Goal: Information Seeking & Learning: Learn about a topic

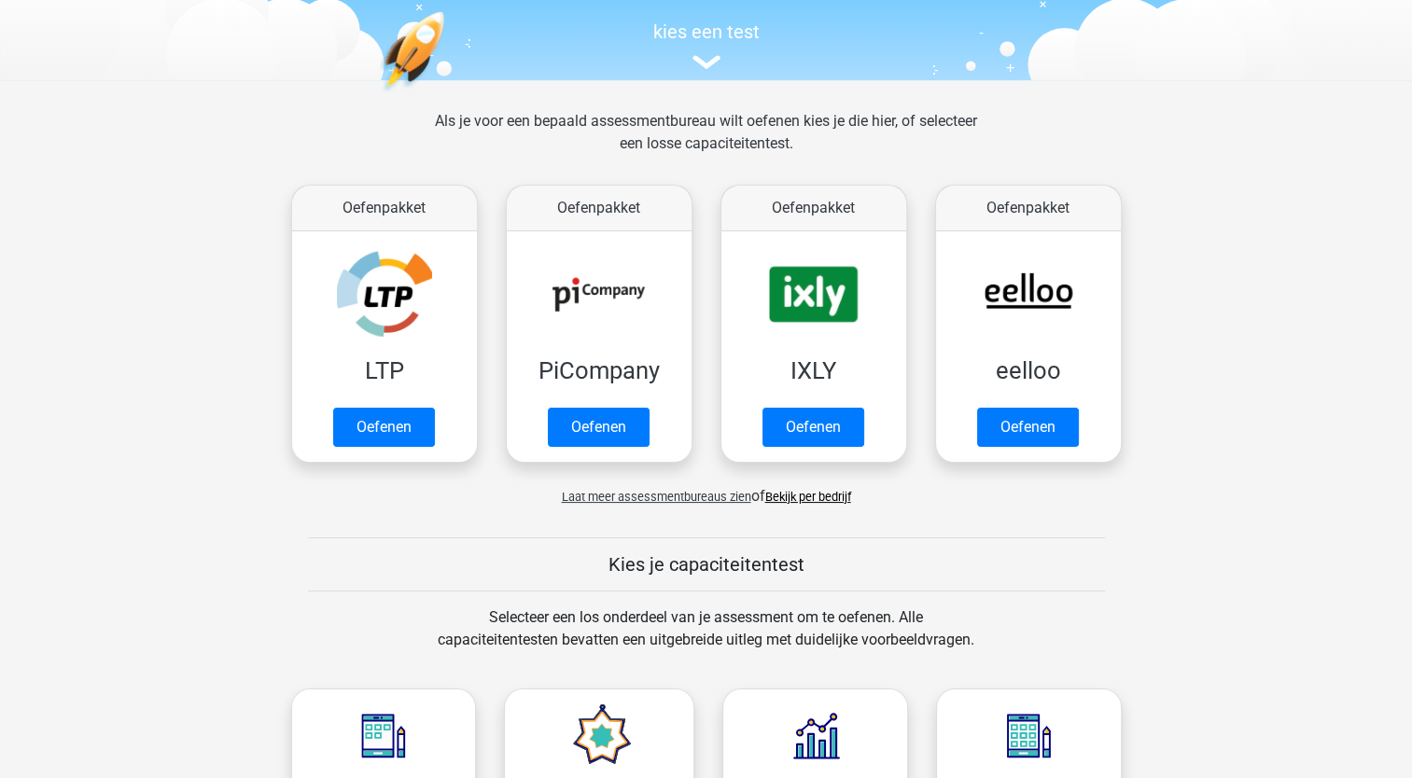
scroll to position [187, 0]
click at [685, 493] on span "Laat meer assessmentbureaus zien" at bounding box center [656, 497] width 189 height 14
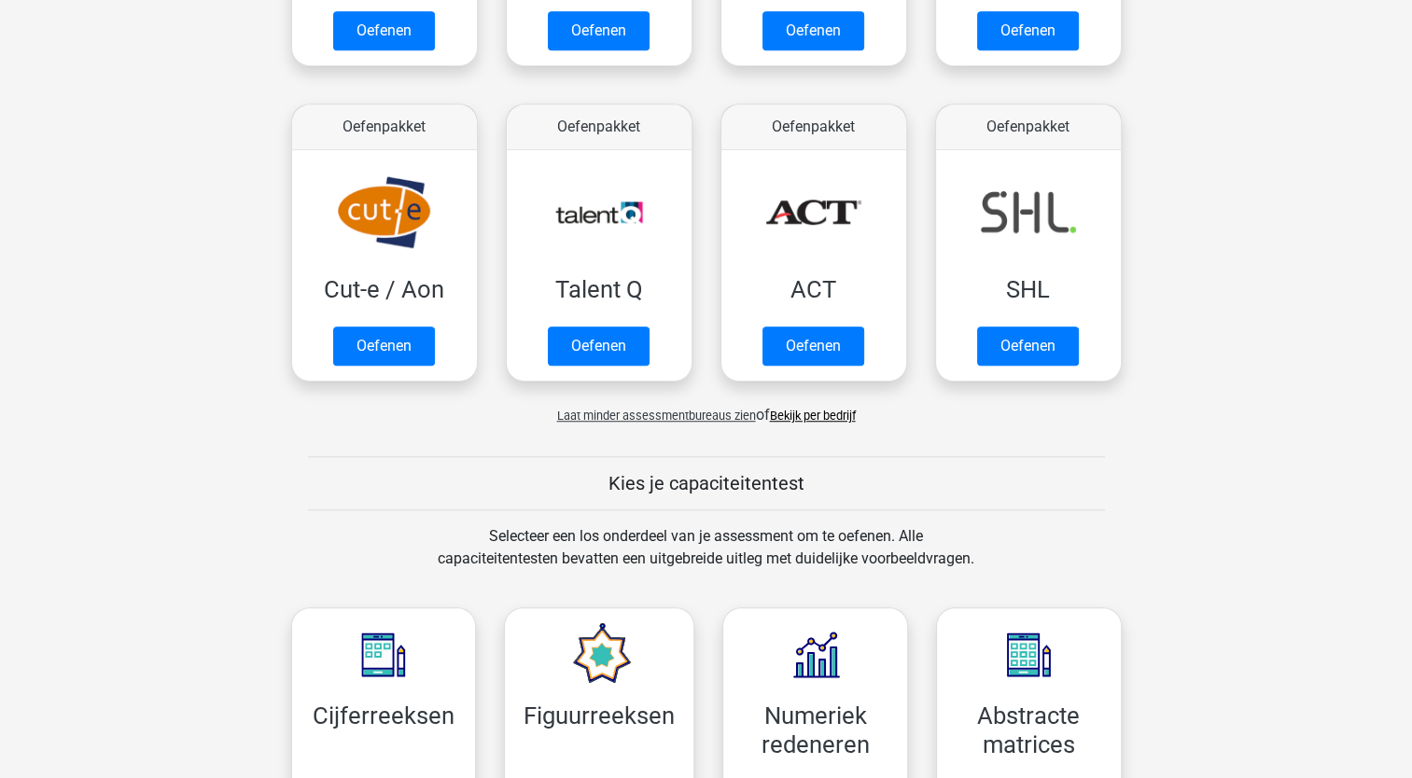
scroll to position [1680, 0]
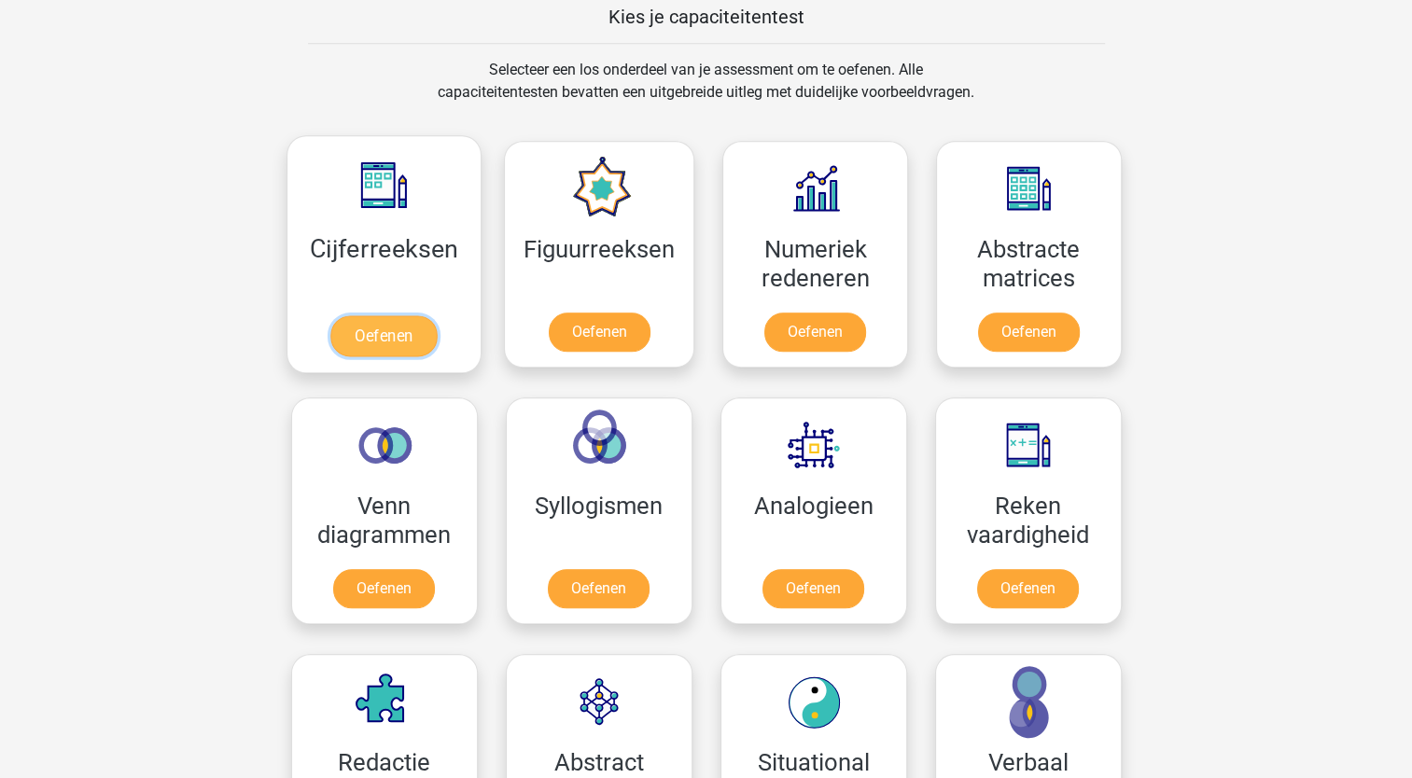
click at [411, 315] on link "Oefenen" at bounding box center [383, 335] width 106 height 41
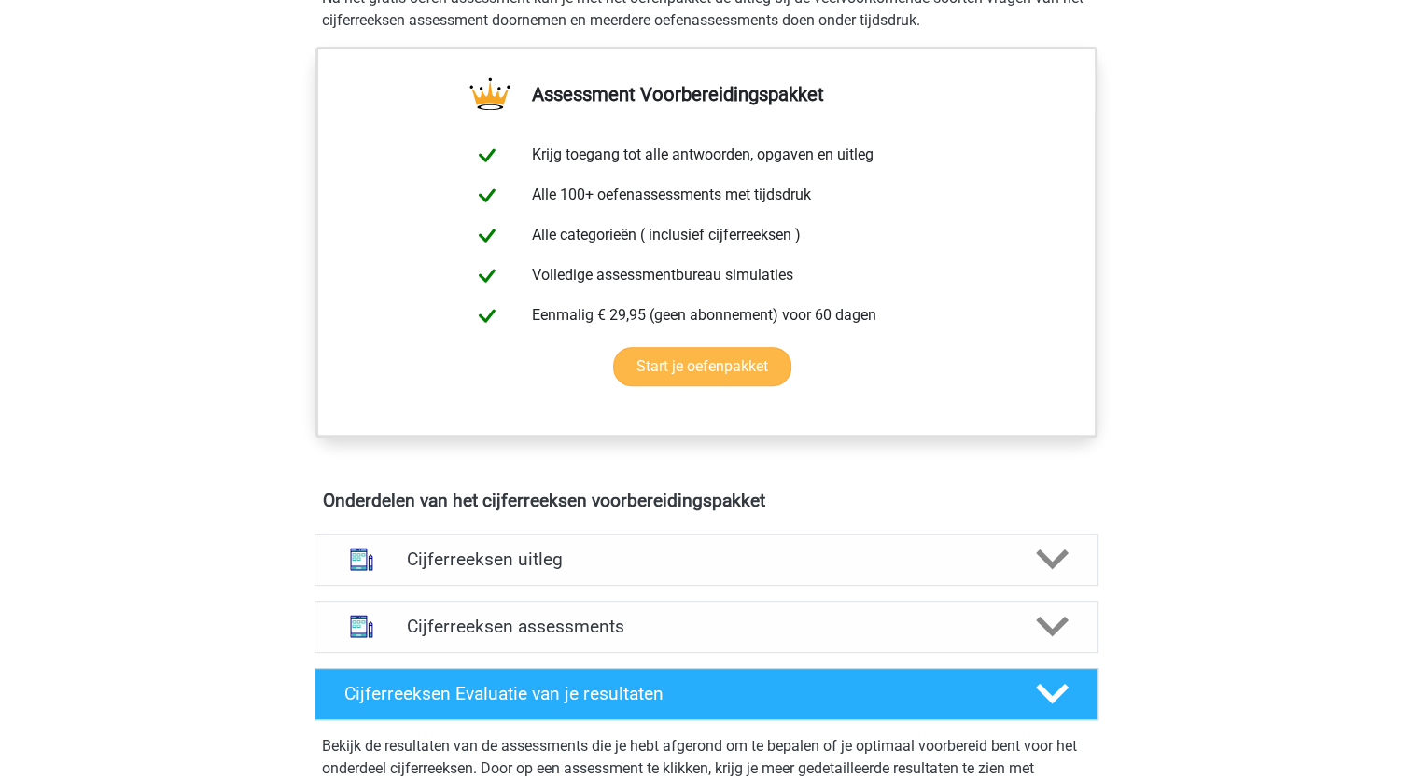
scroll to position [373, 0]
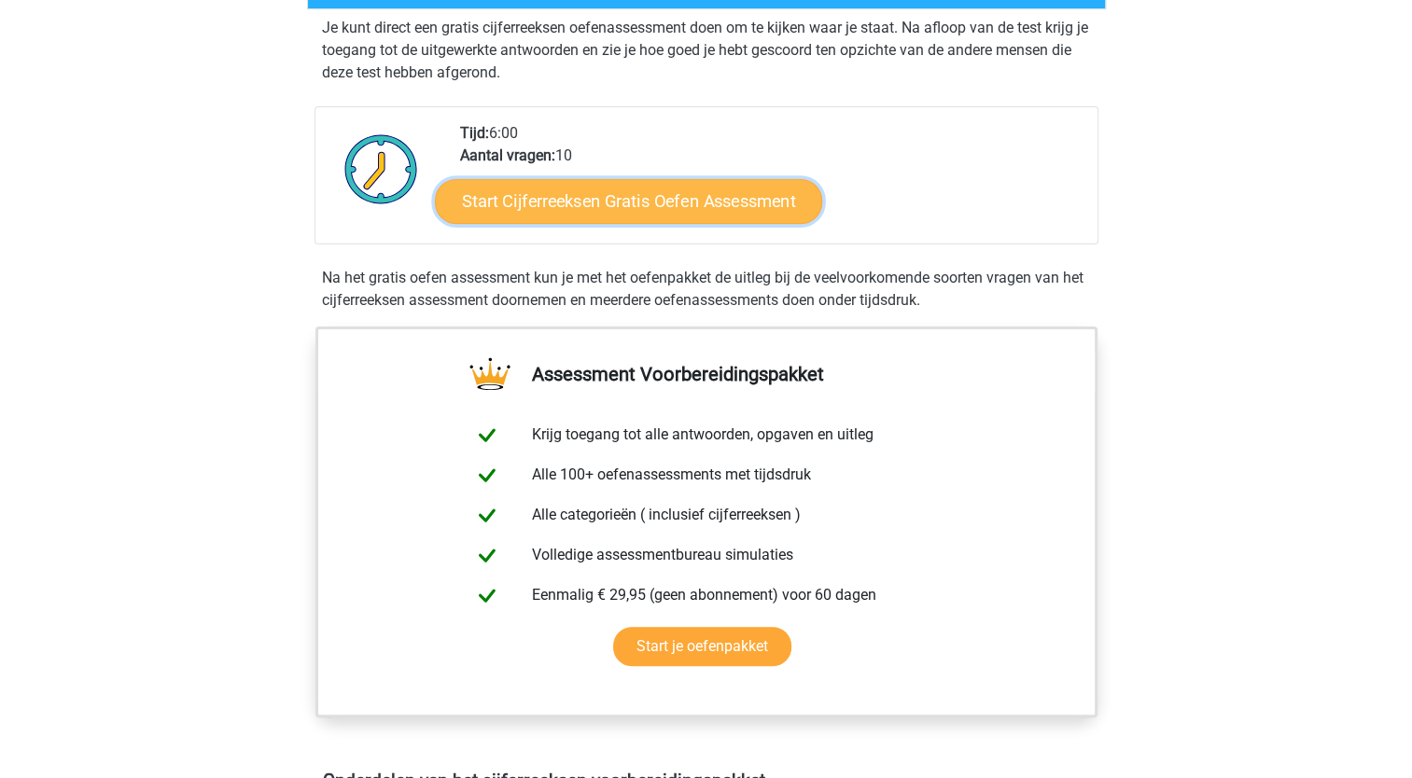
click at [704, 223] on link "Start Cijferreeksen Gratis Oefen Assessment" at bounding box center [628, 200] width 387 height 45
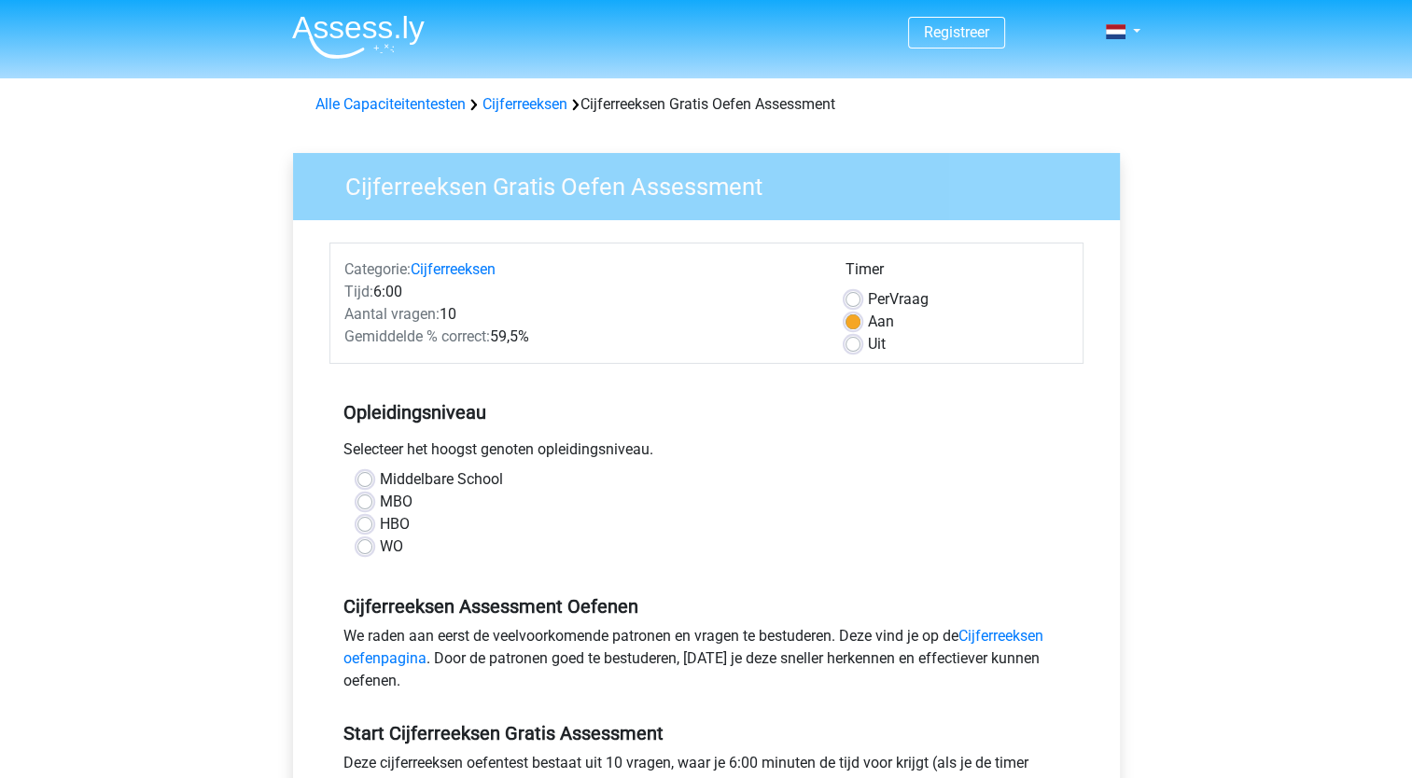
click at [878, 305] on span "Per" at bounding box center [878, 299] width 21 height 18
click at [860, 305] on input "Per Vraag" at bounding box center [852, 297] width 15 height 19
radio input "true"
click at [371, 556] on div "WO" at bounding box center [706, 547] width 698 height 22
click at [380, 550] on label "WO" at bounding box center [391, 547] width 23 height 22
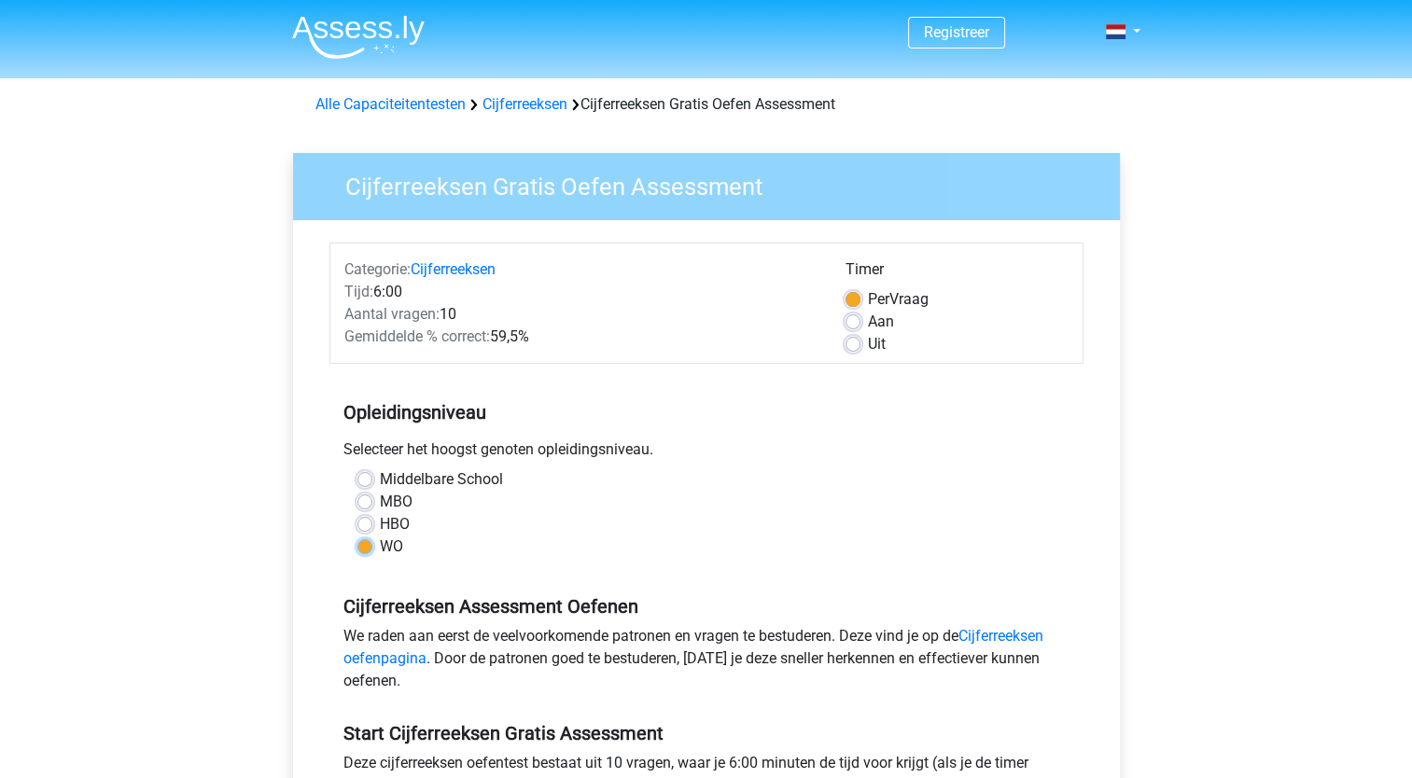
click at [361, 550] on input "WO" at bounding box center [364, 545] width 15 height 19
radio input "true"
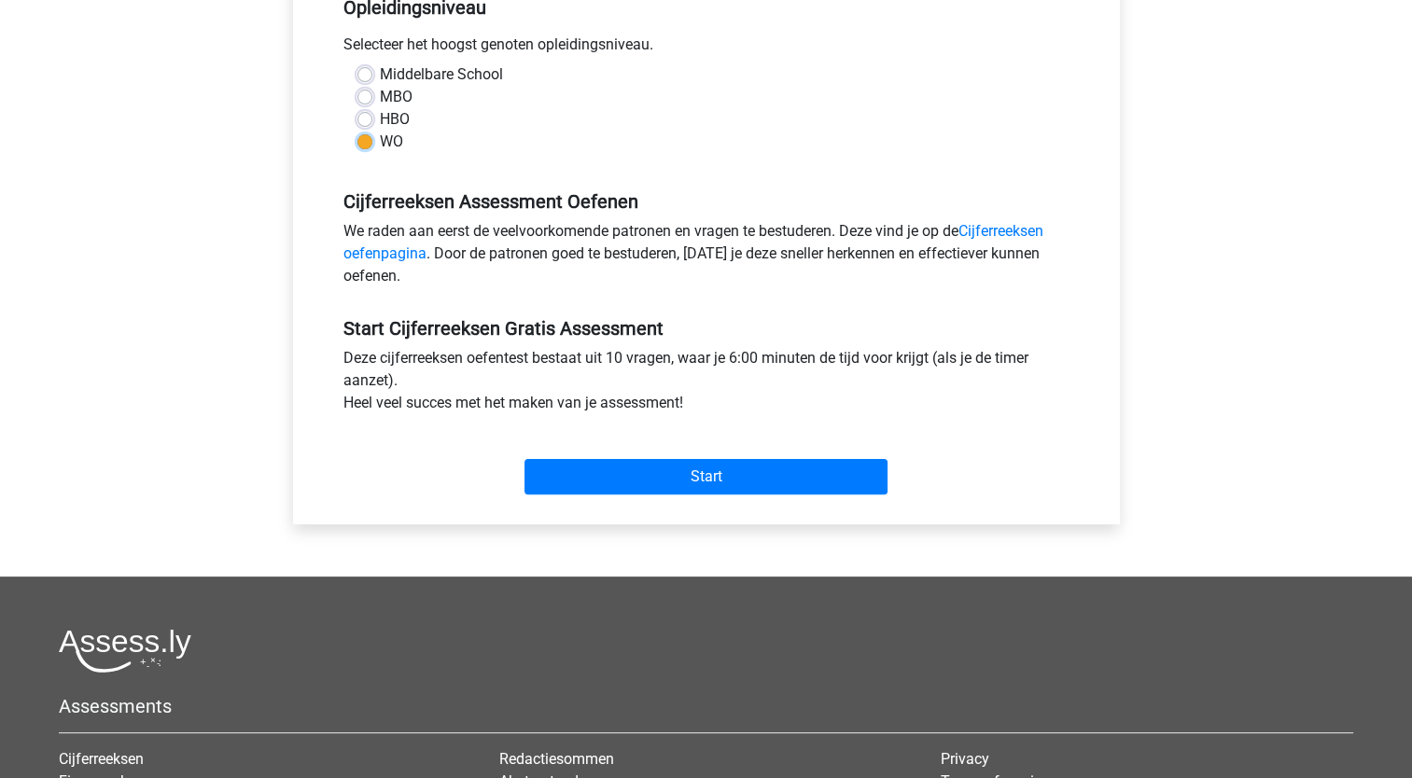
scroll to position [280, 0]
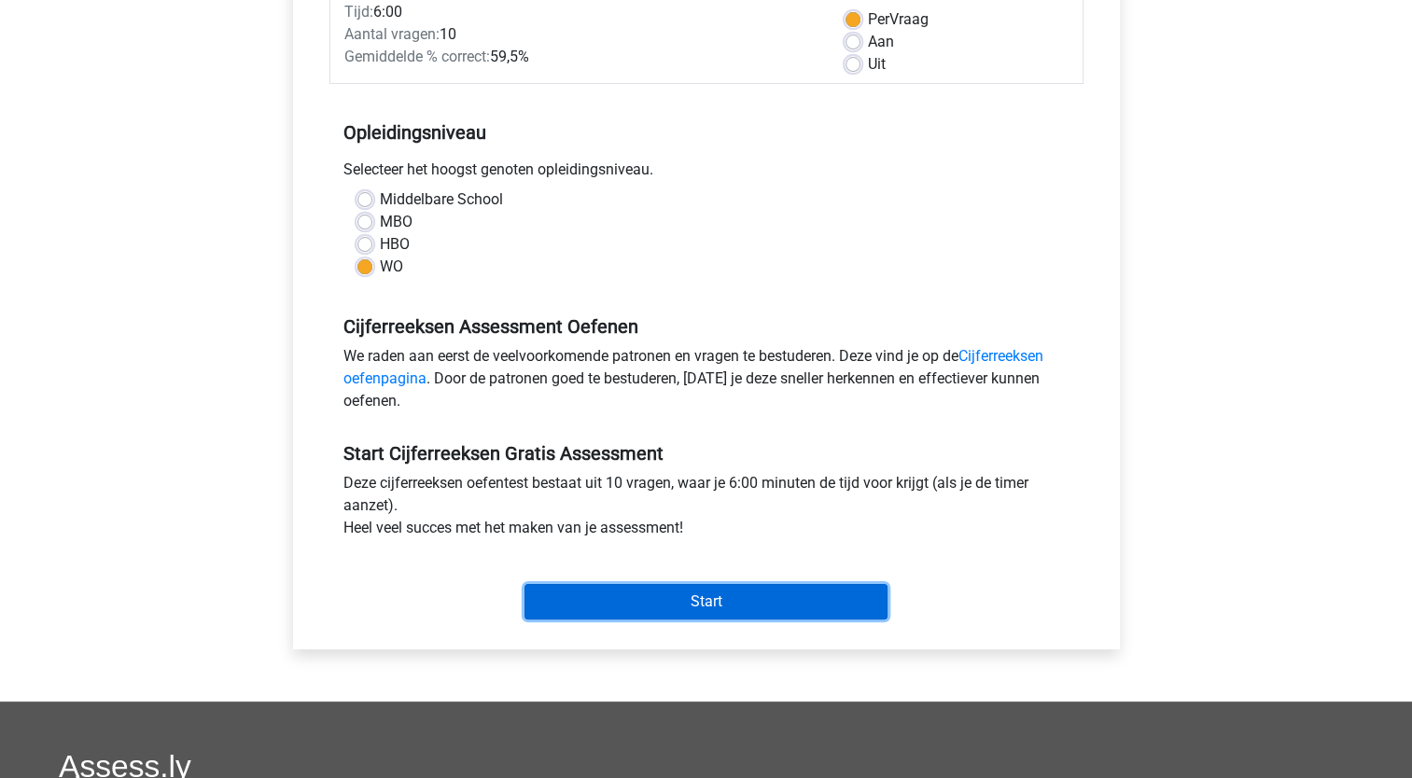
click at [785, 597] on input "Start" at bounding box center [705, 601] width 363 height 35
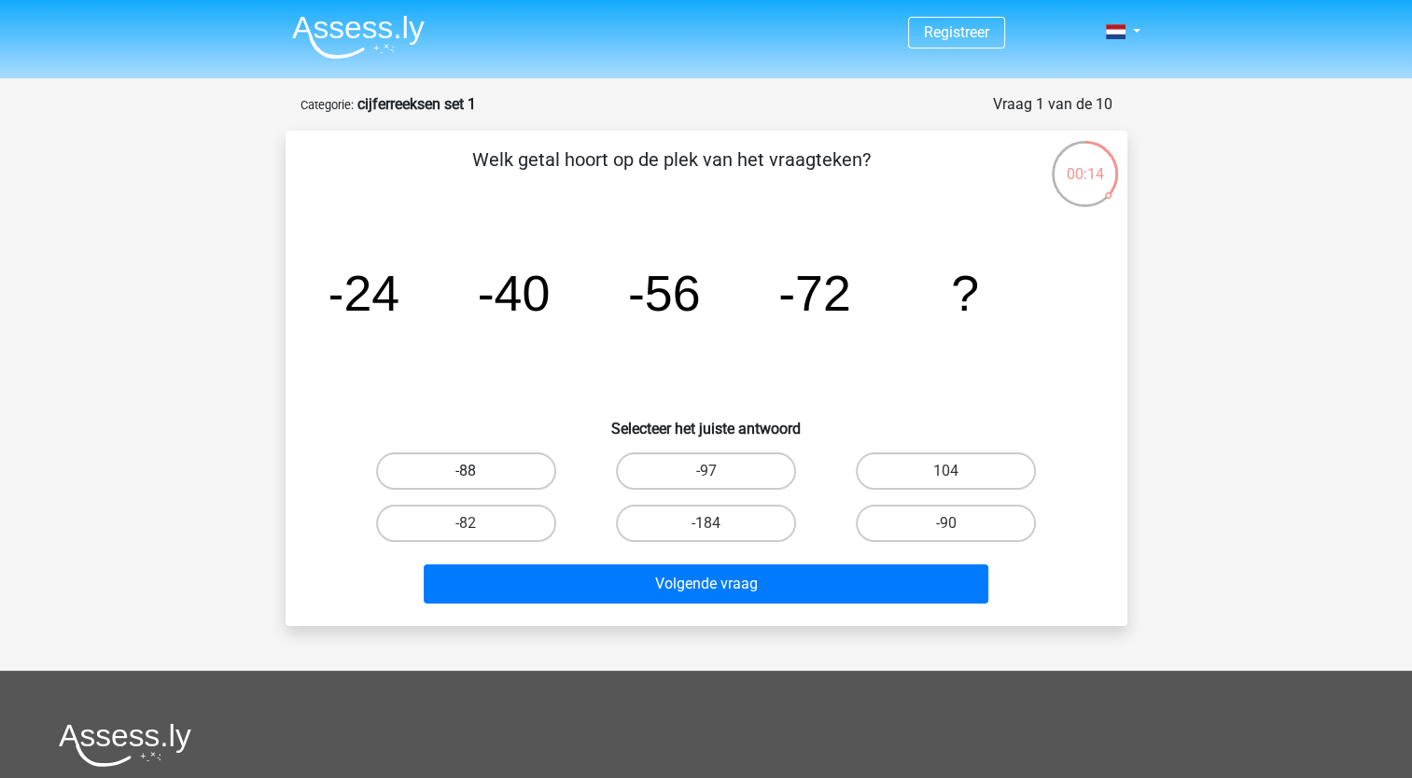
click at [440, 468] on label "-88" at bounding box center [466, 471] width 180 height 37
click at [466, 471] on input "-88" at bounding box center [472, 477] width 12 height 12
radio input "true"
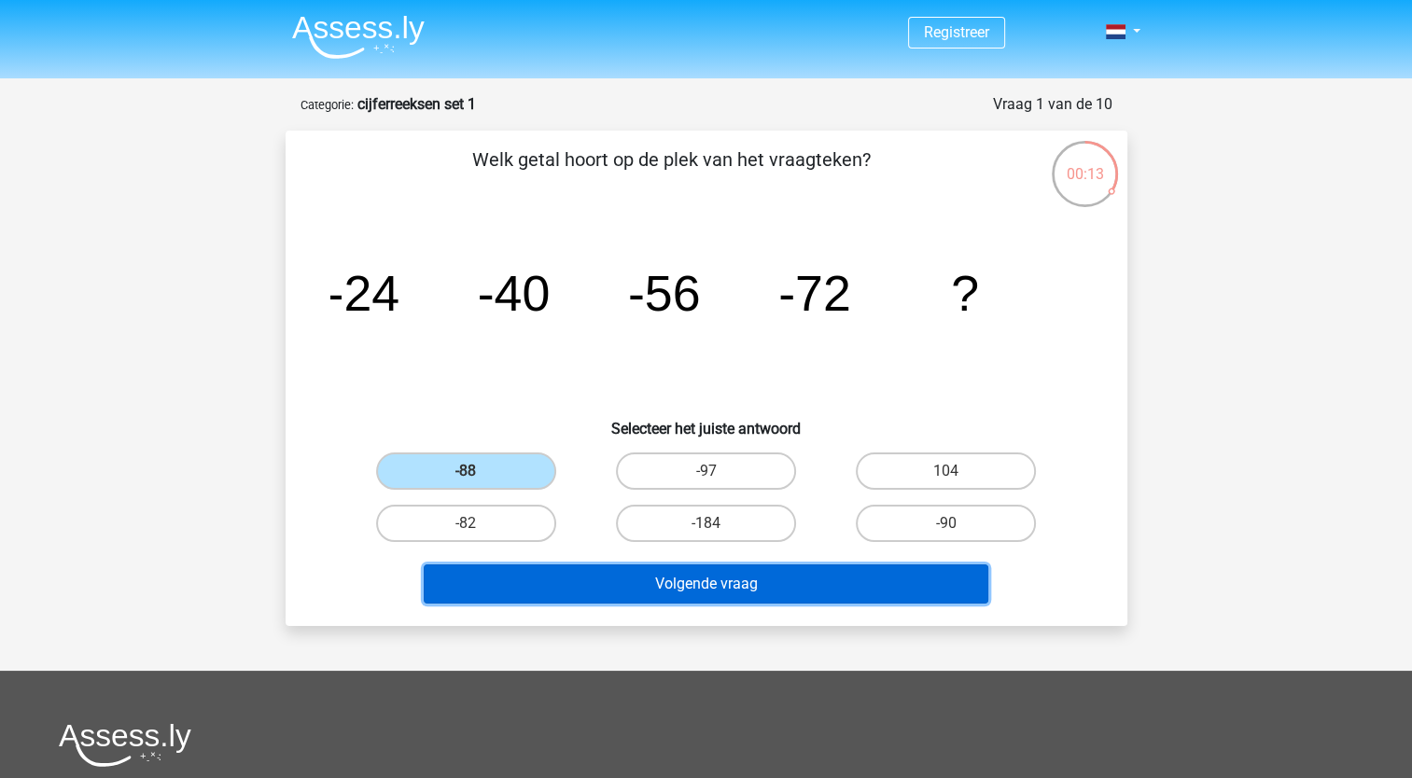
click at [698, 592] on button "Volgende vraag" at bounding box center [706, 584] width 565 height 39
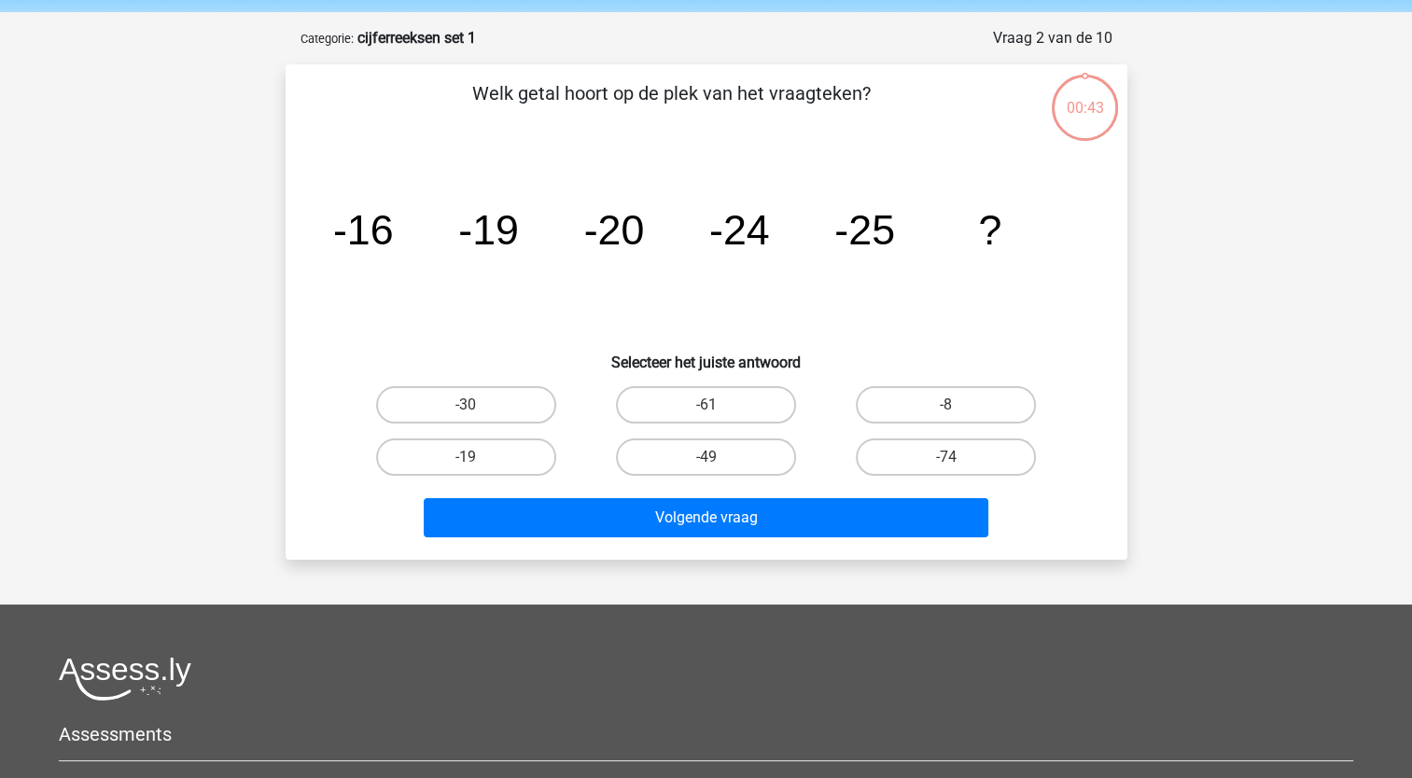
scroll to position [93, 0]
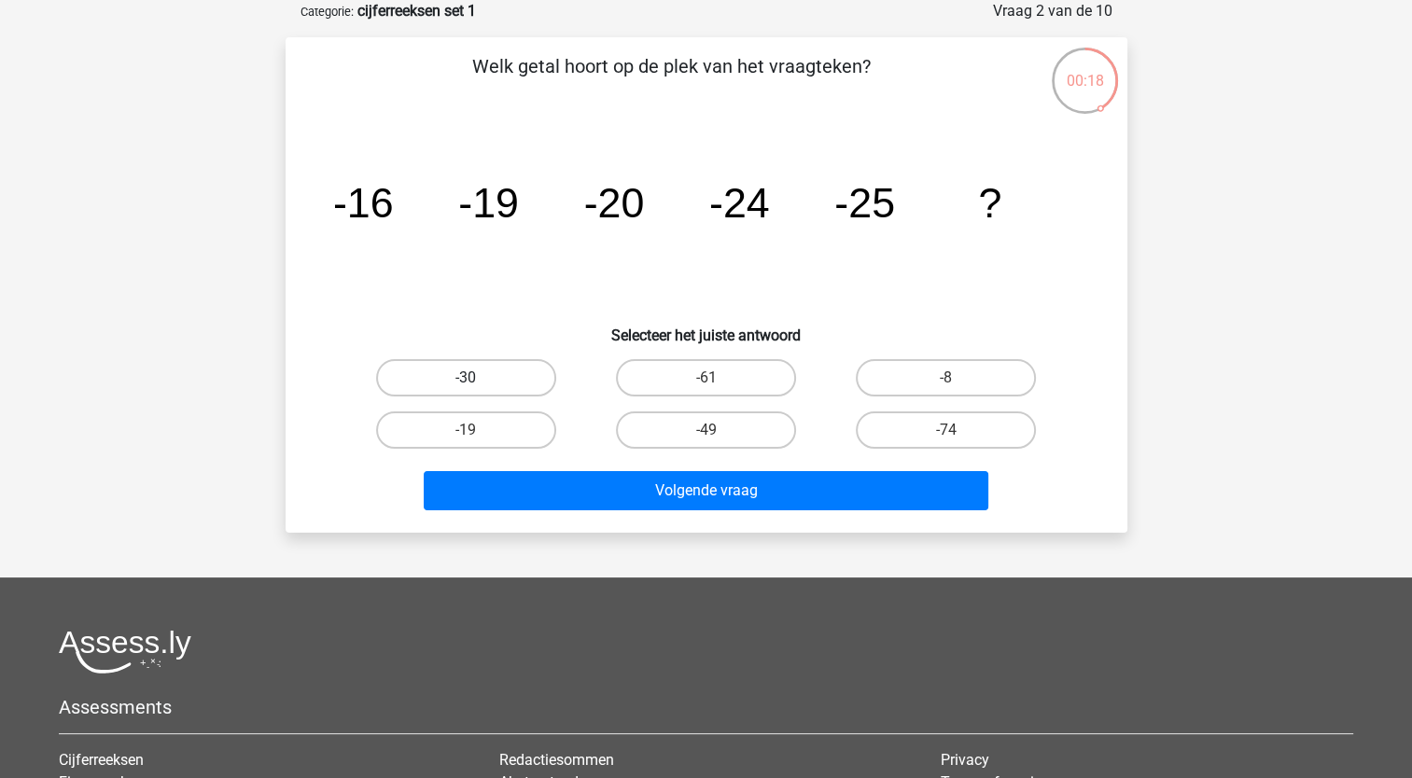
click at [541, 370] on label "-30" at bounding box center [466, 377] width 180 height 37
click at [478, 378] on input "-30" at bounding box center [472, 384] width 12 height 12
radio input "true"
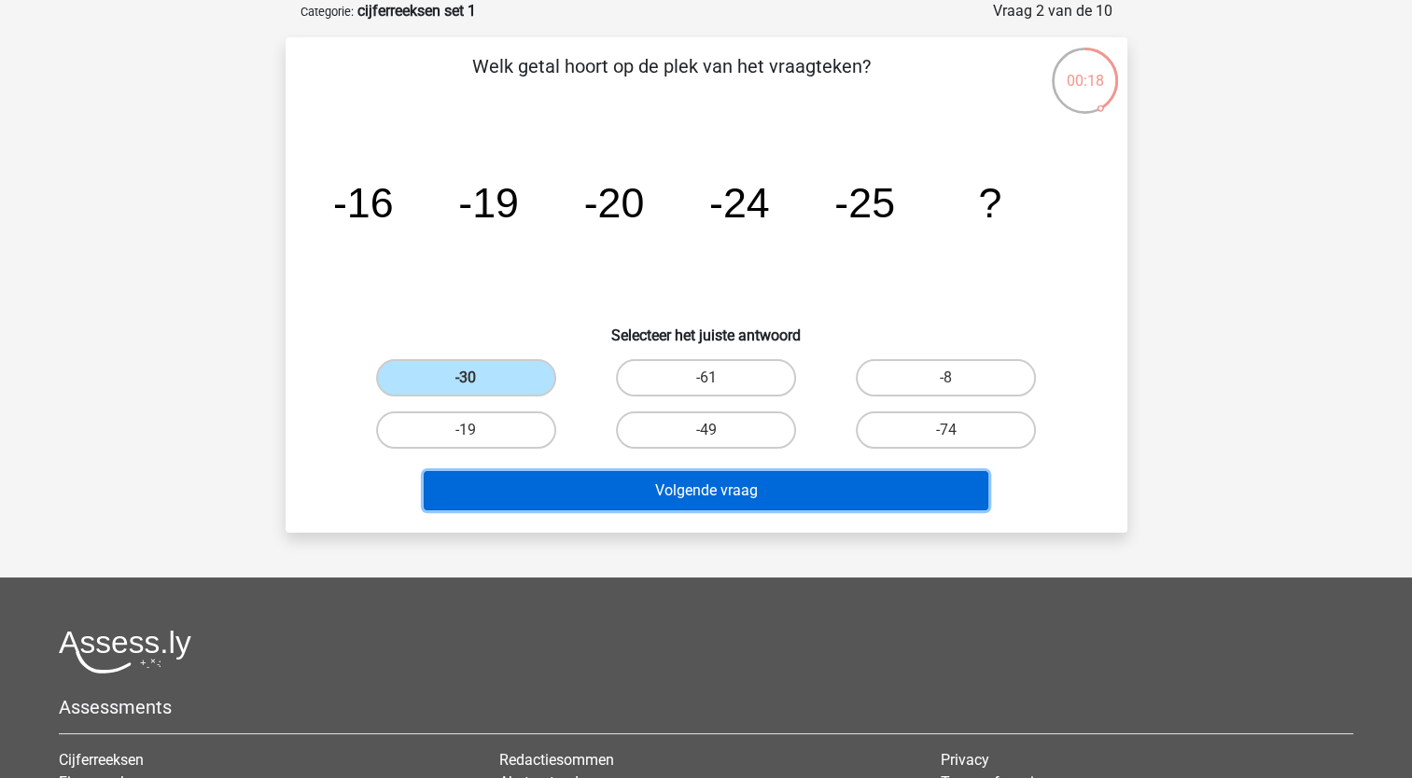
click at [772, 487] on button "Volgende vraag" at bounding box center [706, 490] width 565 height 39
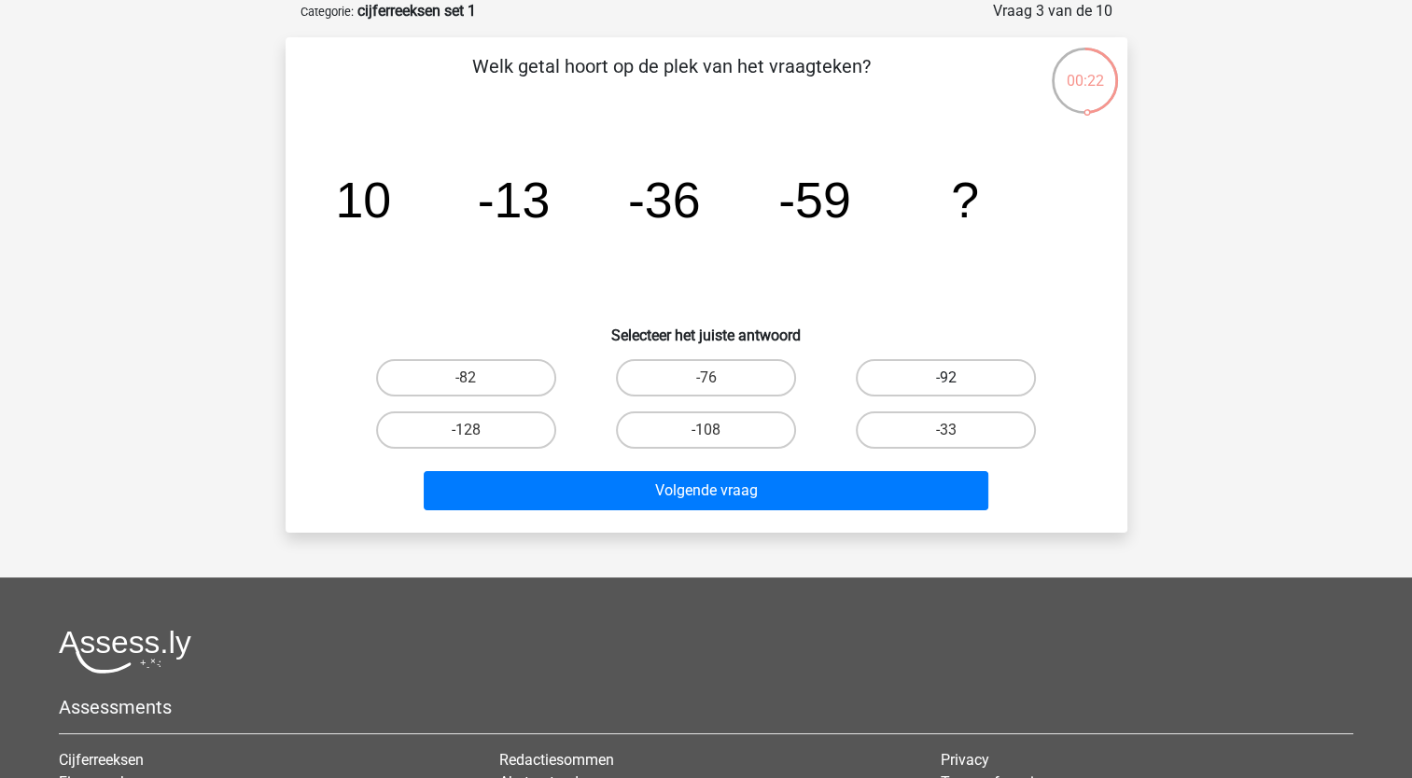
click at [959, 376] on label "-92" at bounding box center [946, 377] width 180 height 37
click at [958, 378] on input "-92" at bounding box center [952, 384] width 12 height 12
radio input "true"
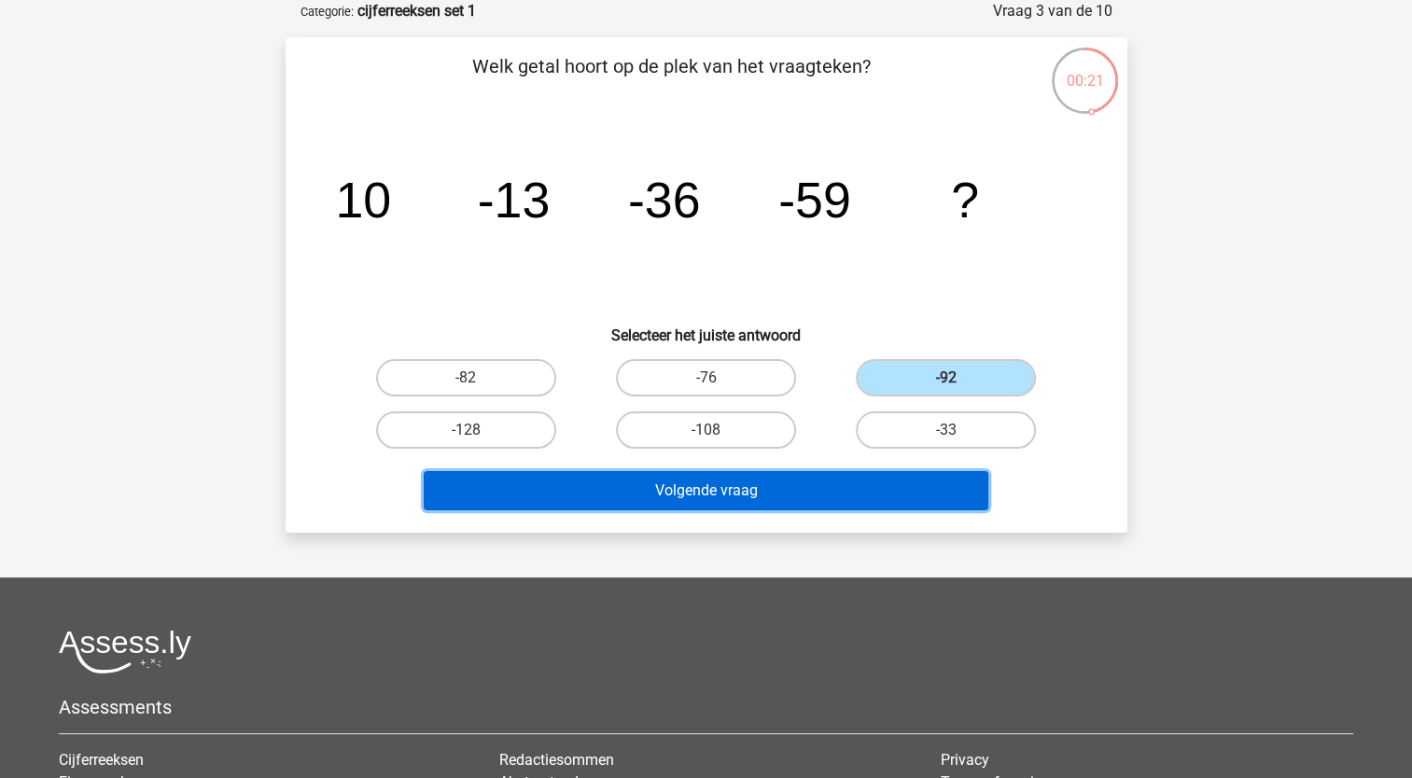
click at [818, 496] on button "Volgende vraag" at bounding box center [706, 490] width 565 height 39
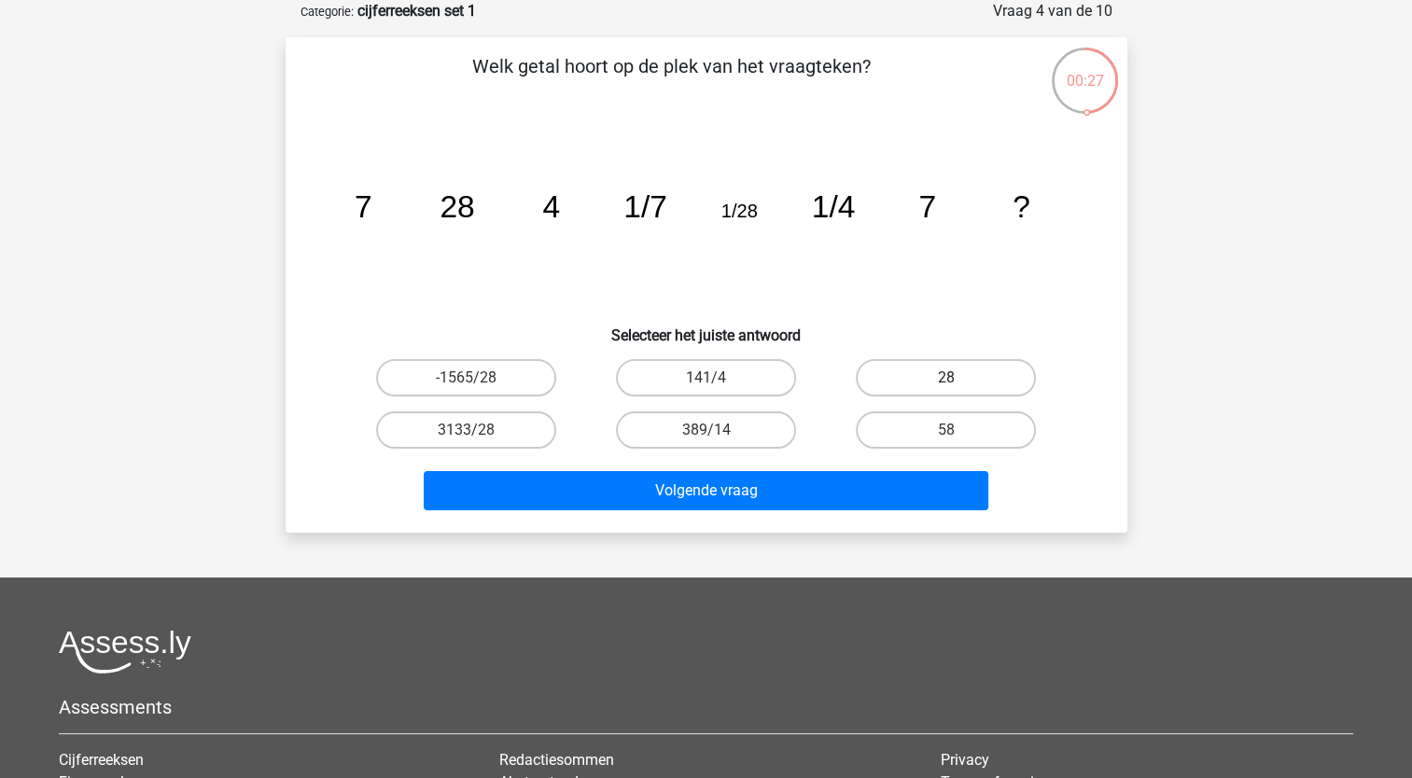
click at [956, 376] on label "28" at bounding box center [946, 377] width 180 height 37
click at [956, 378] on input "28" at bounding box center [952, 384] width 12 height 12
radio input "true"
click at [910, 461] on div "Volgende vraag" at bounding box center [706, 487] width 782 height 62
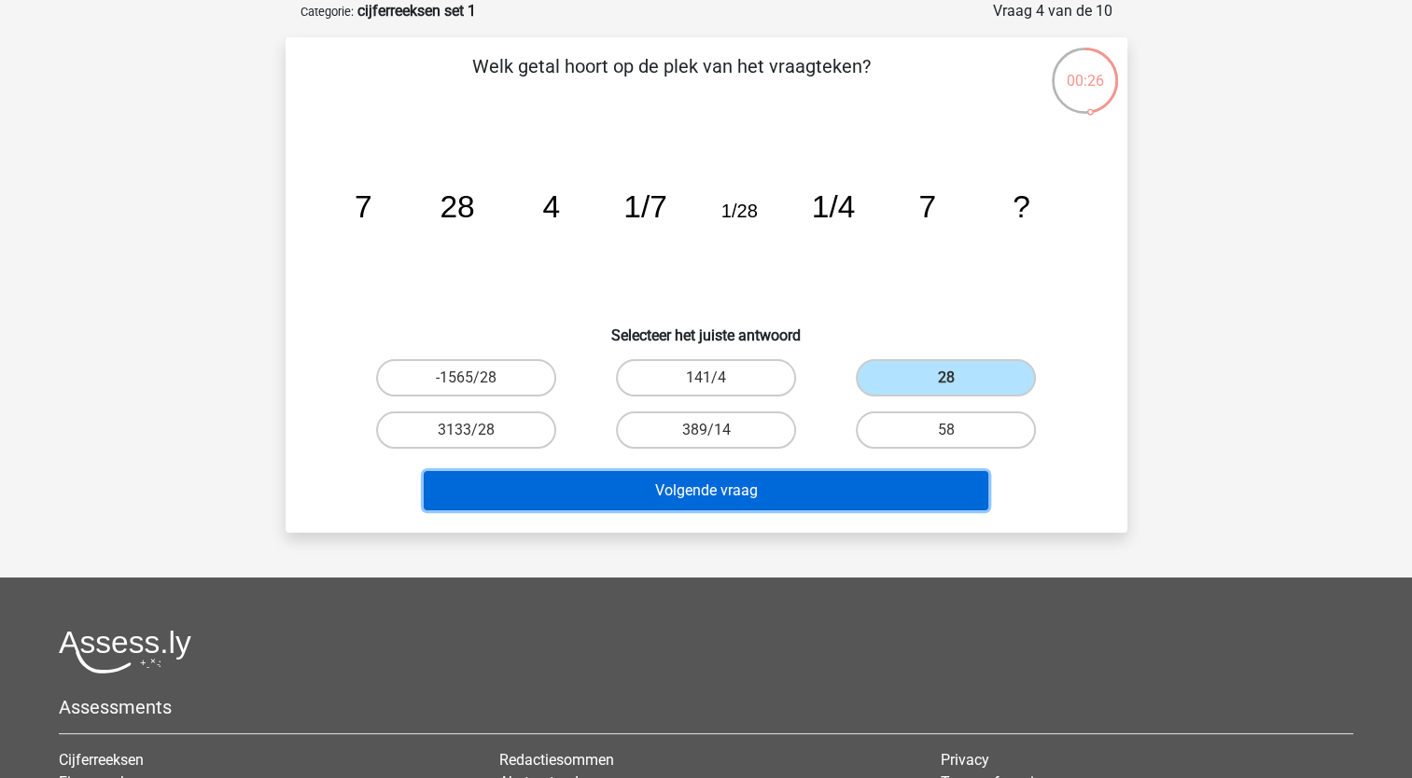
click at [929, 482] on button "Volgende vraag" at bounding box center [706, 490] width 565 height 39
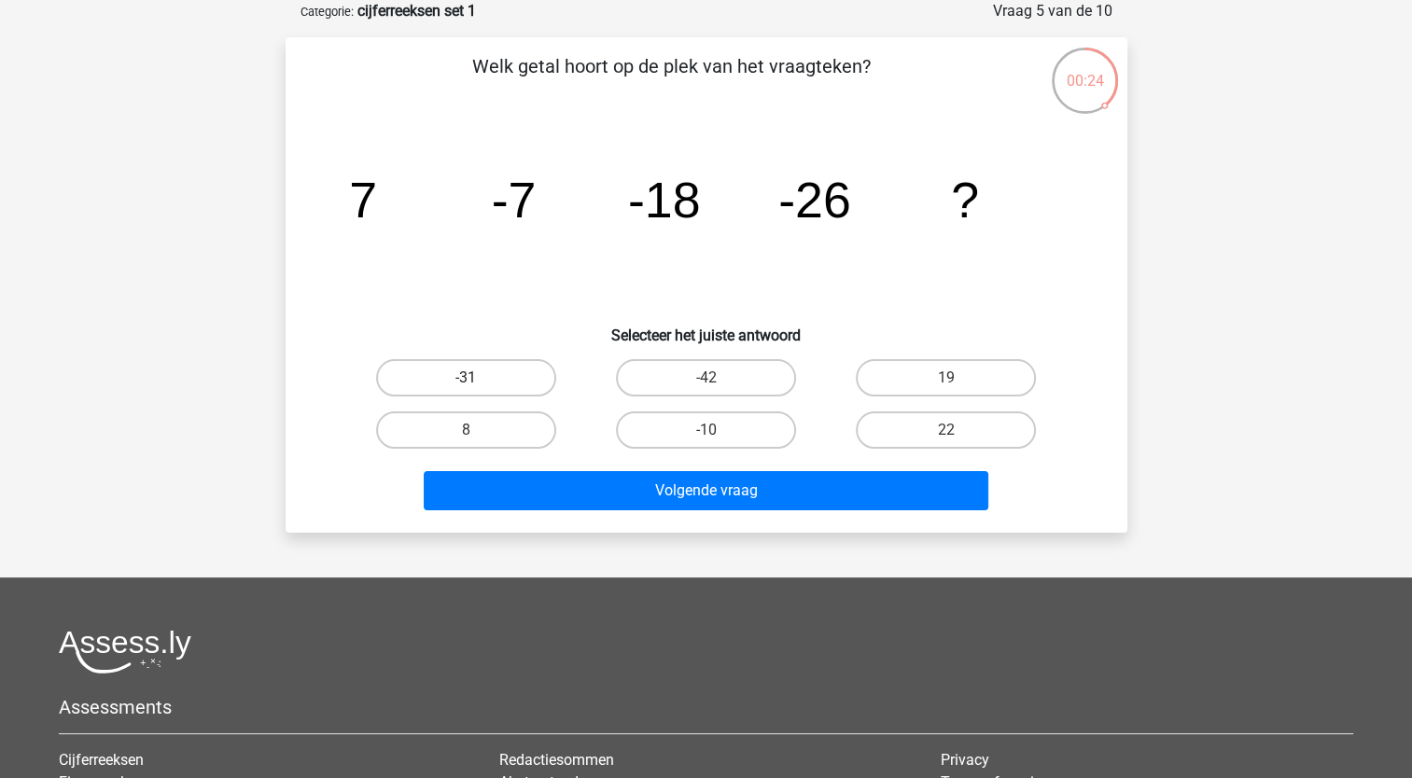
click at [493, 378] on label "-31" at bounding box center [466, 377] width 180 height 37
click at [478, 378] on input "-31" at bounding box center [472, 384] width 12 height 12
radio input "true"
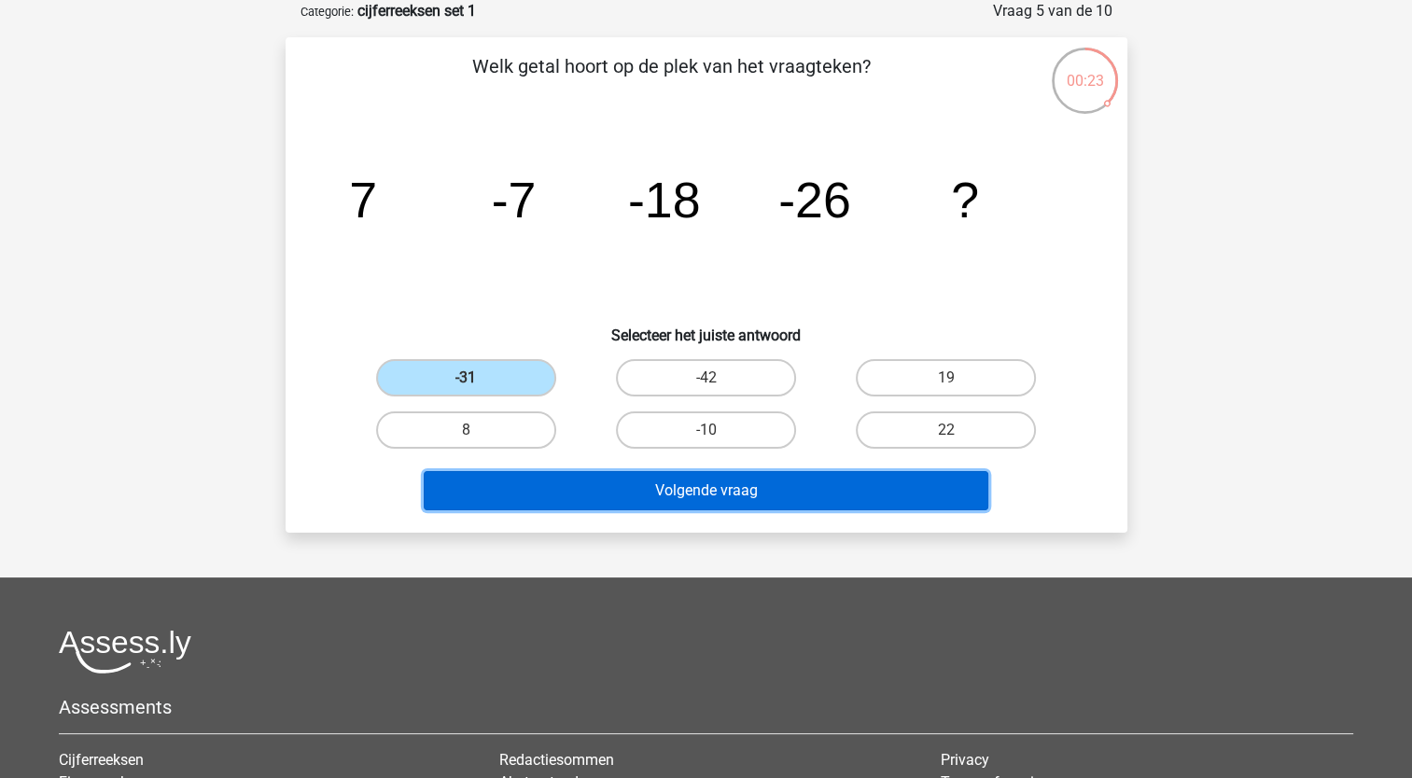
click at [670, 487] on button "Volgende vraag" at bounding box center [706, 490] width 565 height 39
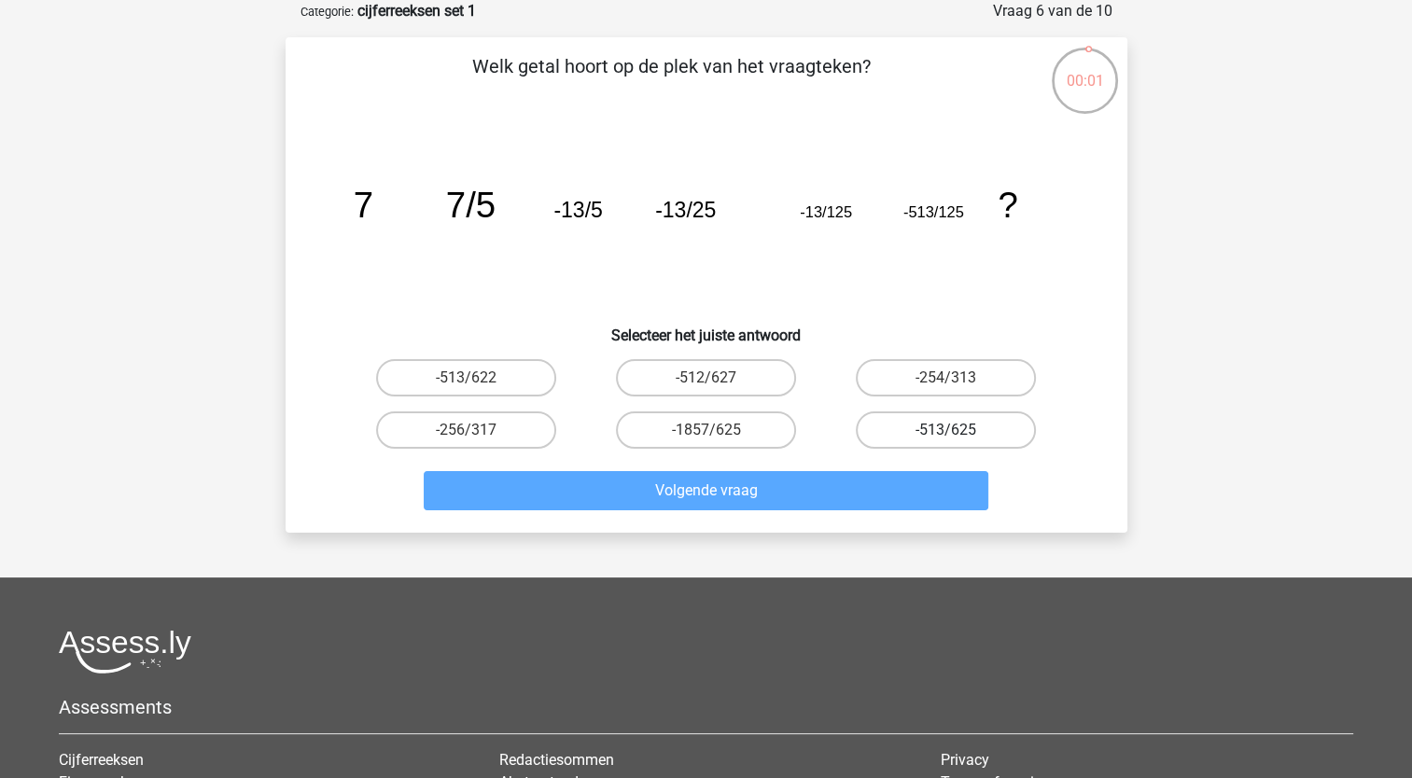
click at [968, 431] on label "-513/625" at bounding box center [946, 430] width 180 height 37
click at [958, 431] on input "-513/625" at bounding box center [952, 436] width 12 height 12
radio input "true"
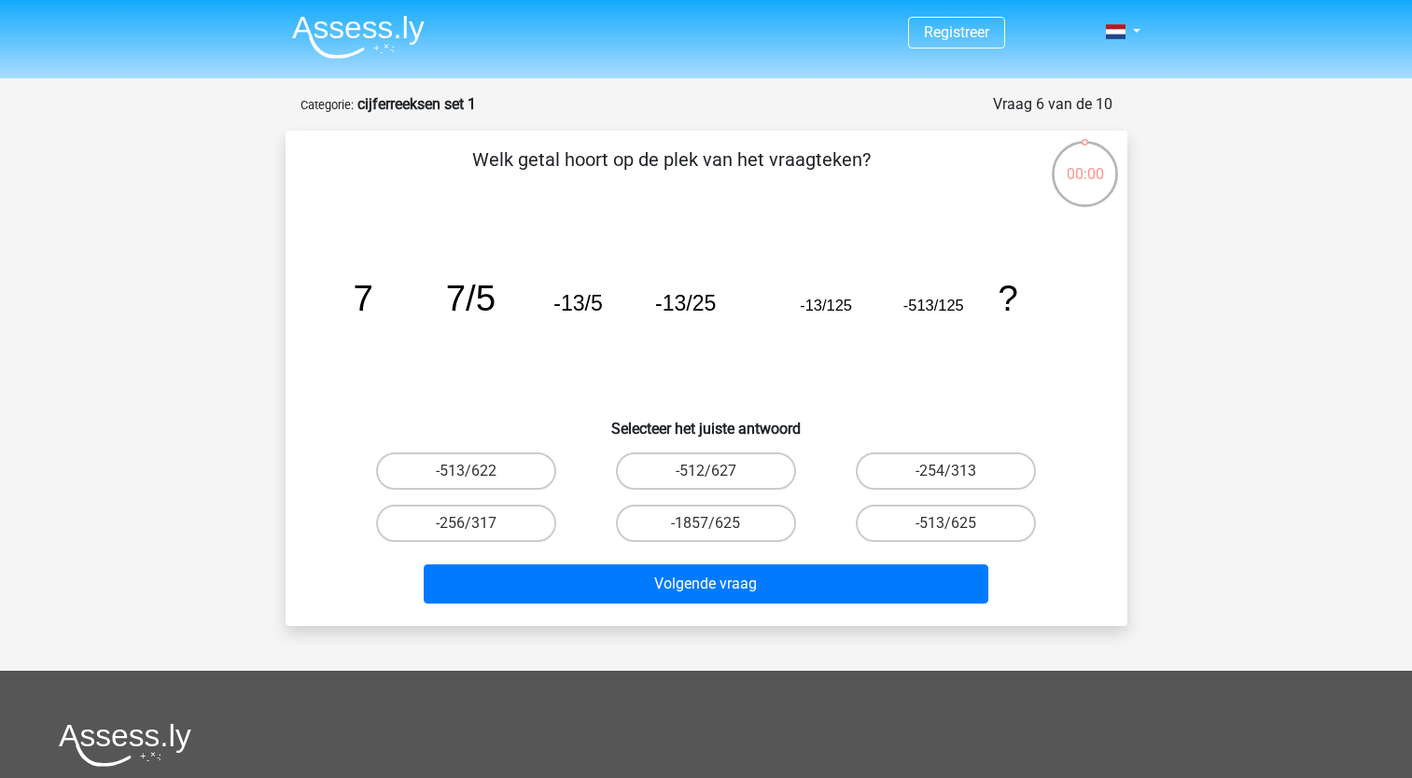
scroll to position [93, 0]
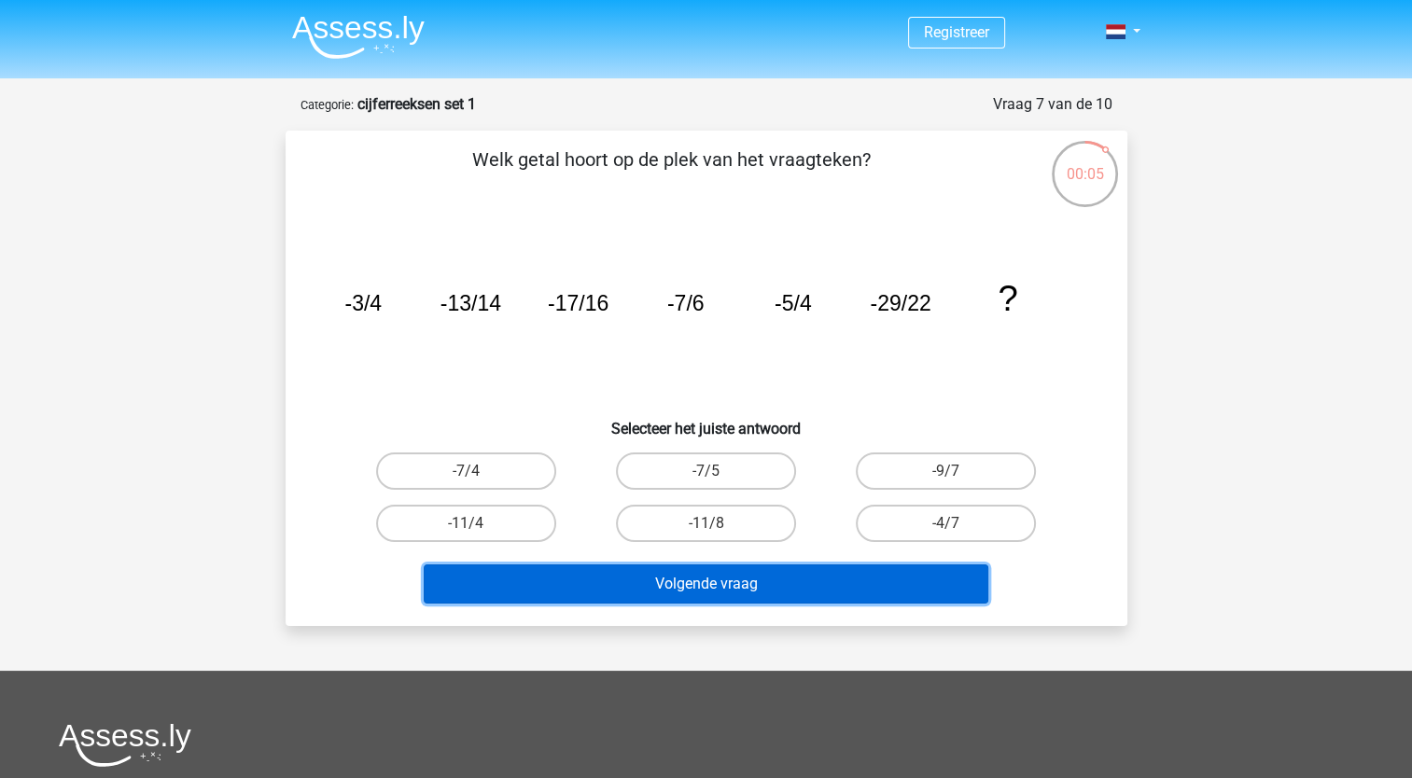
click at [769, 565] on button "Volgende vraag" at bounding box center [706, 584] width 565 height 39
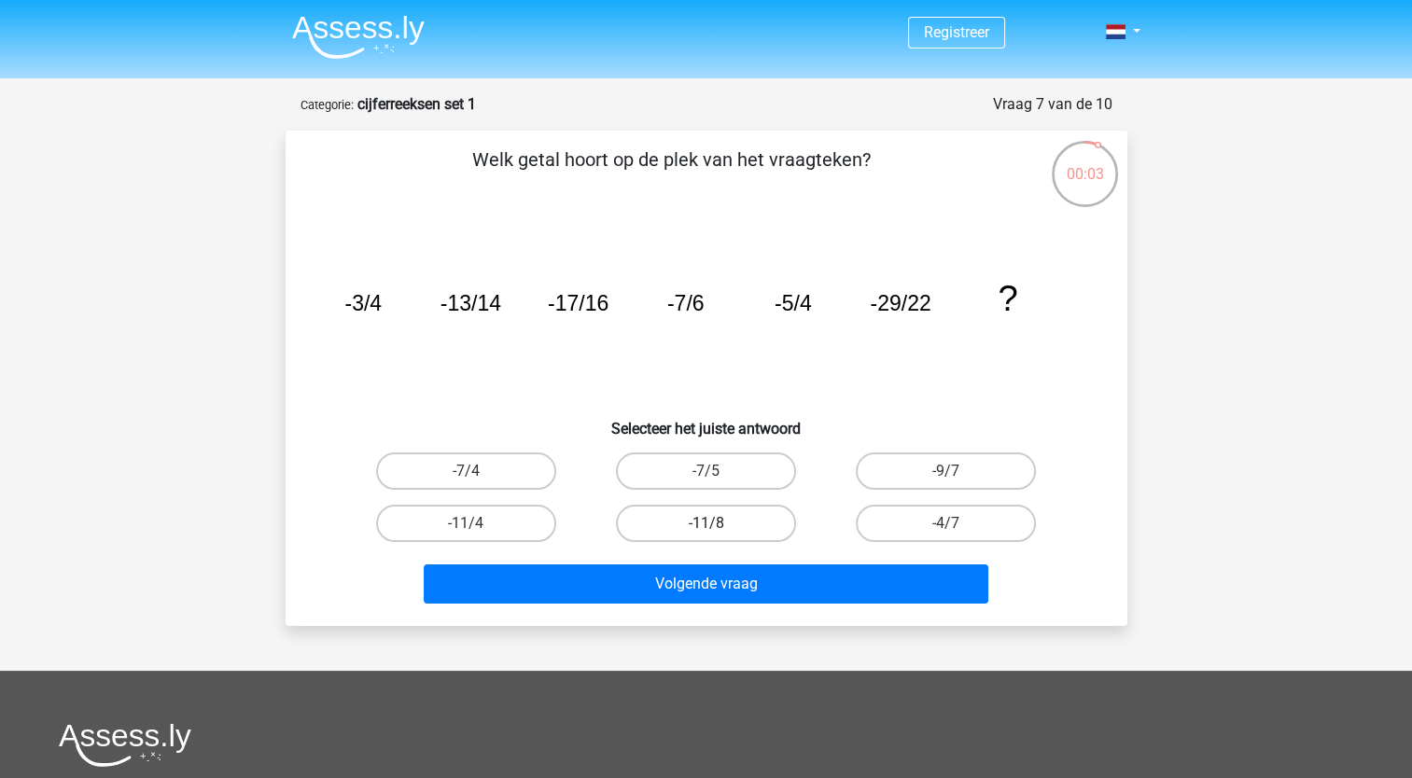
drag, startPoint x: 735, startPoint y: 523, endPoint x: 748, endPoint y: 528, distance: 14.2
click at [737, 523] on label "-11/8" at bounding box center [706, 523] width 180 height 37
click at [718, 523] on input "-11/8" at bounding box center [711, 529] width 12 height 12
radio input "true"
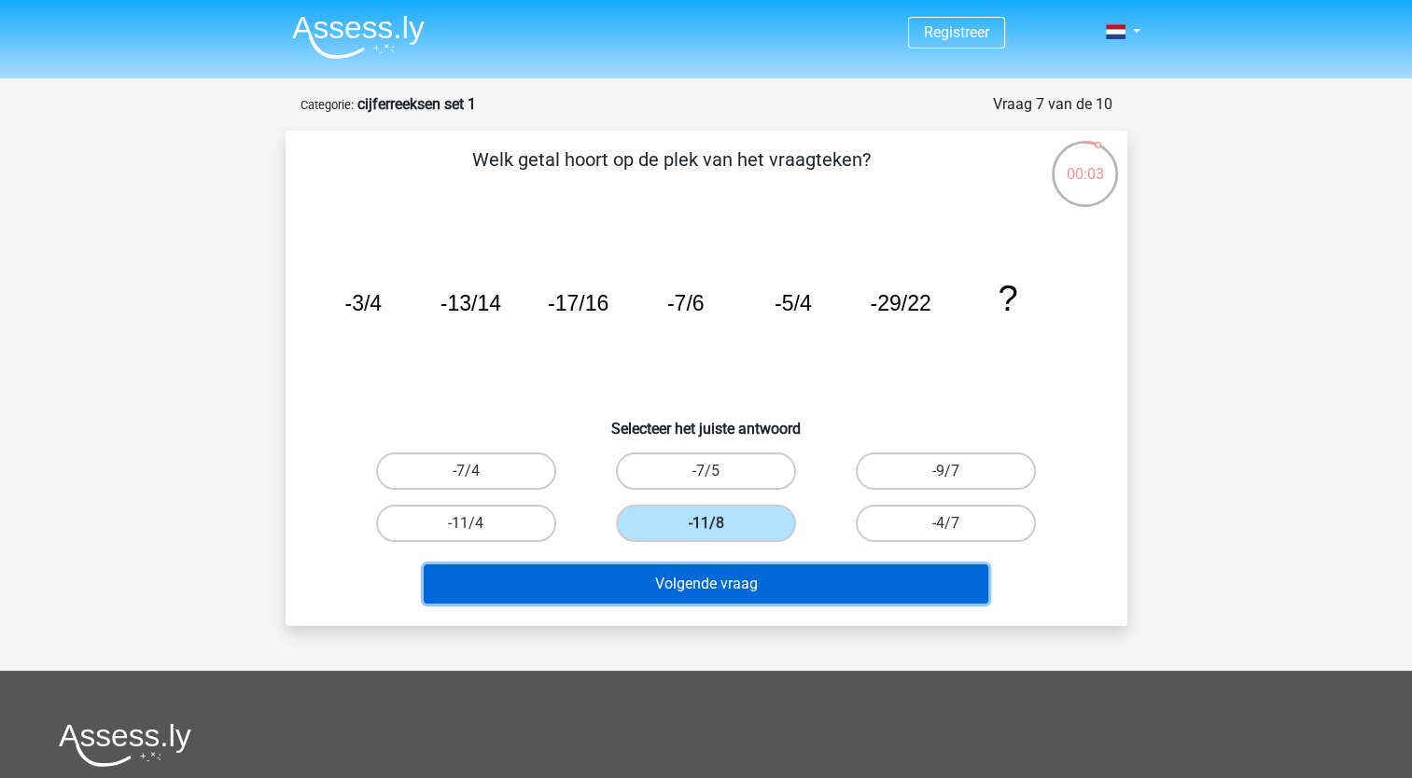
click at [762, 578] on button "Volgende vraag" at bounding box center [706, 584] width 565 height 39
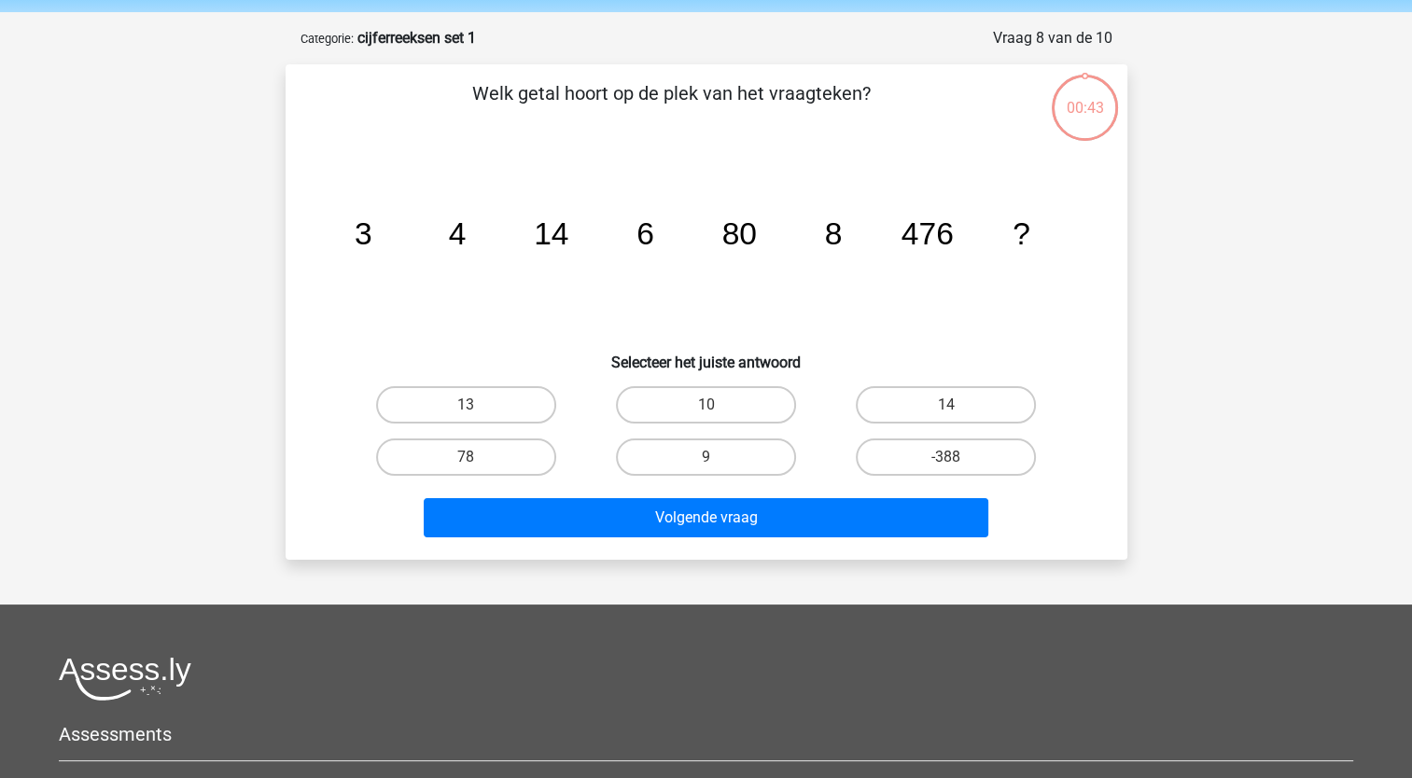
scroll to position [93, 0]
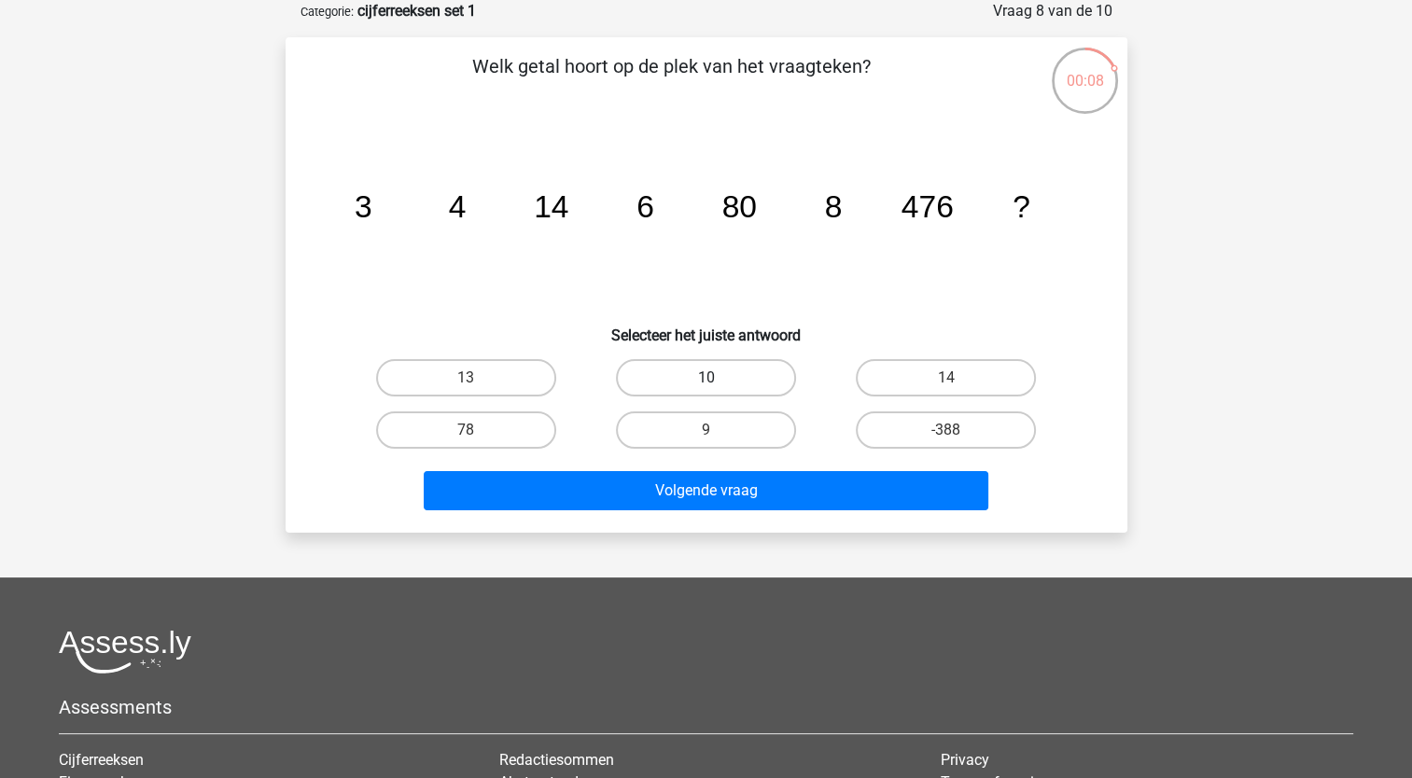
drag, startPoint x: 747, startPoint y: 362, endPoint x: 755, endPoint y: 370, distance: 11.9
click at [749, 370] on label "10" at bounding box center [706, 377] width 180 height 37
click at [718, 378] on input "10" at bounding box center [711, 384] width 12 height 12
radio input "true"
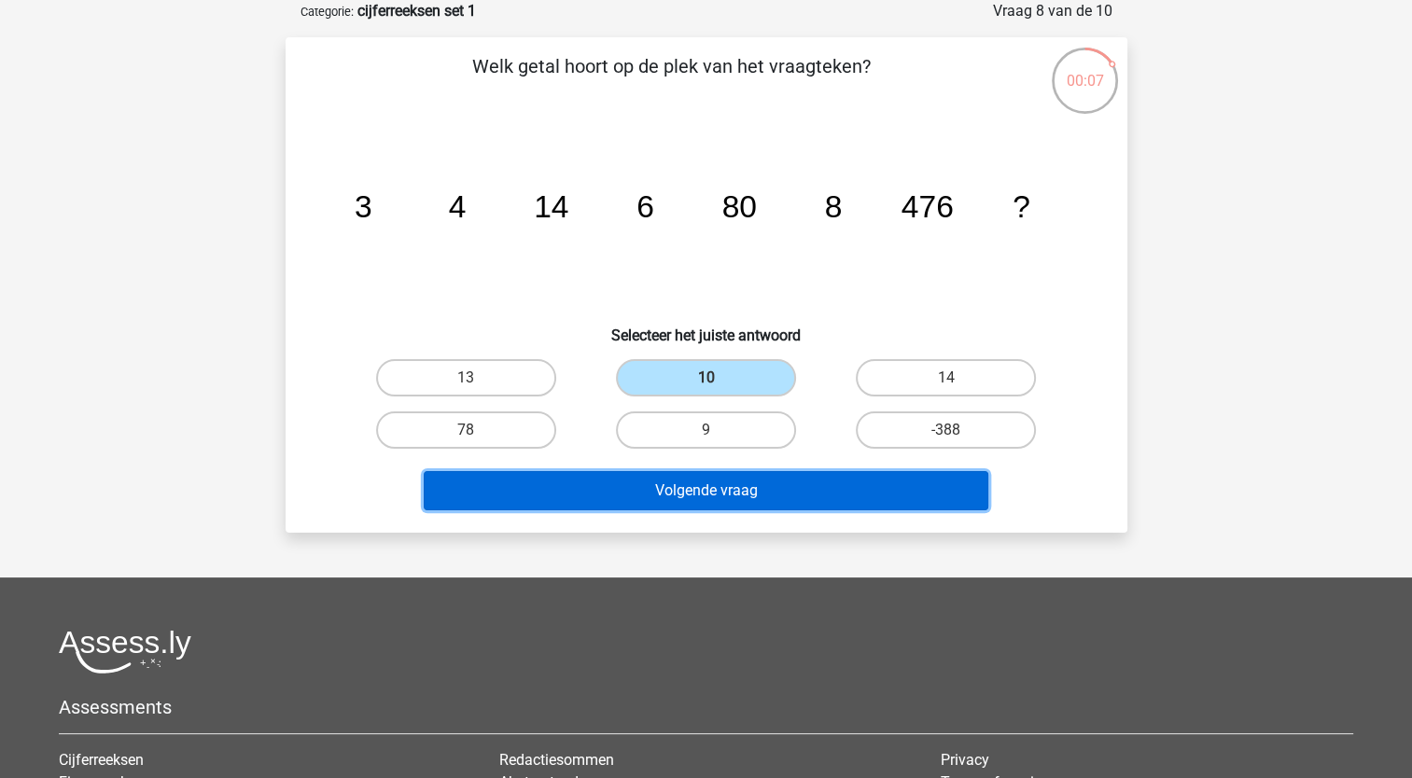
click at [747, 506] on button "Volgende vraag" at bounding box center [706, 490] width 565 height 39
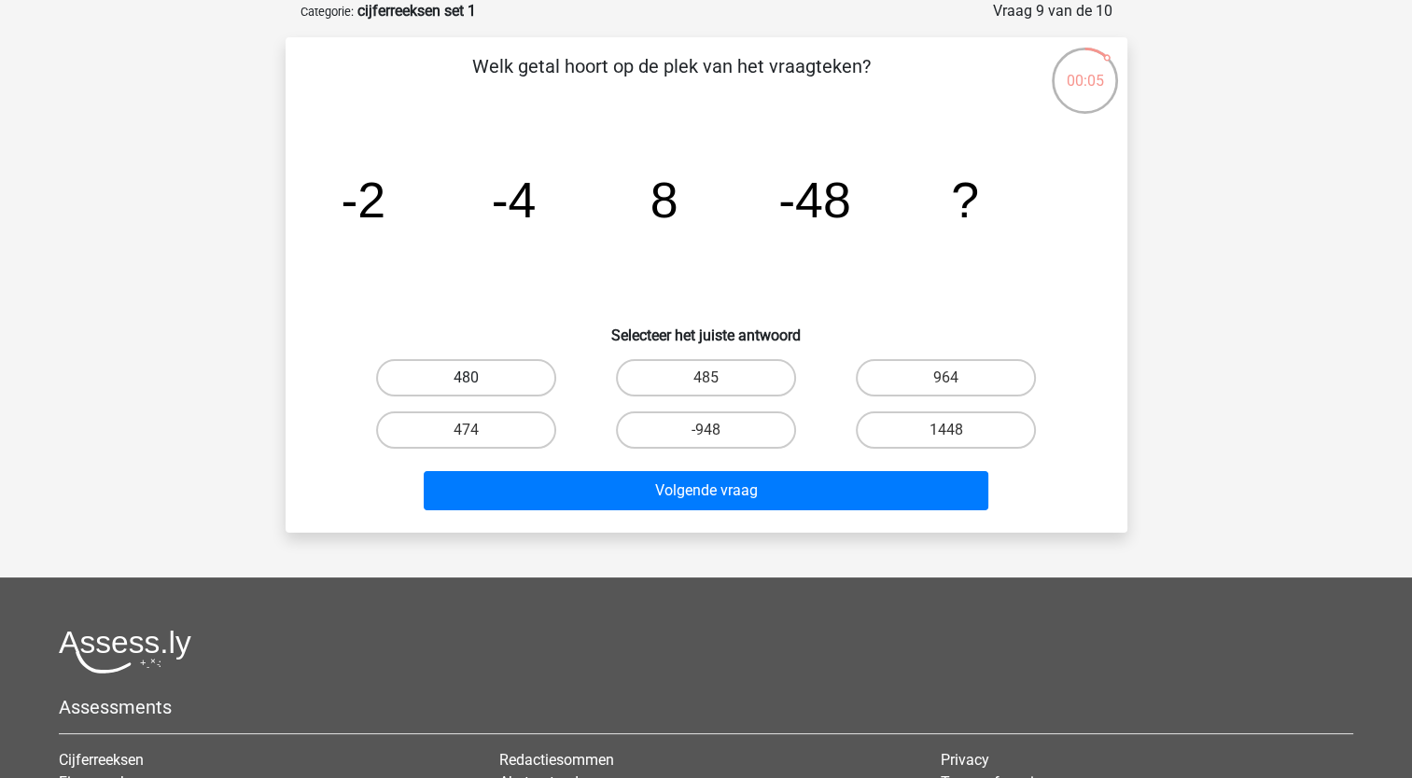
click at [495, 394] on label "480" at bounding box center [466, 377] width 180 height 37
click at [478, 390] on input "480" at bounding box center [472, 384] width 12 height 12
radio input "true"
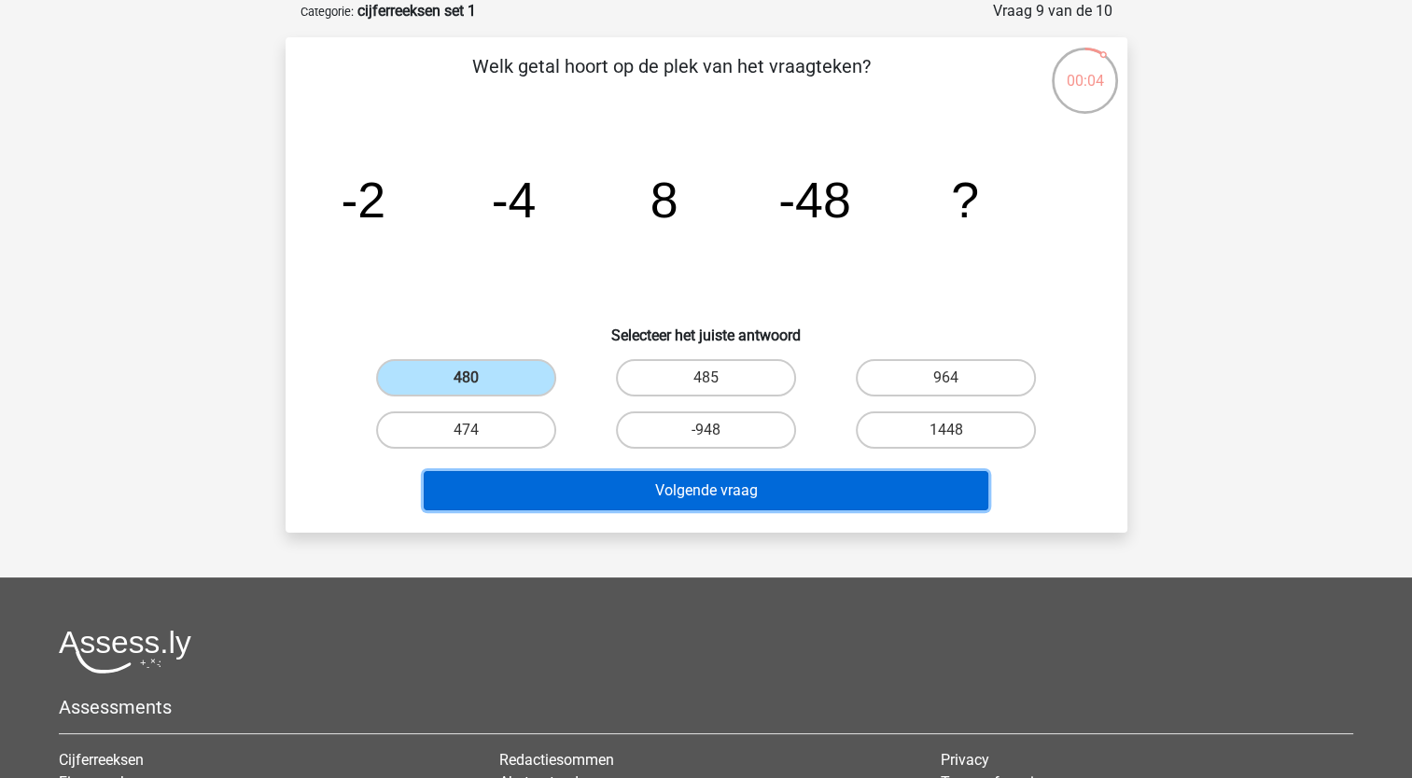
click at [795, 477] on button "Volgende vraag" at bounding box center [706, 490] width 565 height 39
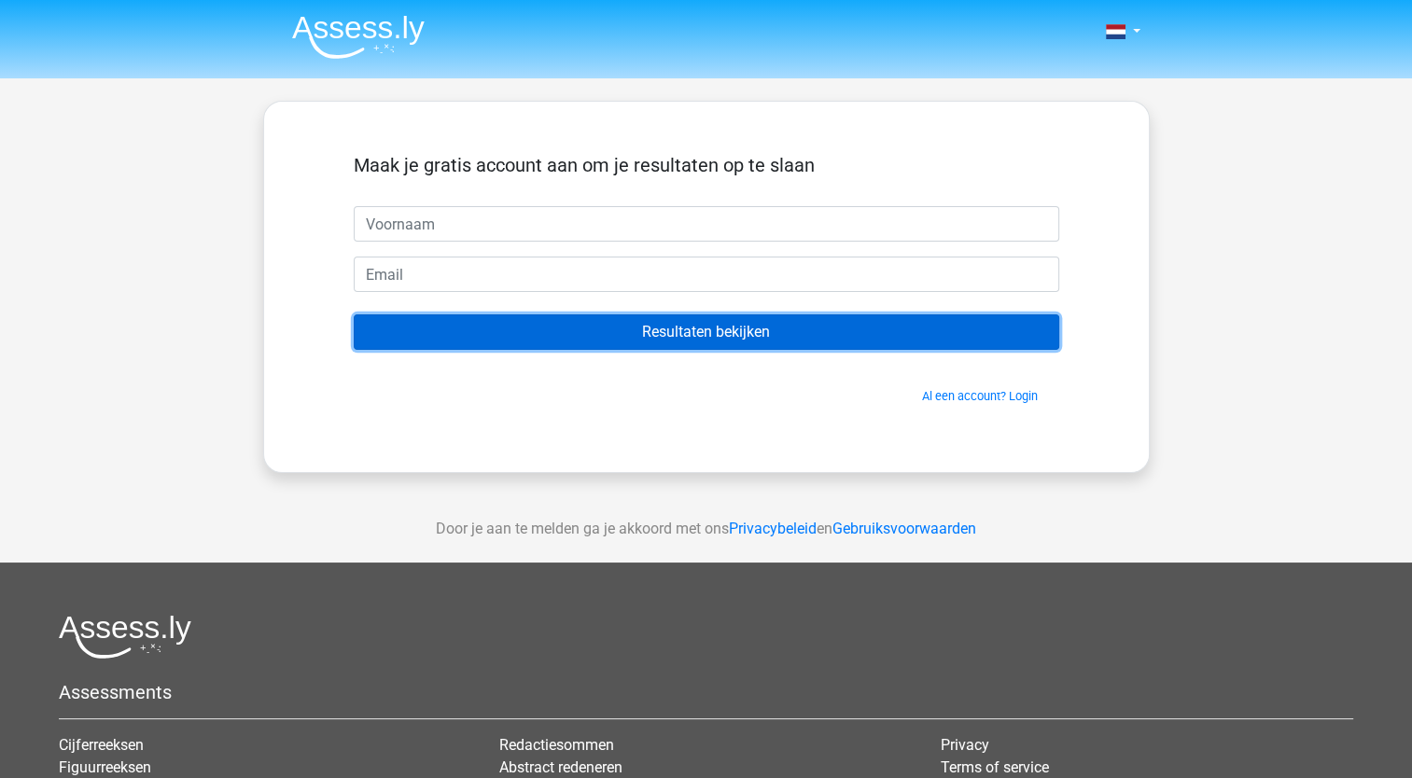
click at [801, 339] on input "Resultaten bekijken" at bounding box center [706, 331] width 705 height 35
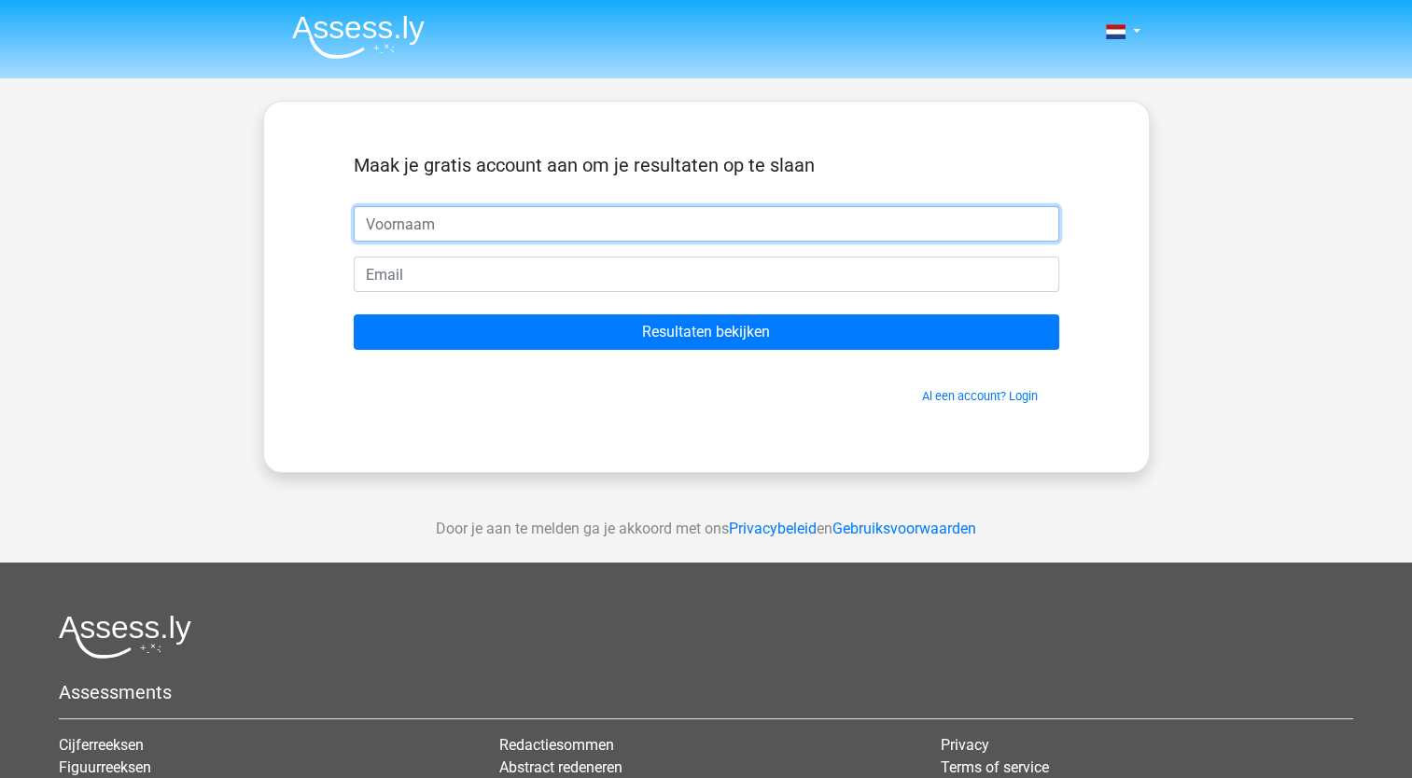
click at [441, 230] on input "text" at bounding box center [706, 223] width 705 height 35
type input "Eline"
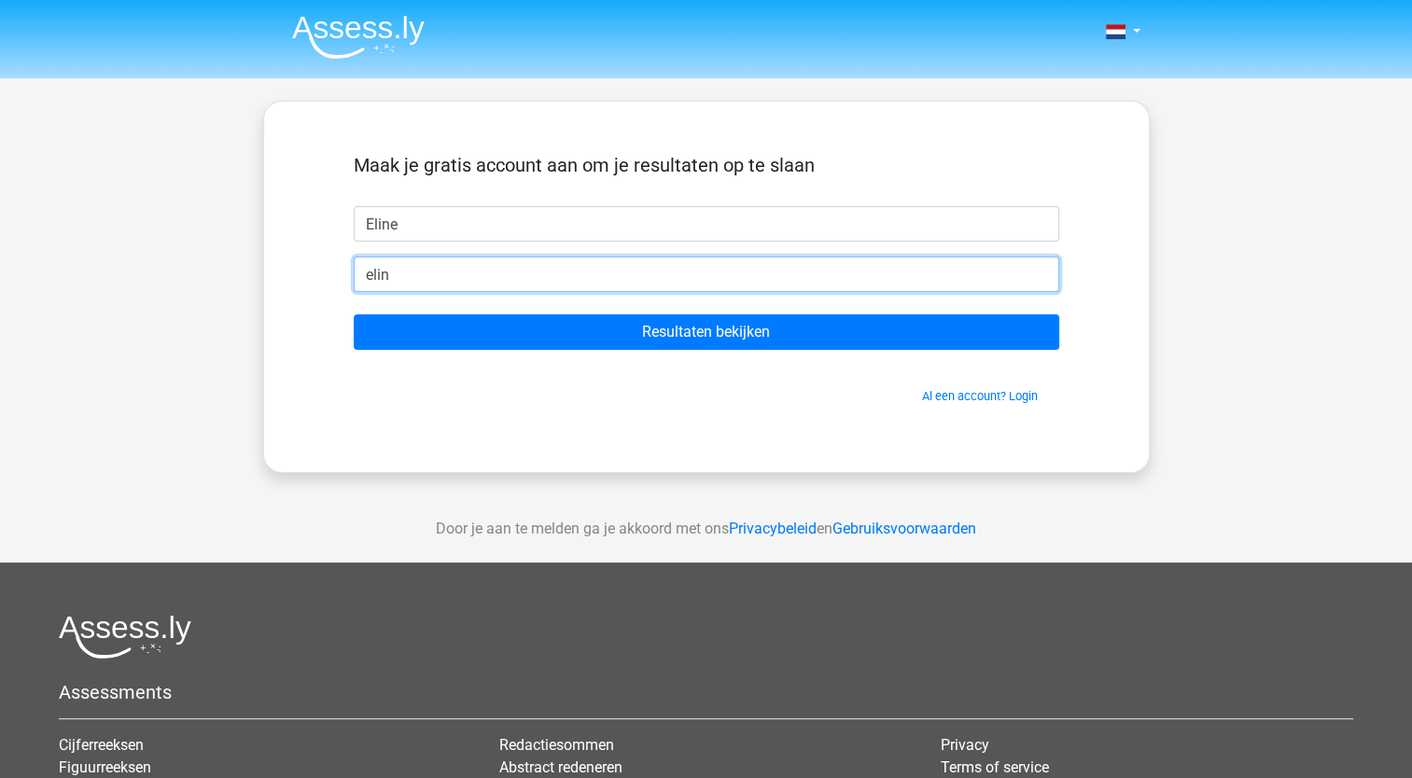
type input "[EMAIL_ADDRESS][DOMAIN_NAME]"
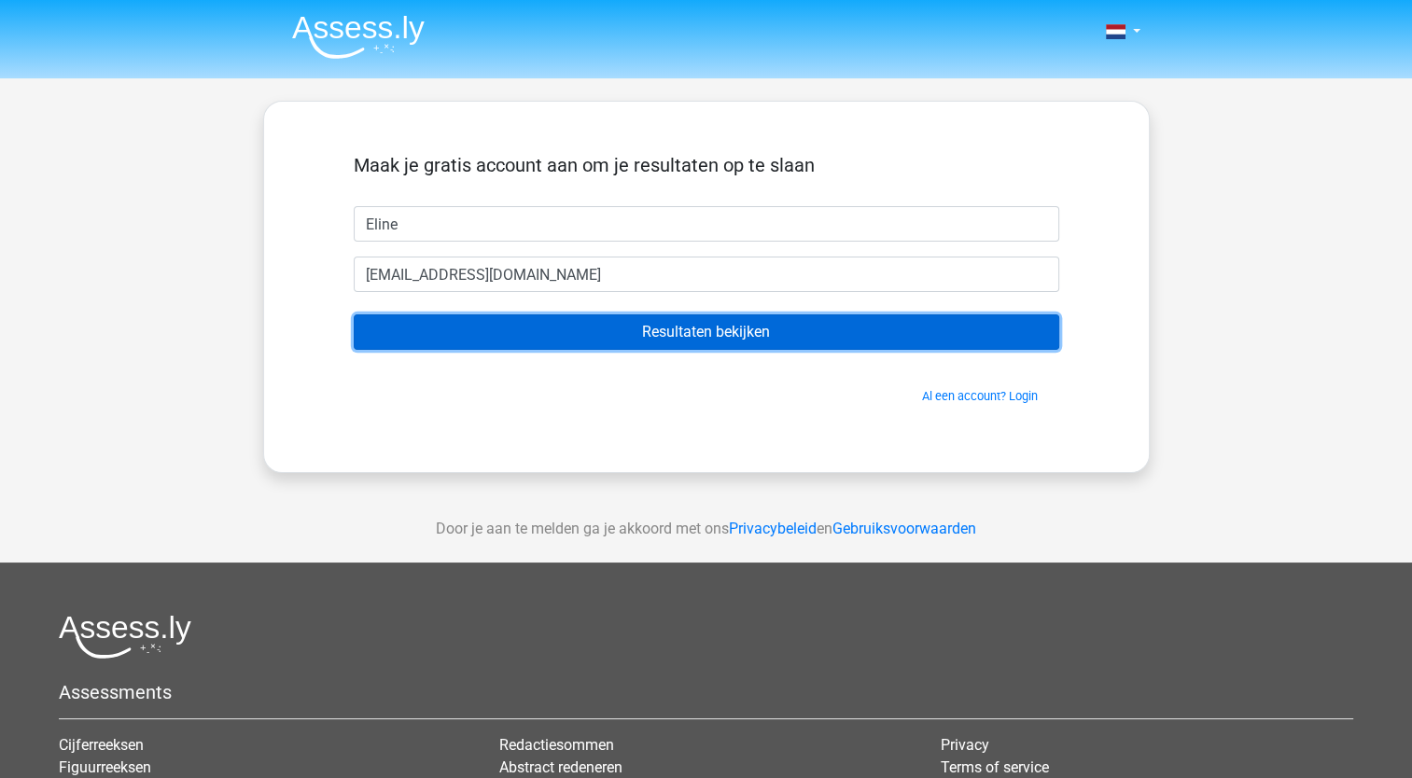
click at [742, 318] on input "Resultaten bekijken" at bounding box center [706, 331] width 705 height 35
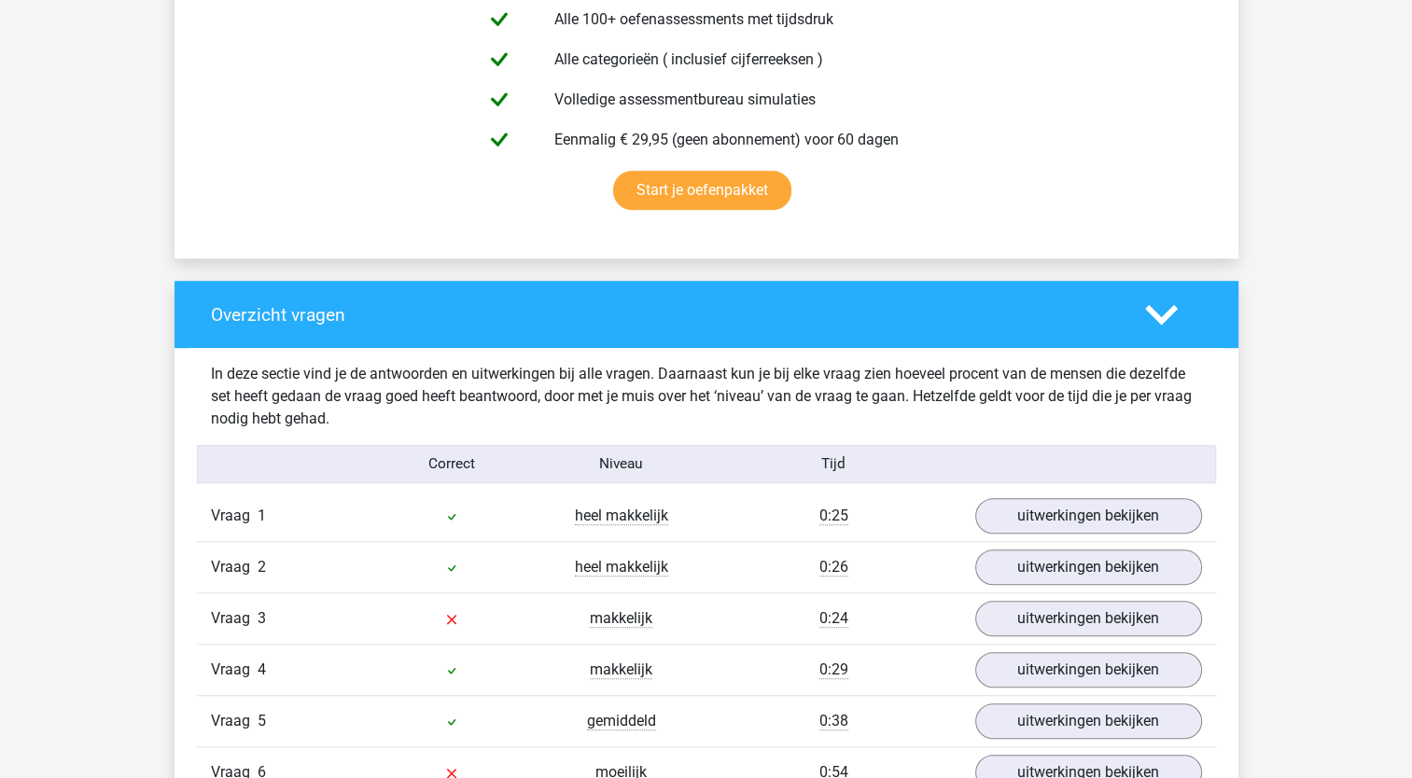
scroll to position [1400, 0]
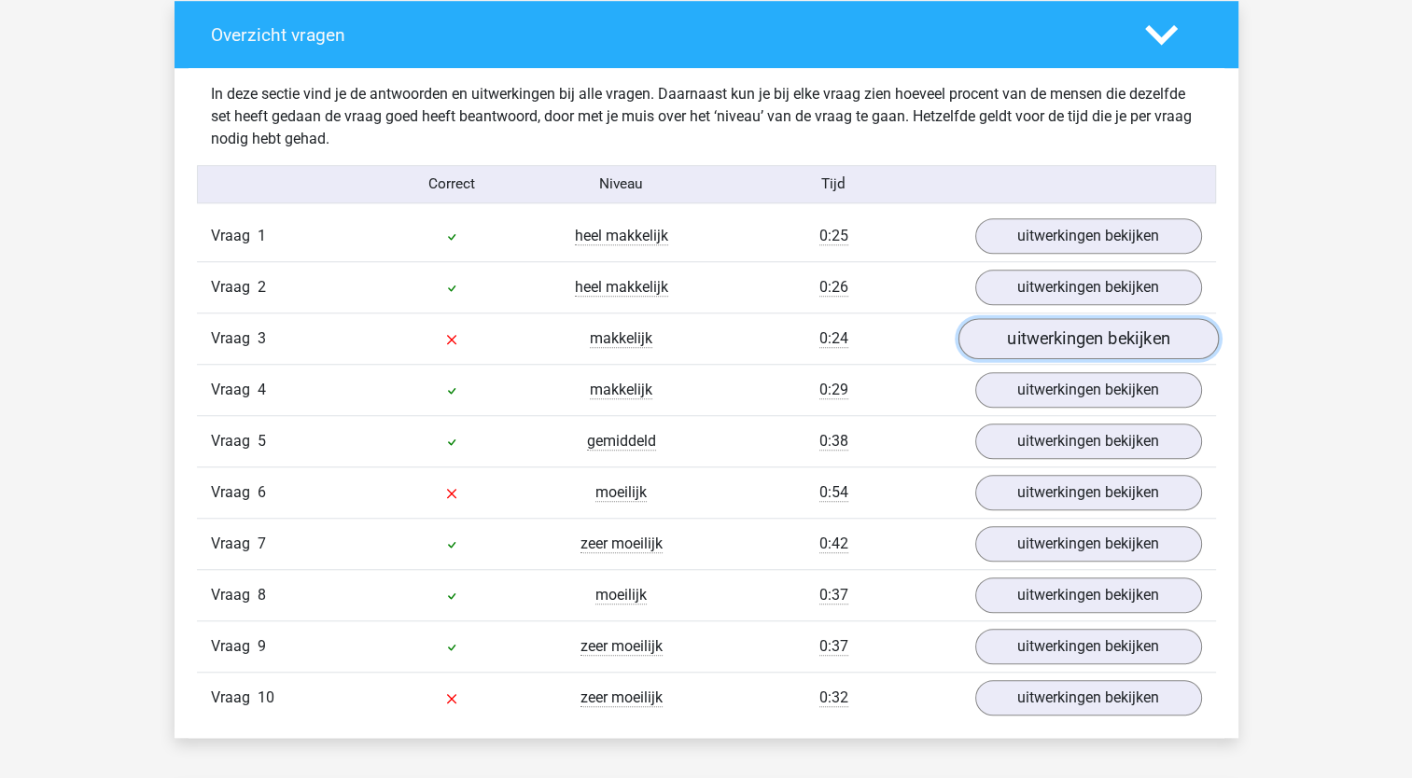
click at [1131, 333] on link "uitwerkingen bekijken" at bounding box center [1087, 338] width 260 height 41
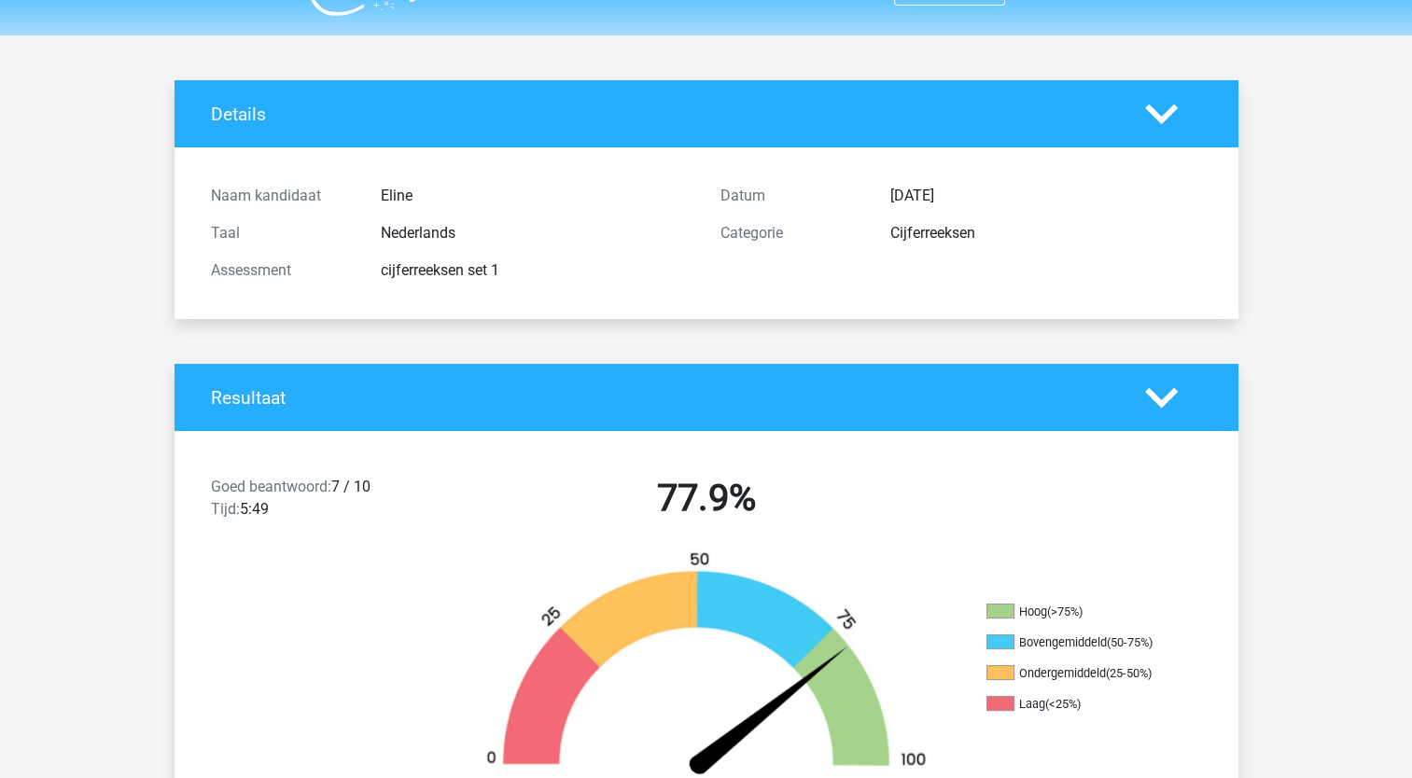
scroll to position [0, 0]
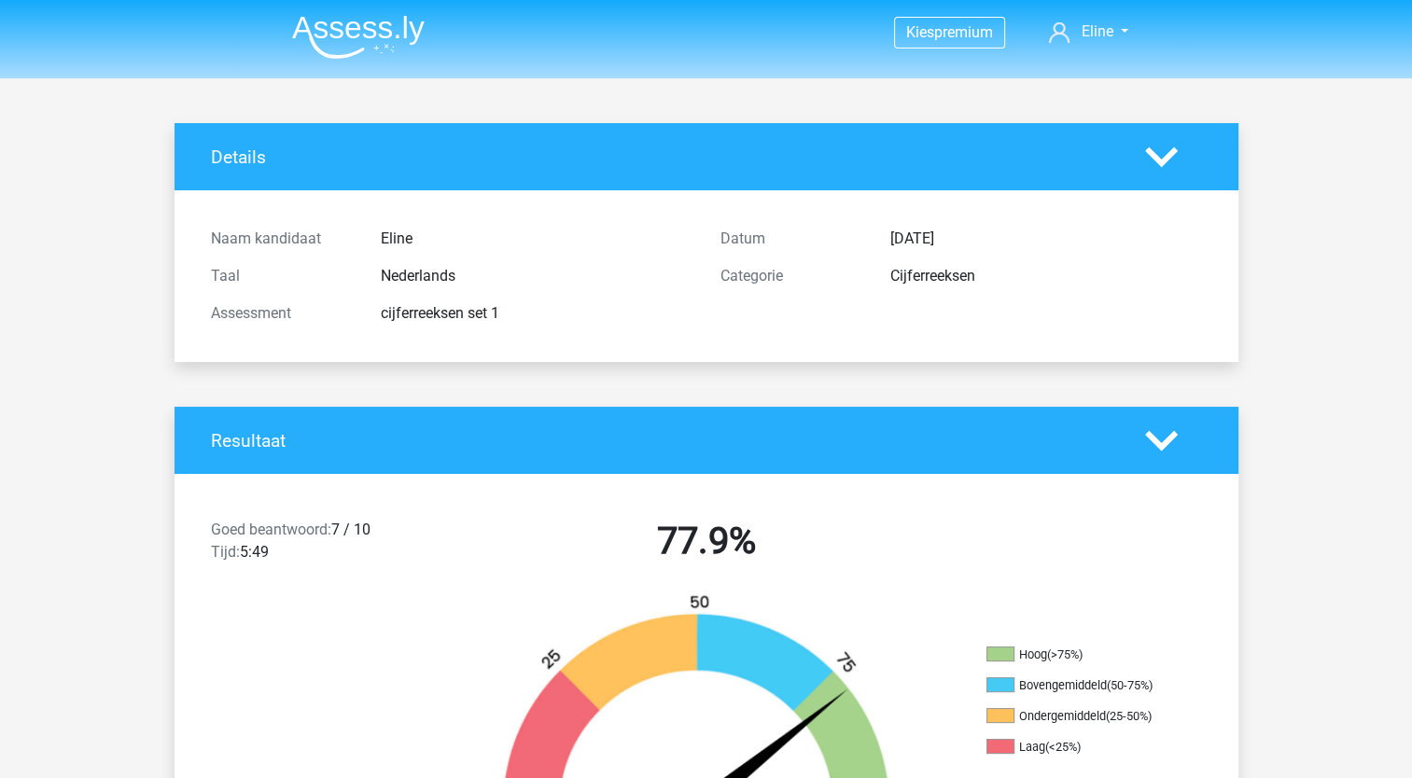
click at [382, 28] on img at bounding box center [358, 37] width 133 height 44
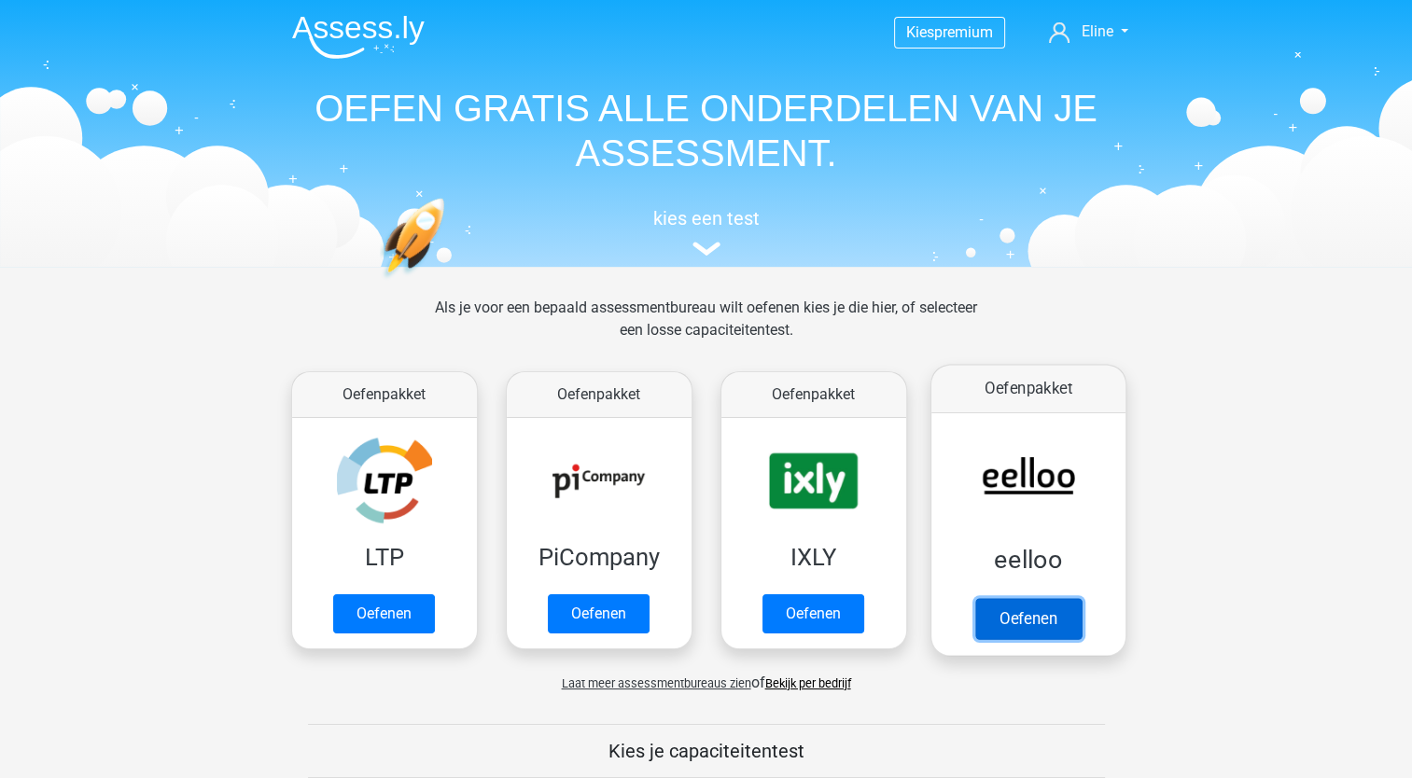
click at [1055, 625] on link "Oefenen" at bounding box center [1027, 618] width 106 height 41
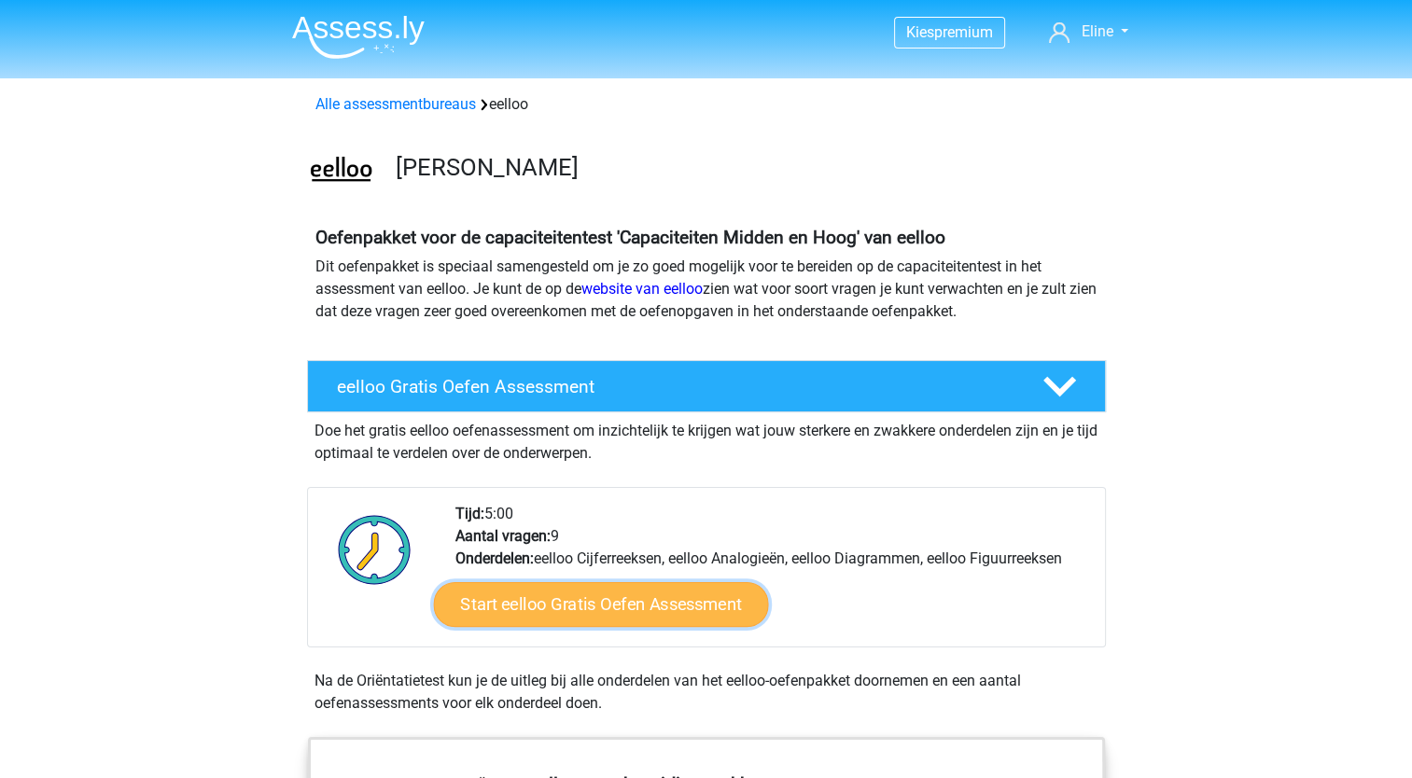
click at [724, 593] on link "Start eelloo Gratis Oefen Assessment" at bounding box center [600, 604] width 335 height 45
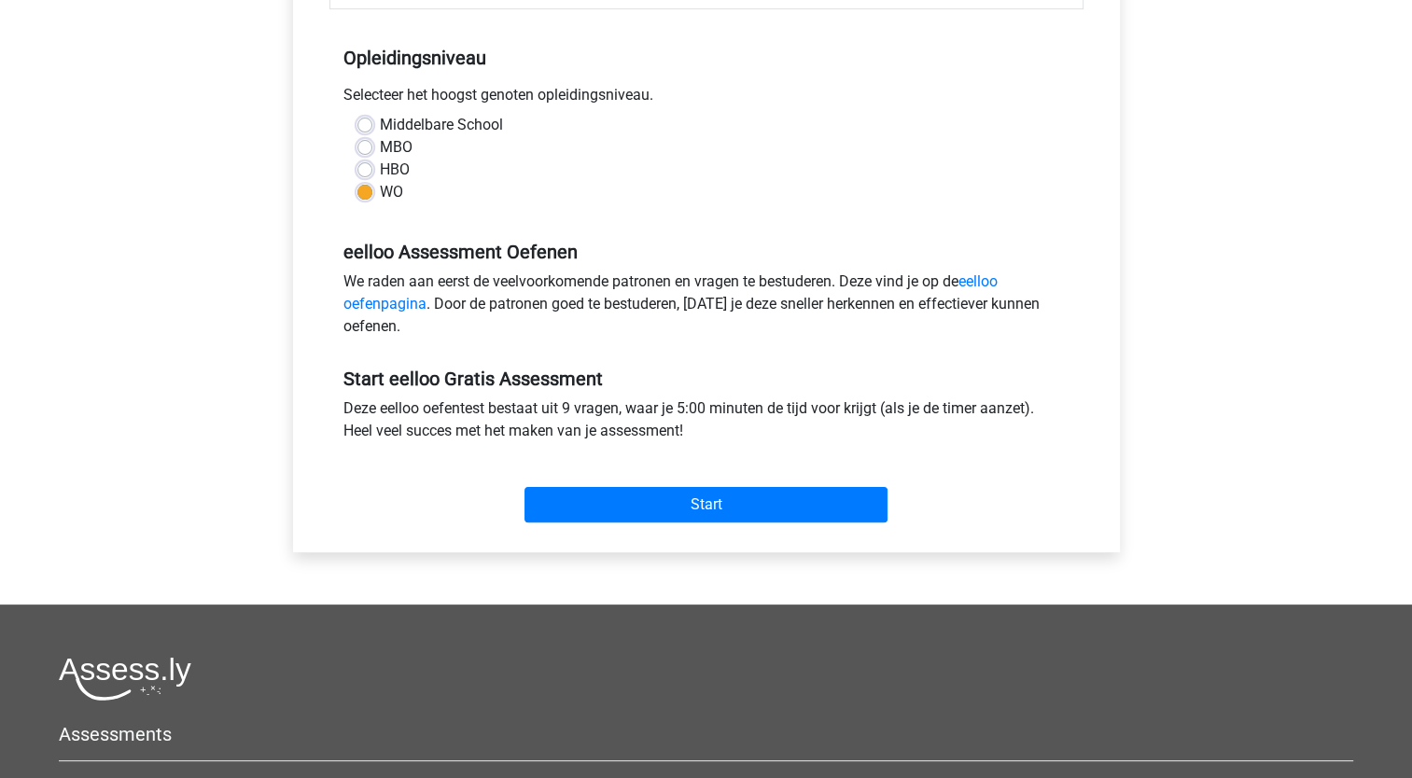
scroll to position [653, 0]
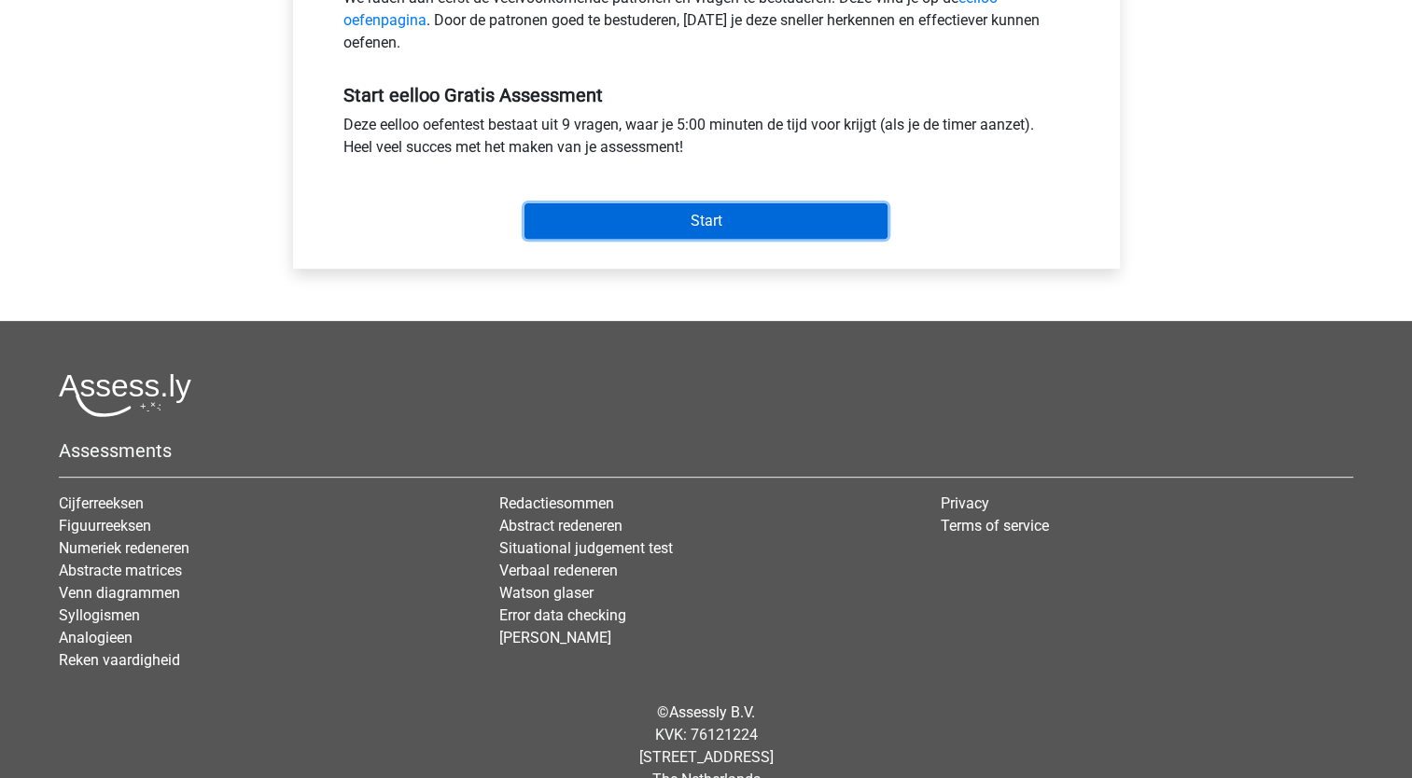
click at [761, 216] on input "Start" at bounding box center [705, 220] width 363 height 35
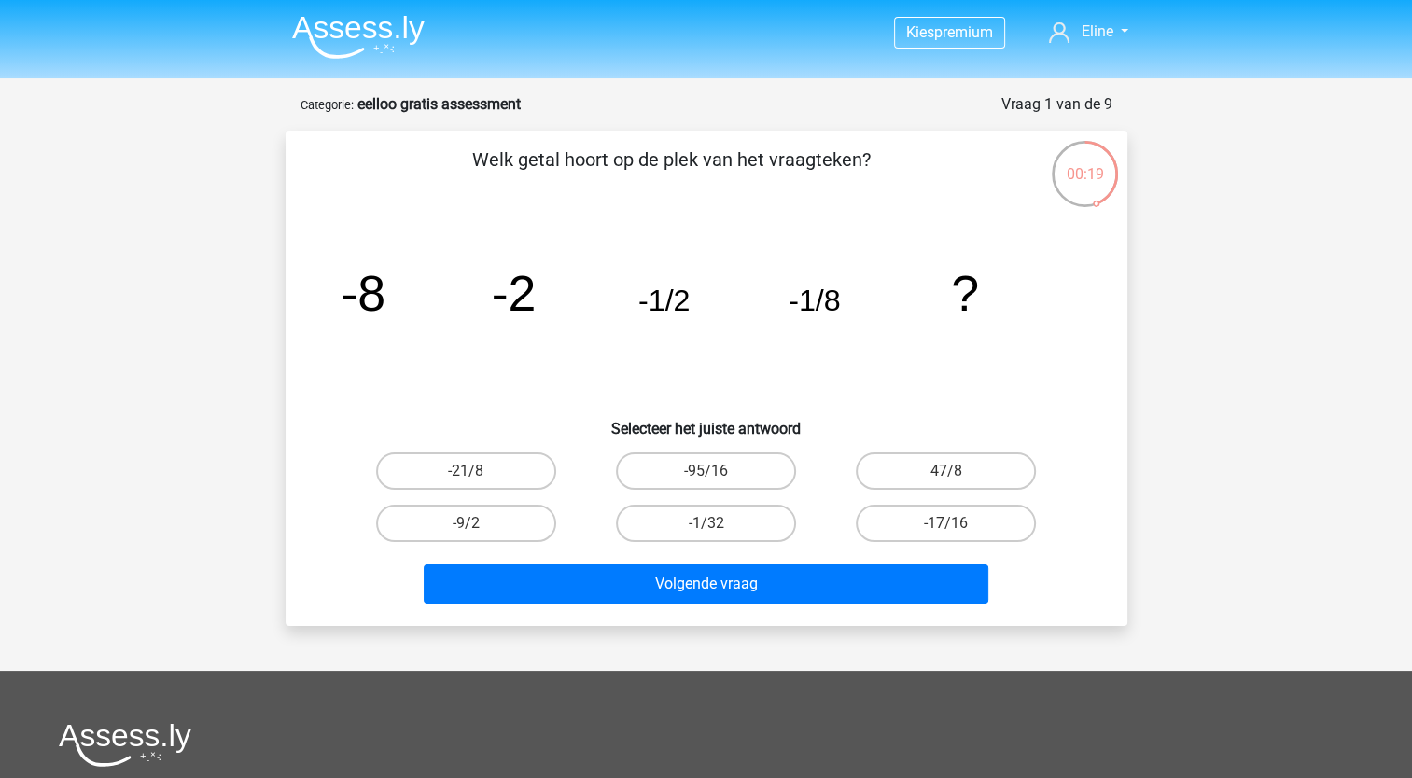
click at [705, 524] on div "-1/32" at bounding box center [705, 523] width 225 height 37
click at [694, 527] on label "-1/32" at bounding box center [706, 523] width 180 height 37
click at [705, 527] on input "-1/32" at bounding box center [711, 529] width 12 height 12
radio input "true"
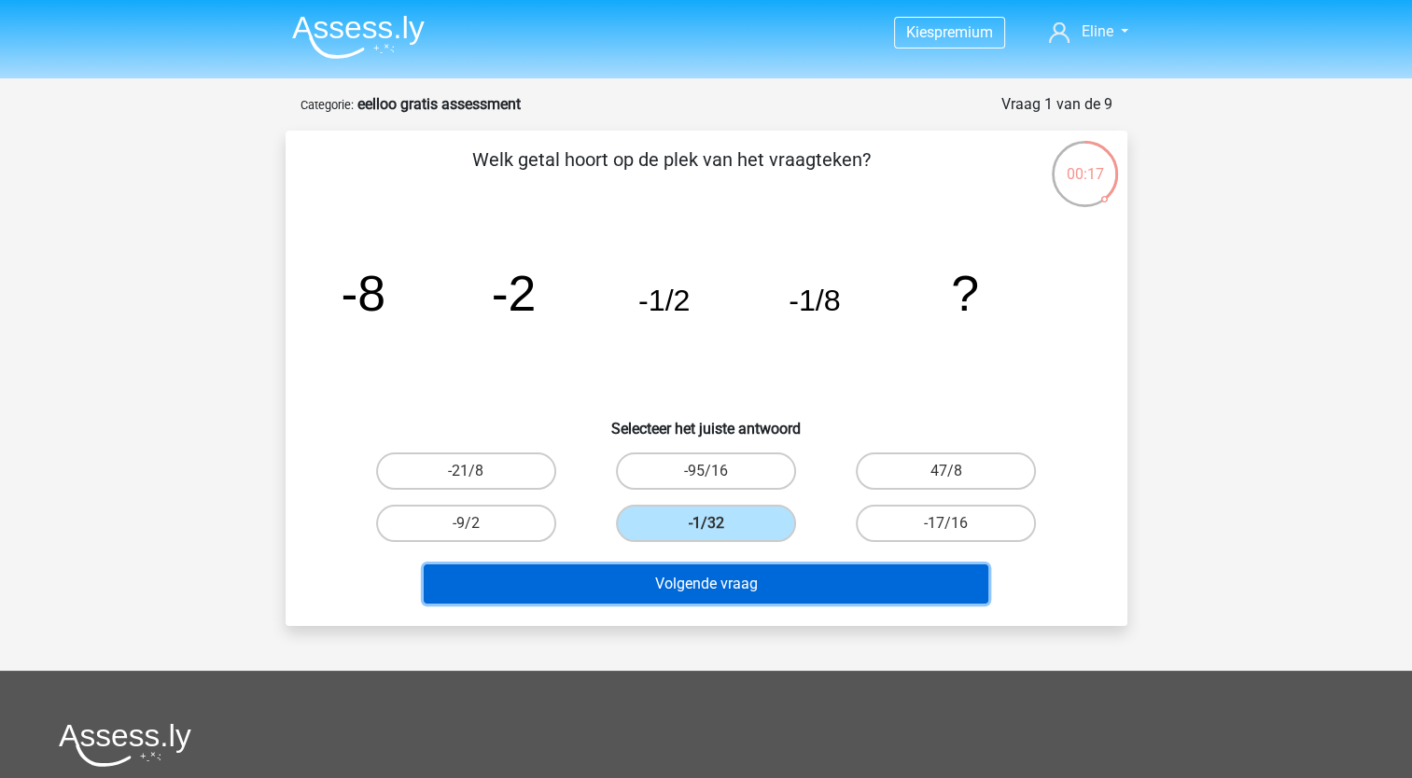
click at [761, 569] on button "Volgende vraag" at bounding box center [706, 584] width 565 height 39
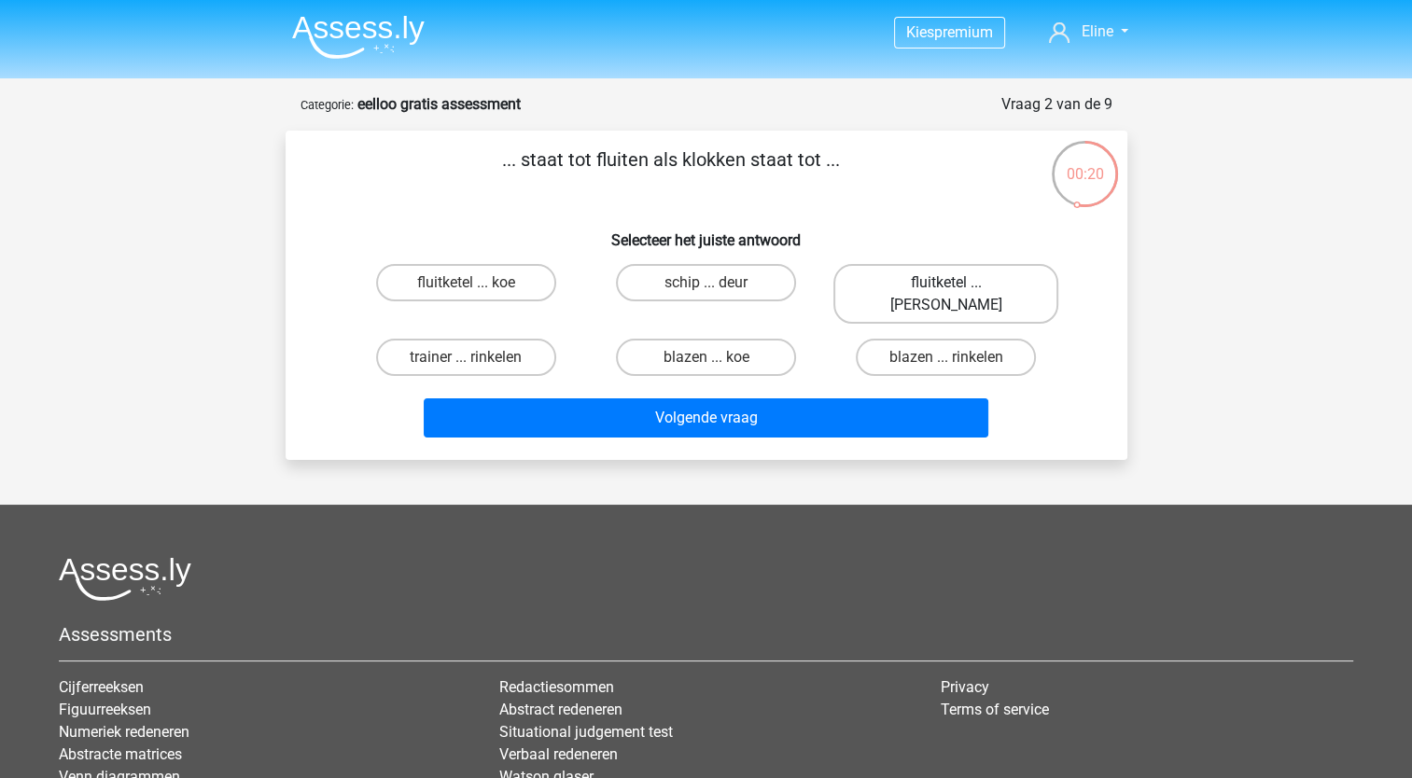
click at [1000, 281] on label "fluitketel ... [PERSON_NAME]" at bounding box center [945, 294] width 225 height 60
click at [958, 283] on input "fluitketel ... [PERSON_NAME]" at bounding box center [952, 289] width 12 height 12
radio input "true"
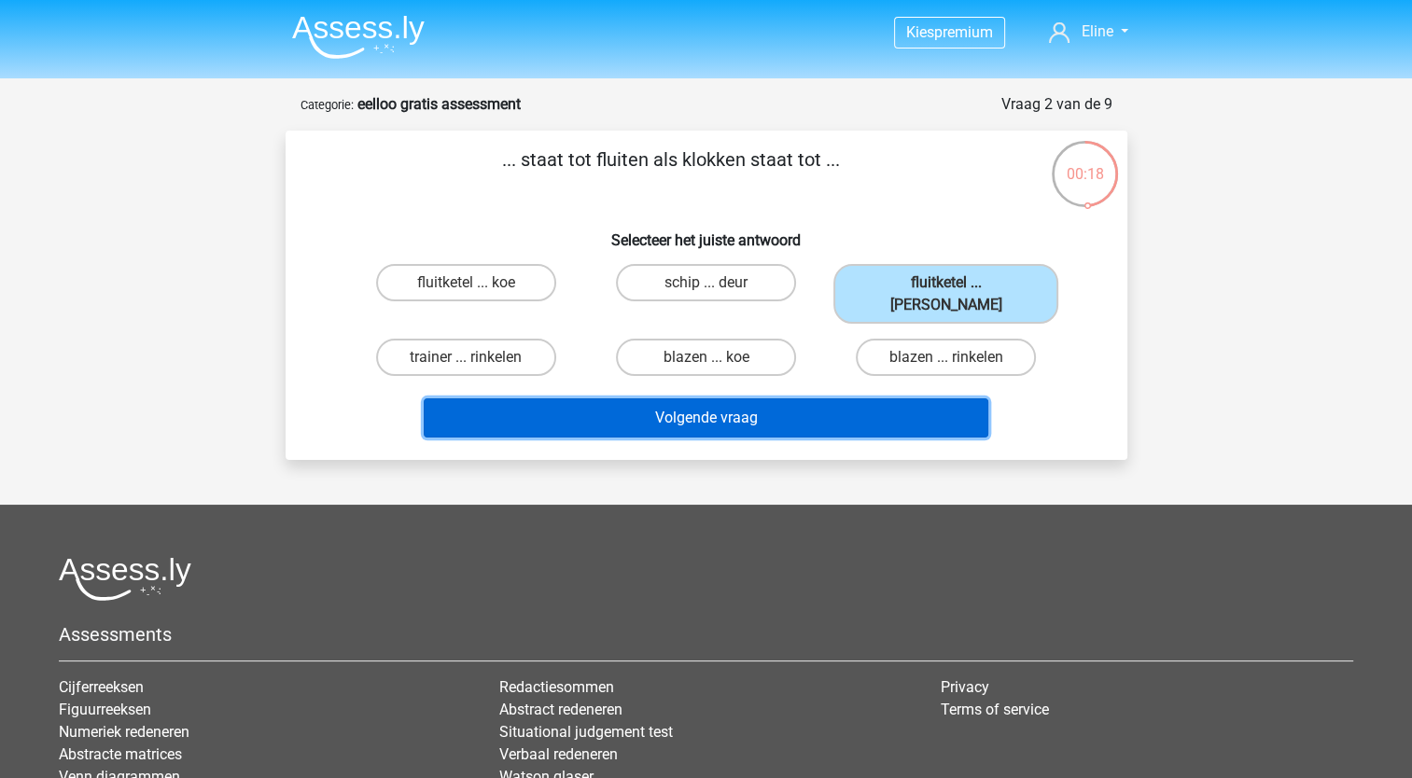
click at [839, 398] on button "Volgende vraag" at bounding box center [706, 417] width 565 height 39
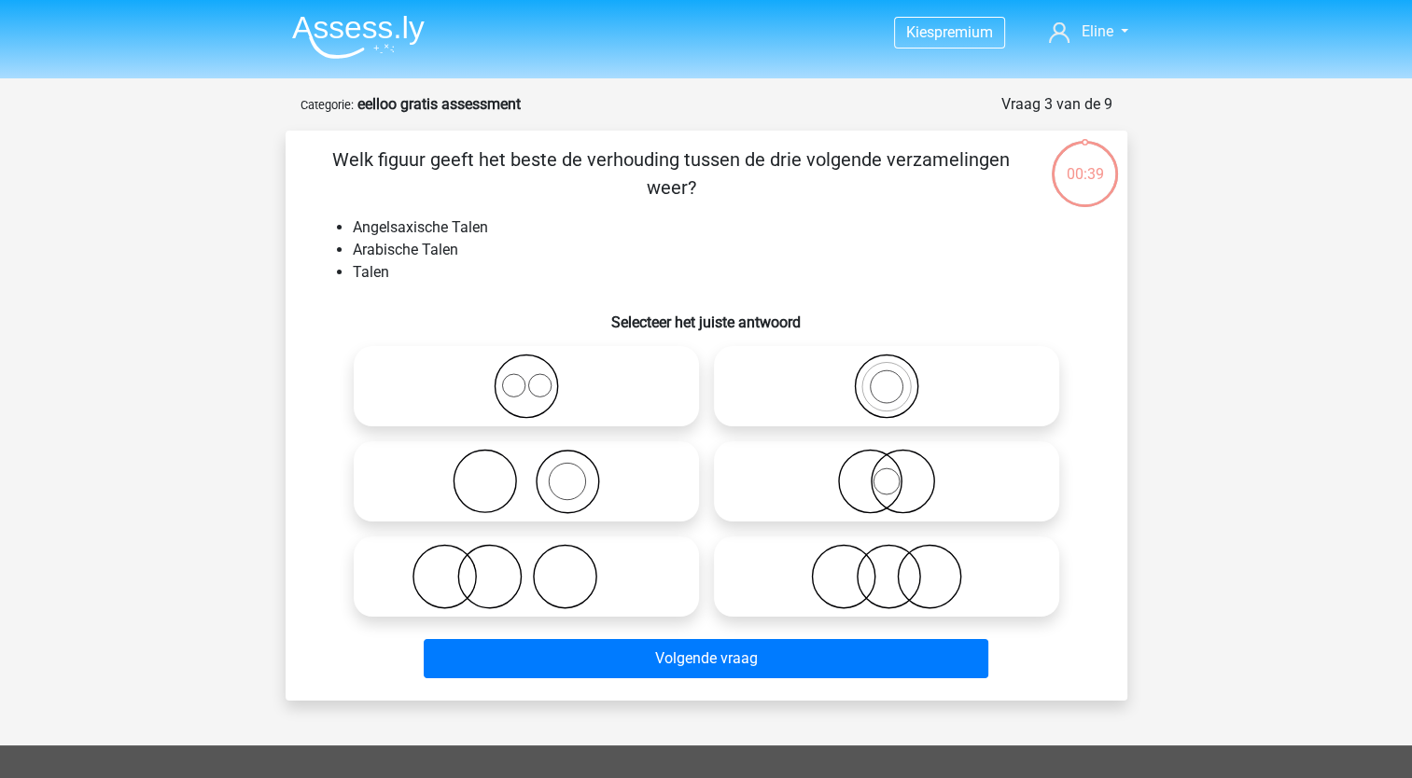
scroll to position [93, 0]
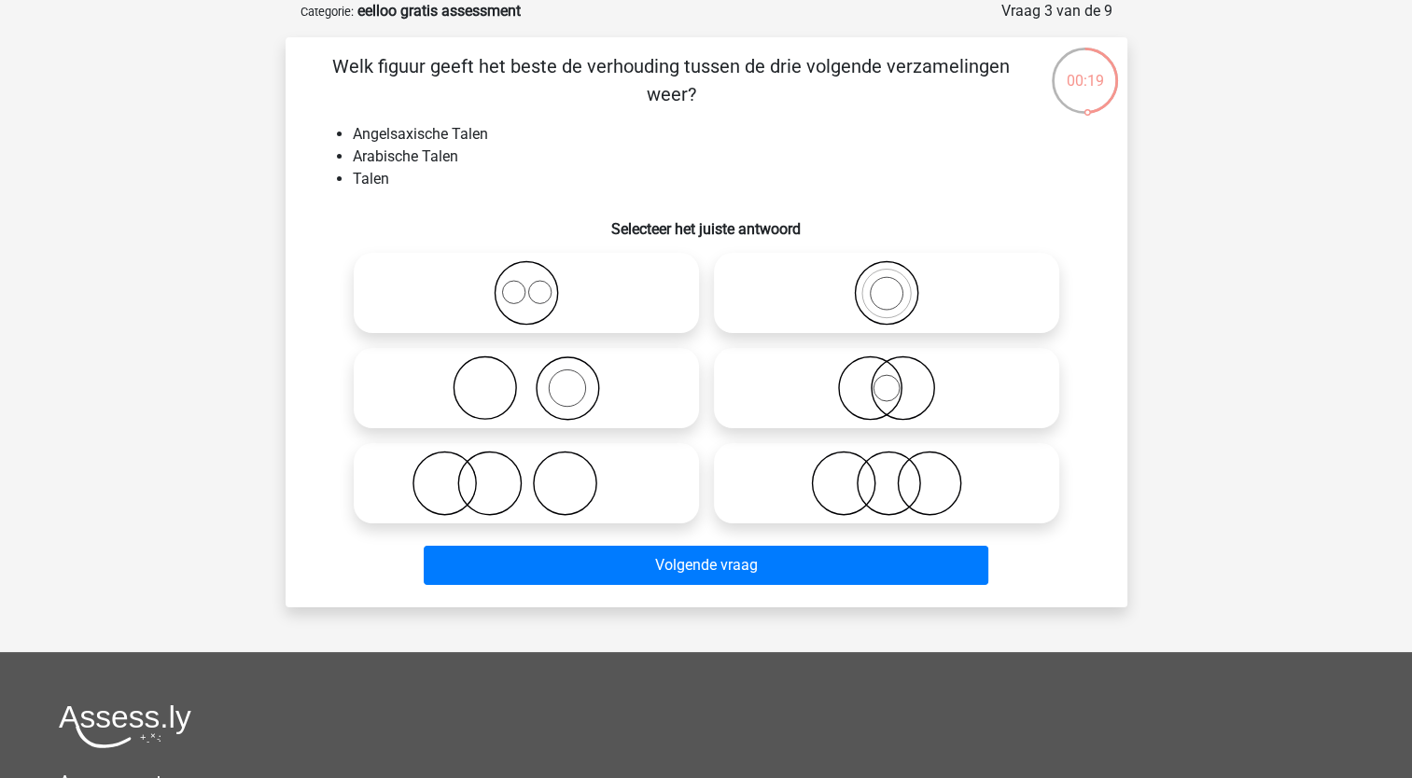
click at [510, 295] on icon at bounding box center [526, 292] width 330 height 65
click at [526, 284] on input "radio" at bounding box center [532, 278] width 12 height 12
radio input "true"
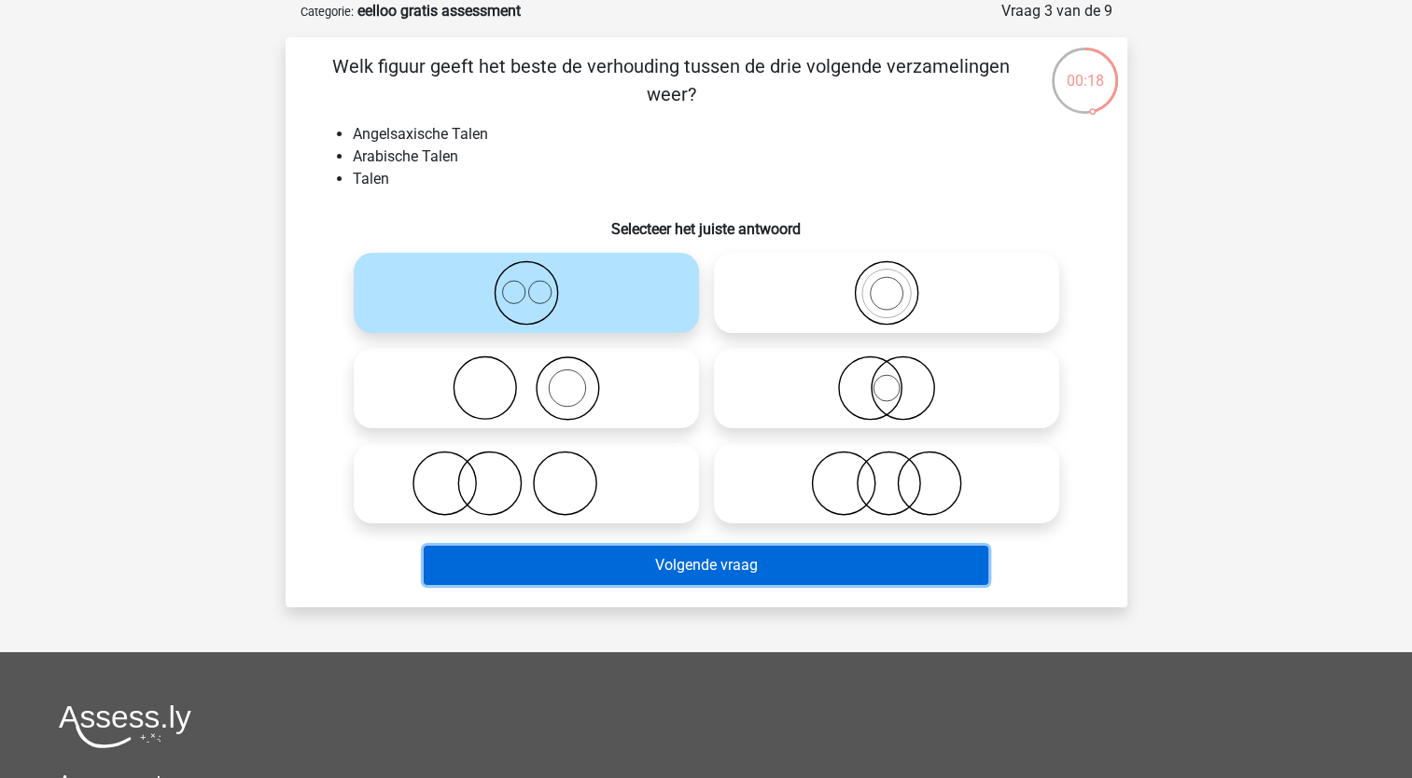
click at [713, 559] on button "Volgende vraag" at bounding box center [706, 565] width 565 height 39
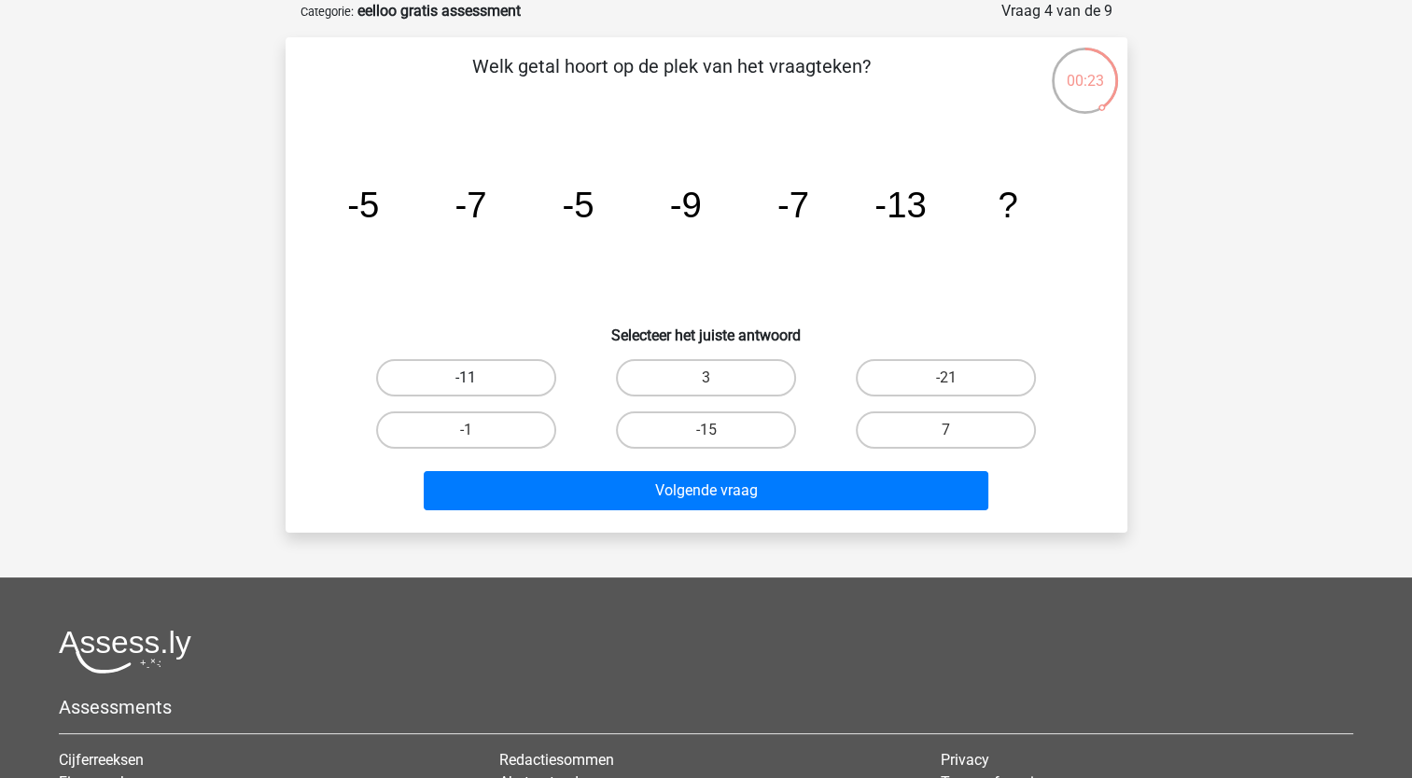
click at [497, 373] on label "-11" at bounding box center [466, 377] width 180 height 37
click at [478, 378] on input "-11" at bounding box center [472, 384] width 12 height 12
radio input "true"
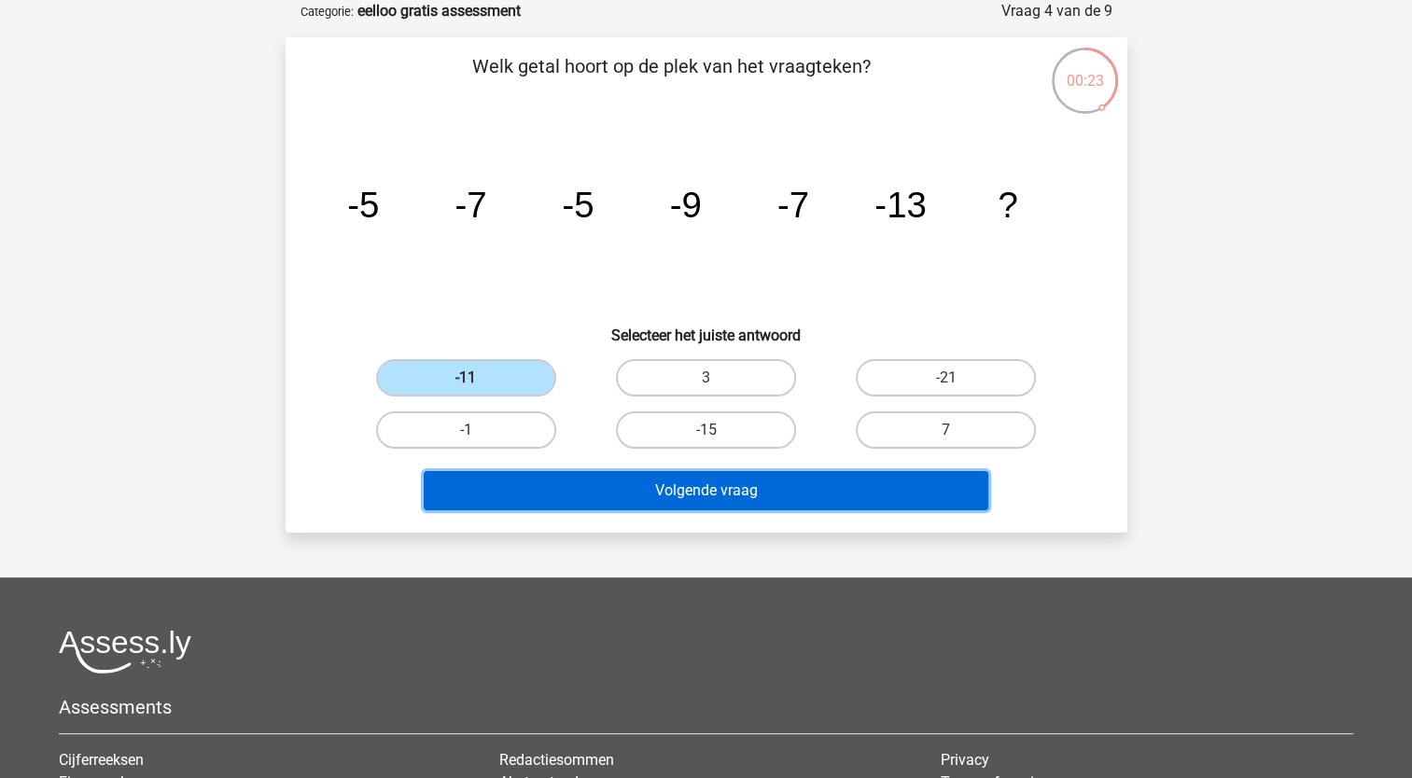
click at [694, 477] on button "Volgende vraag" at bounding box center [706, 490] width 565 height 39
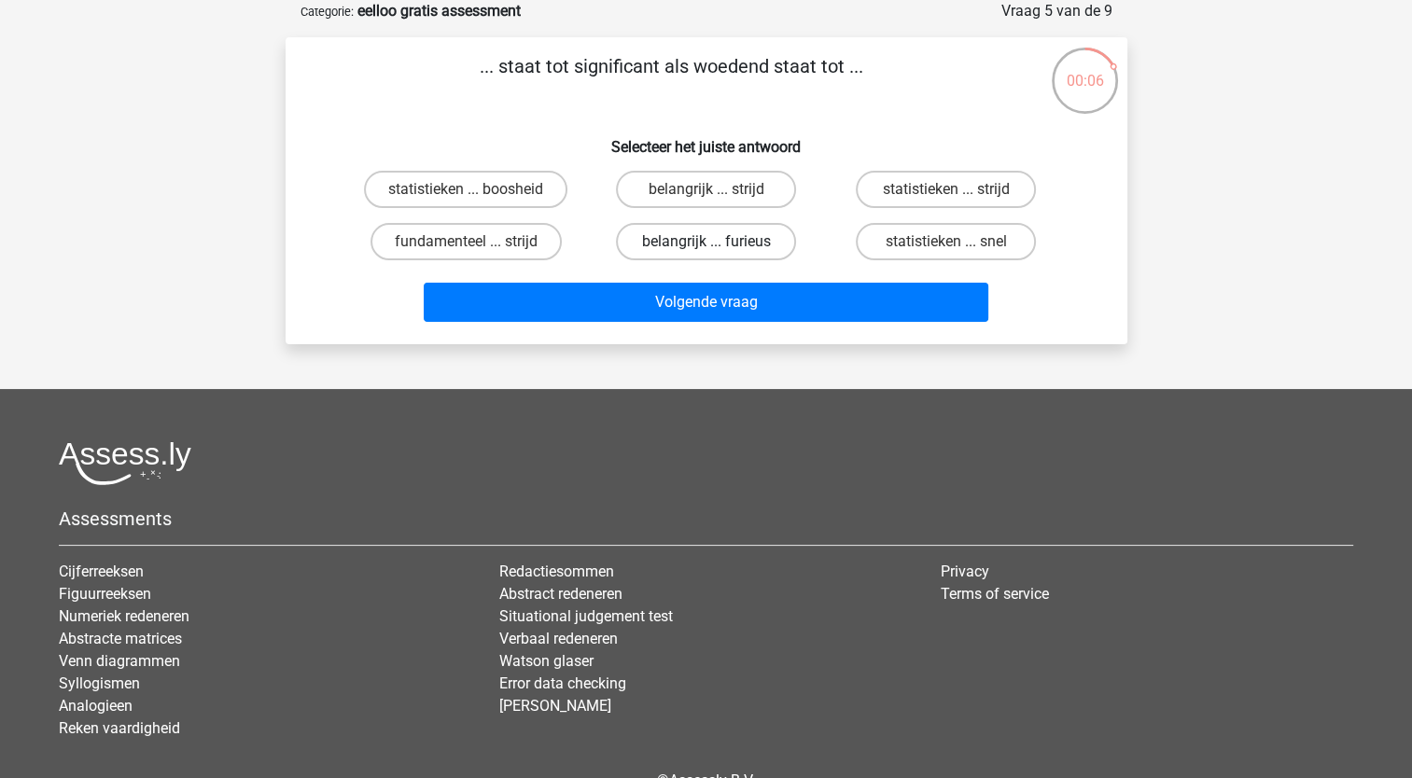
click at [713, 233] on label "belangrijk ... furieus" at bounding box center [706, 241] width 180 height 37
click at [713, 242] on input "belangrijk ... furieus" at bounding box center [711, 248] width 12 height 12
radio input "true"
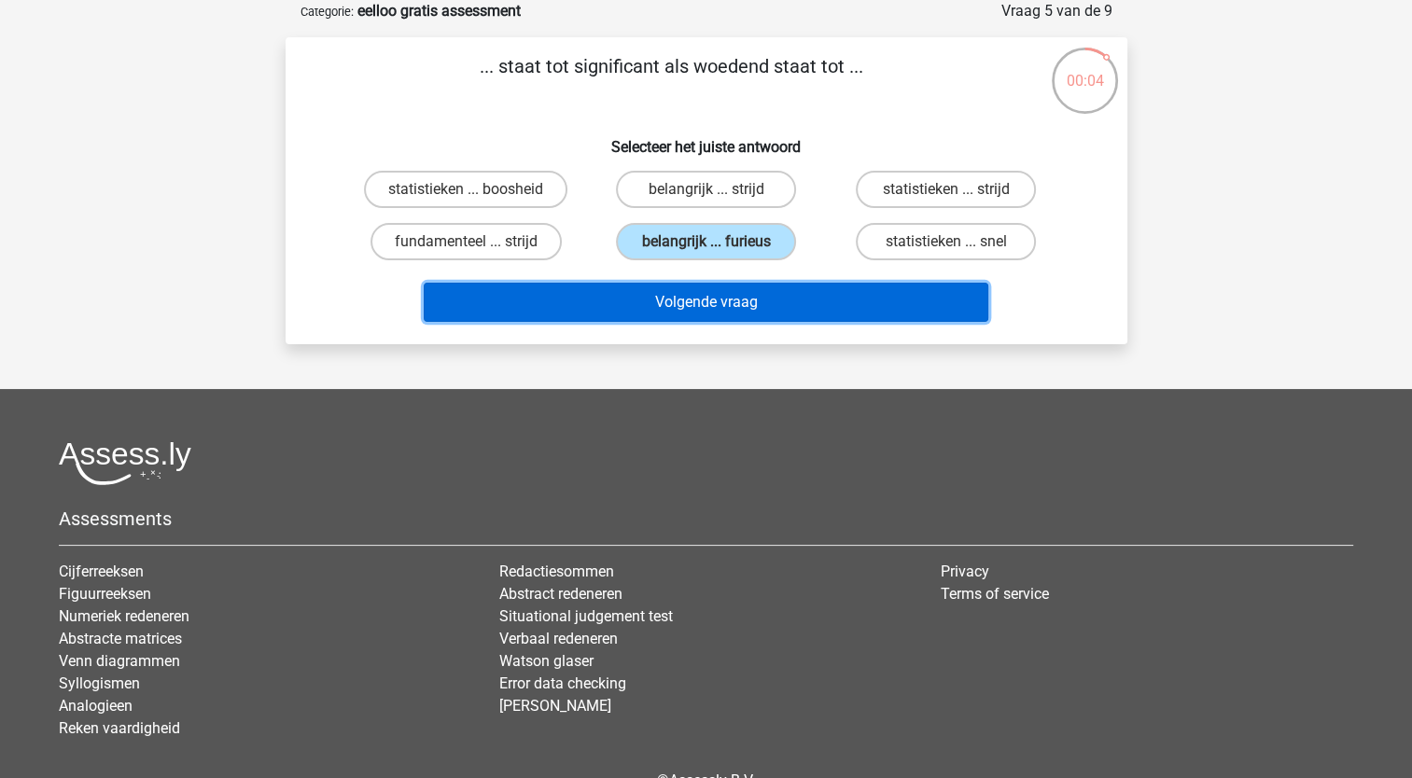
click at [817, 299] on button "Volgende vraag" at bounding box center [706, 302] width 565 height 39
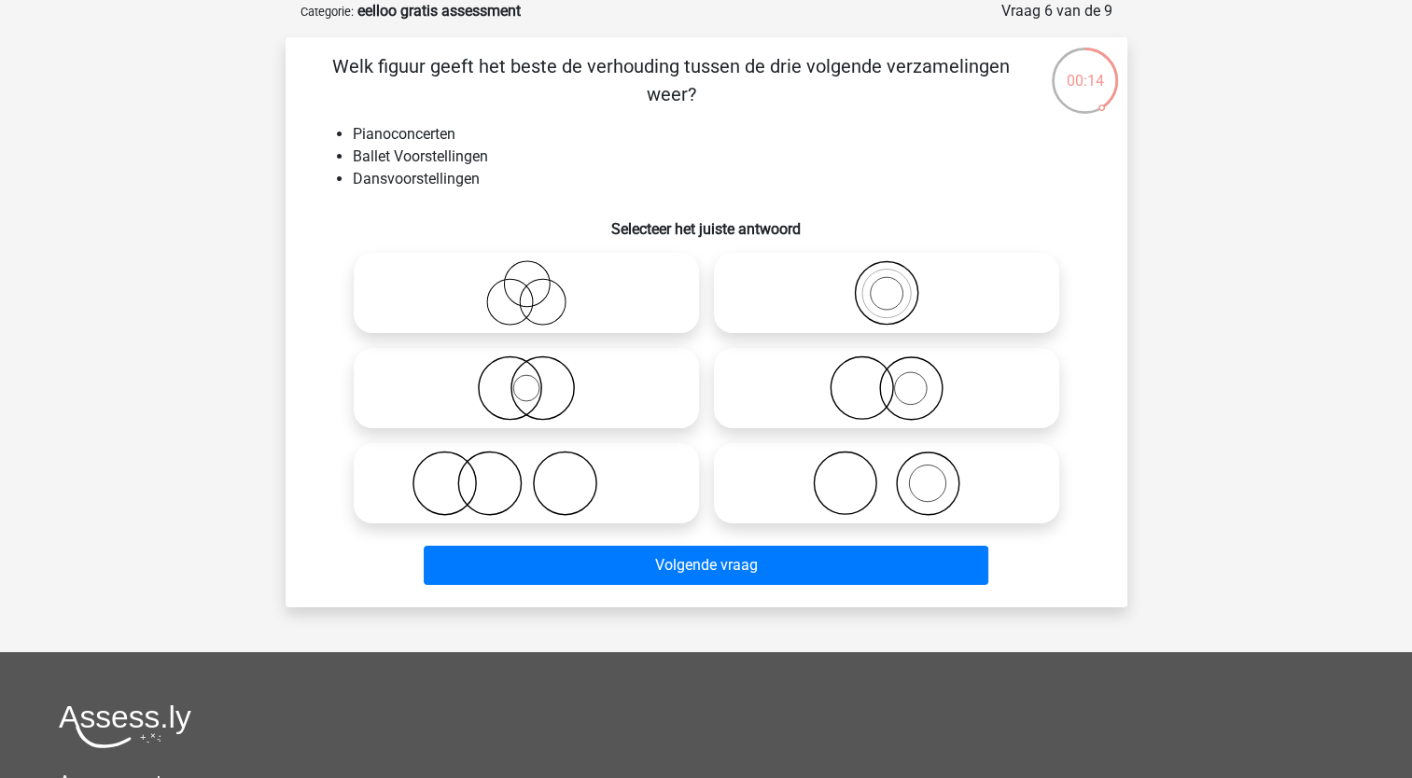
click at [850, 489] on icon at bounding box center [886, 483] width 330 height 65
click at [886, 474] on input "radio" at bounding box center [892, 468] width 12 height 12
radio input "true"
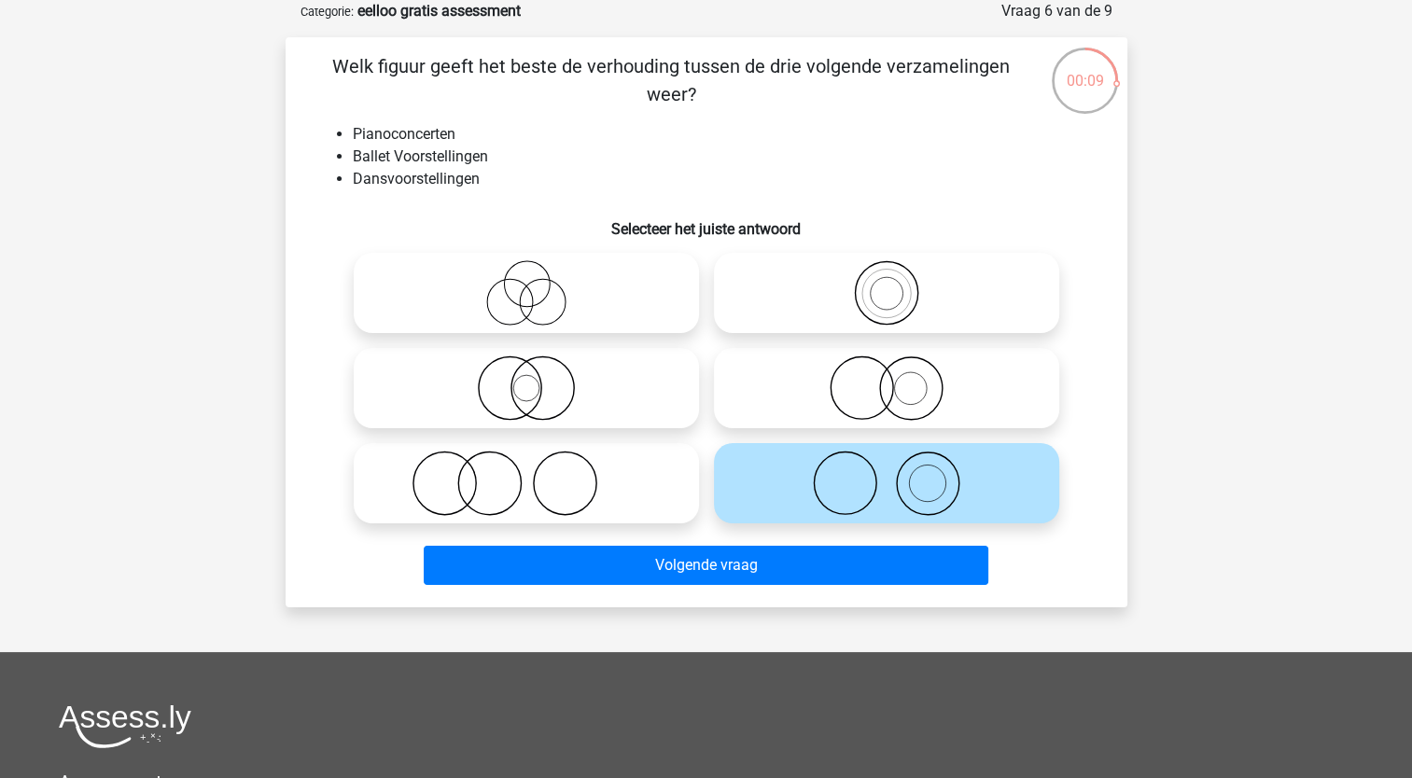
click at [917, 376] on icon at bounding box center [886, 388] width 330 height 65
click at [899, 376] on input "radio" at bounding box center [892, 373] width 12 height 12
radio input "true"
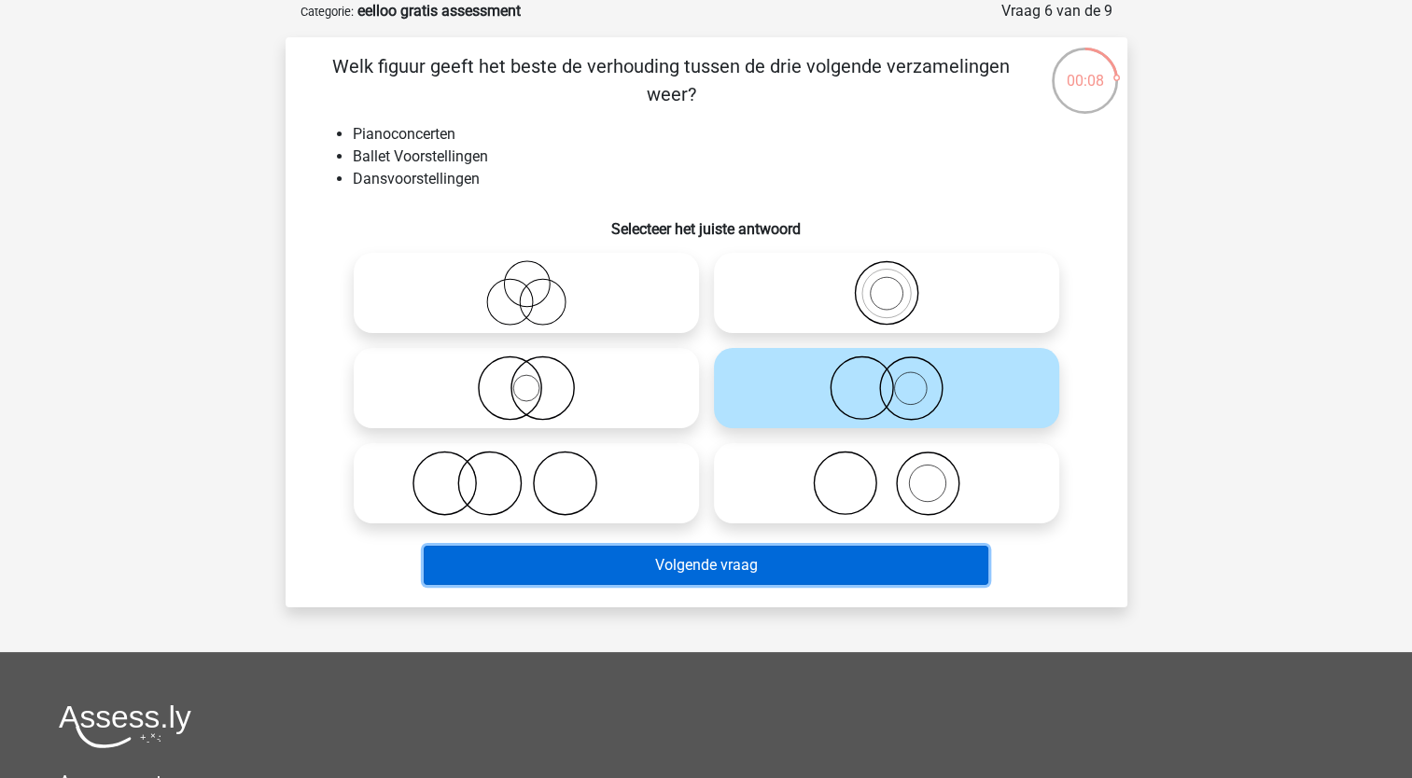
click at [846, 558] on button "Volgende vraag" at bounding box center [706, 565] width 565 height 39
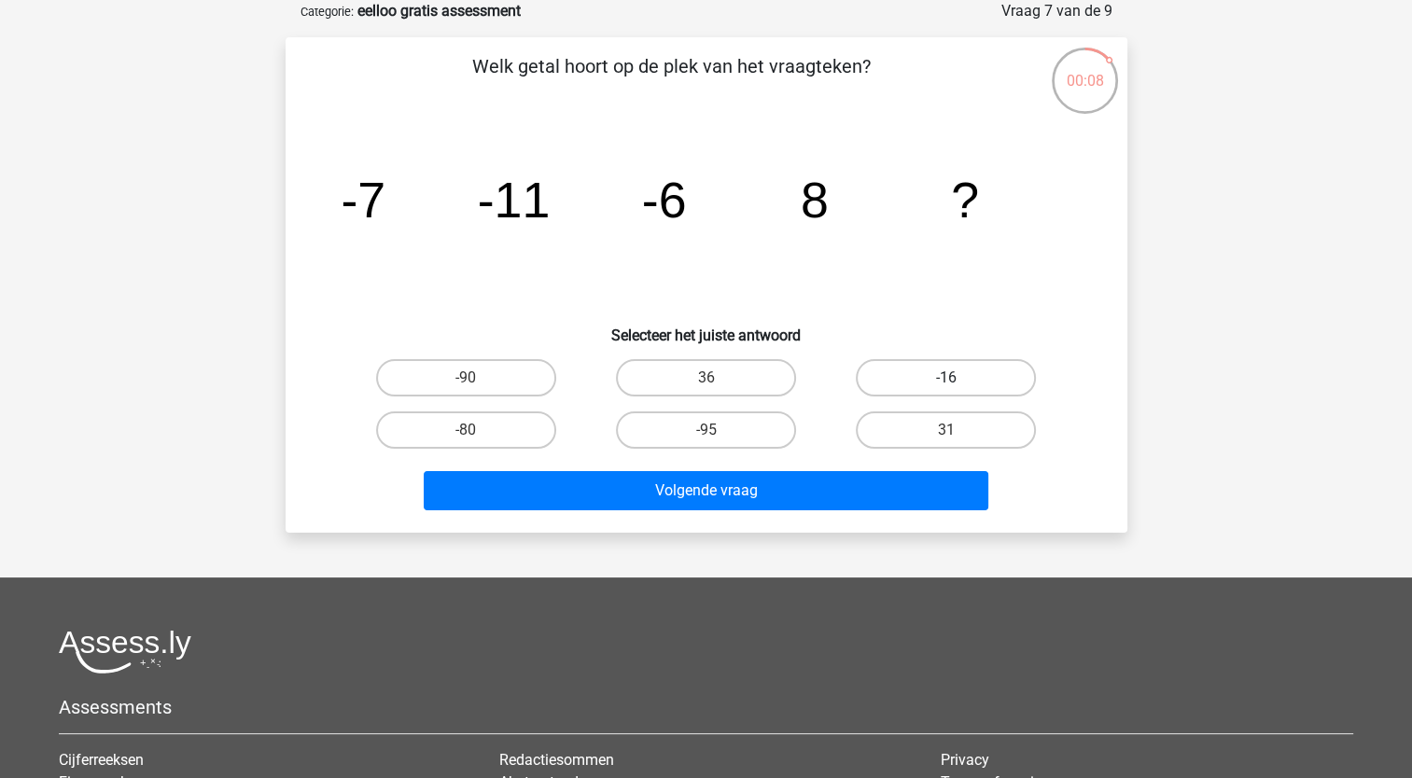
click at [984, 380] on label "-16" at bounding box center [946, 377] width 180 height 37
click at [958, 380] on input "-16" at bounding box center [952, 384] width 12 height 12
radio input "true"
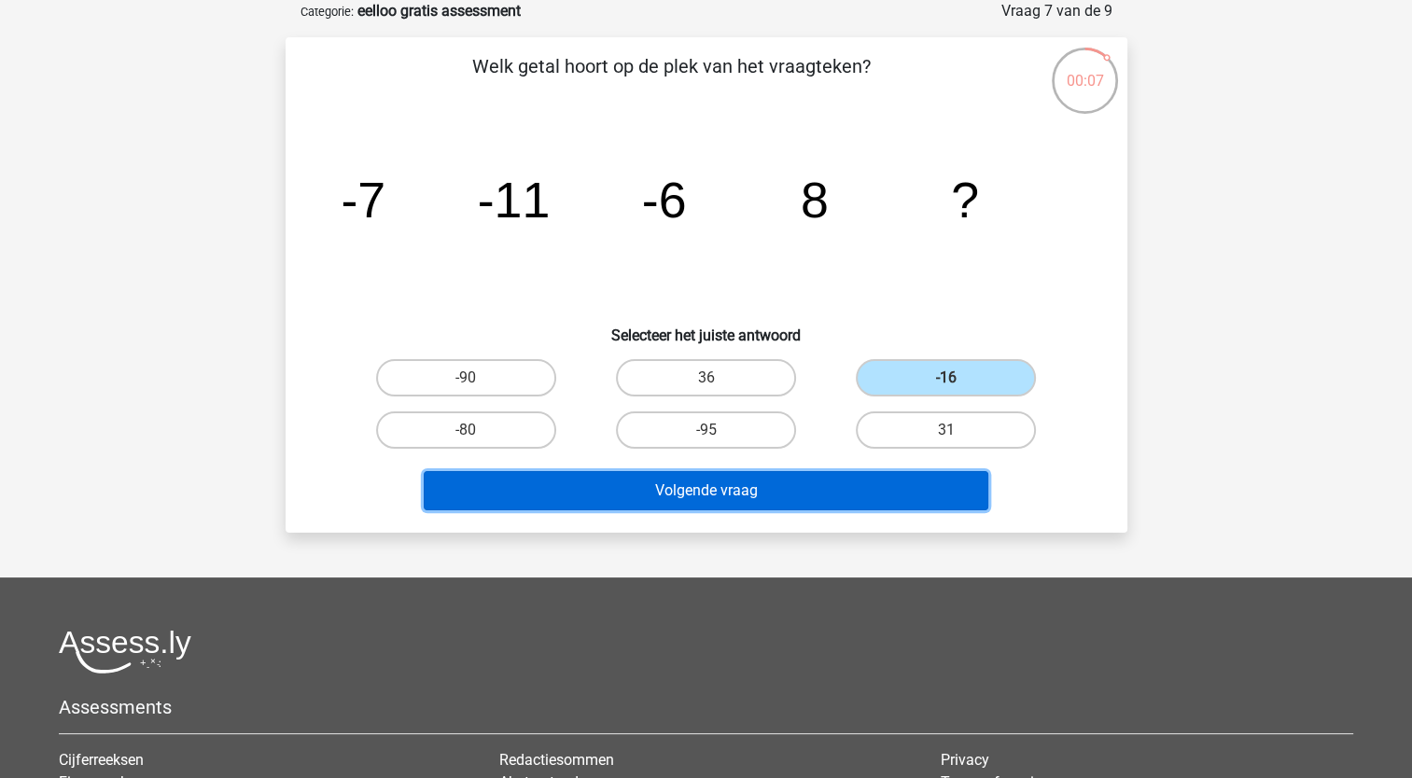
click at [808, 481] on button "Volgende vraag" at bounding box center [706, 490] width 565 height 39
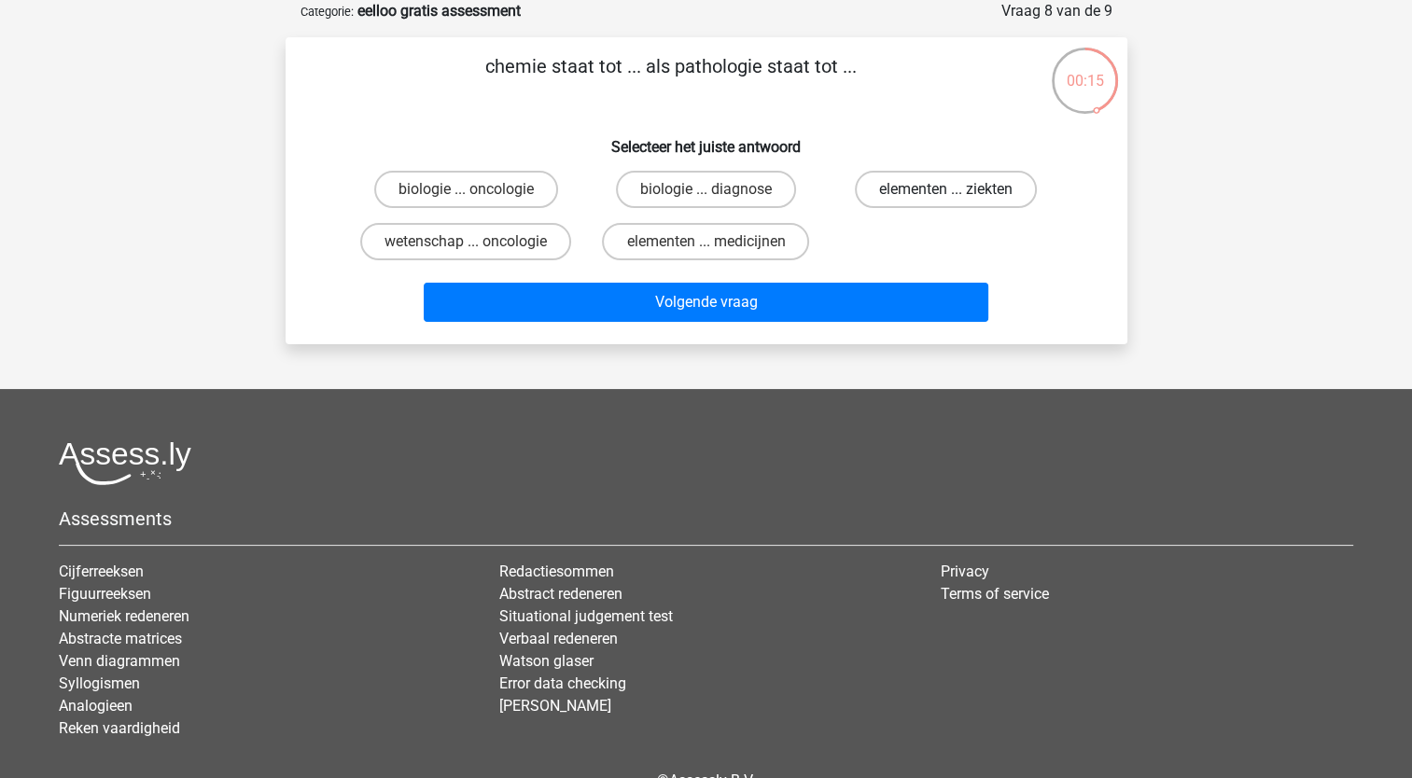
click at [1004, 198] on label "elementen ... ziekten" at bounding box center [946, 189] width 182 height 37
click at [958, 198] on input "elementen ... ziekten" at bounding box center [952, 195] width 12 height 12
radio input "true"
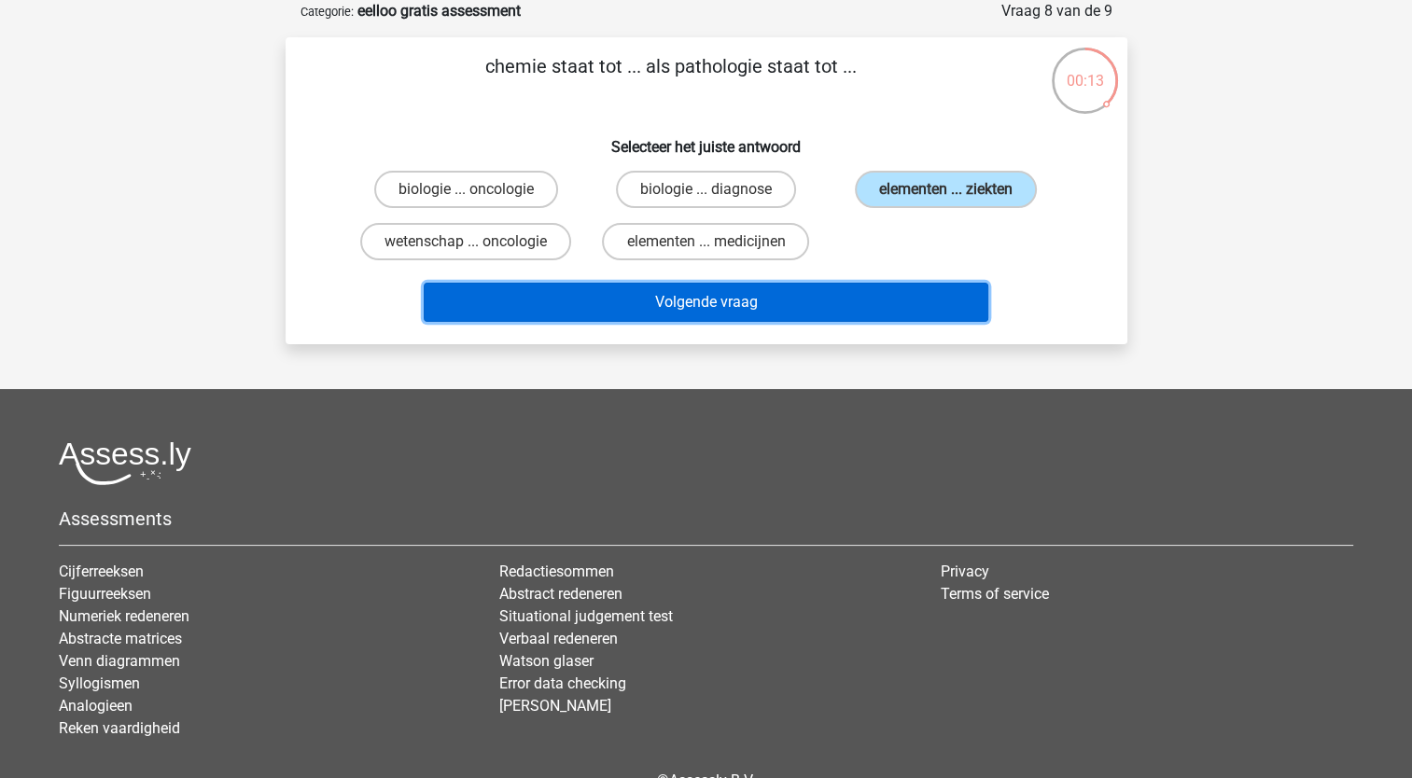
click at [922, 313] on button "Volgende vraag" at bounding box center [706, 302] width 565 height 39
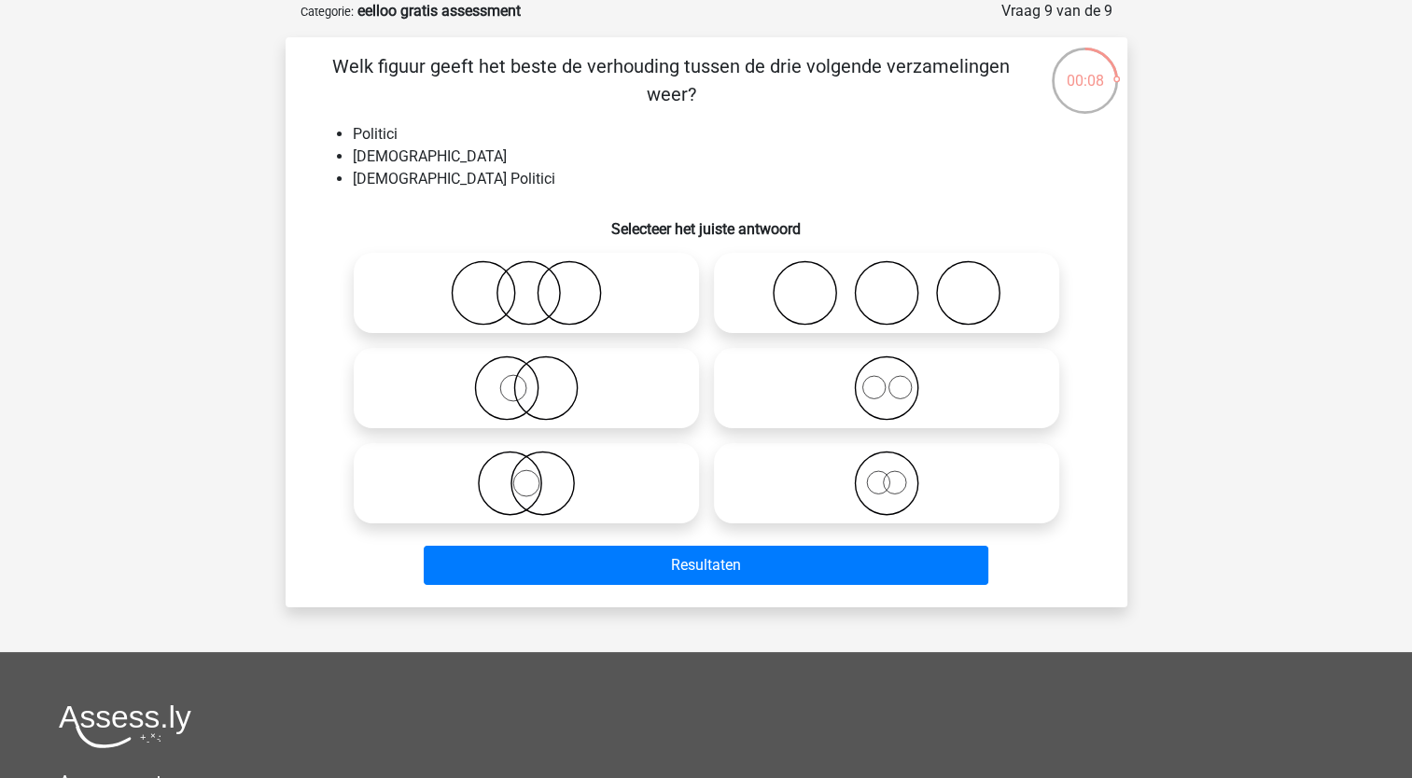
click at [892, 452] on icon at bounding box center [886, 483] width 330 height 65
click at [892, 462] on input "radio" at bounding box center [892, 468] width 12 height 12
radio input "true"
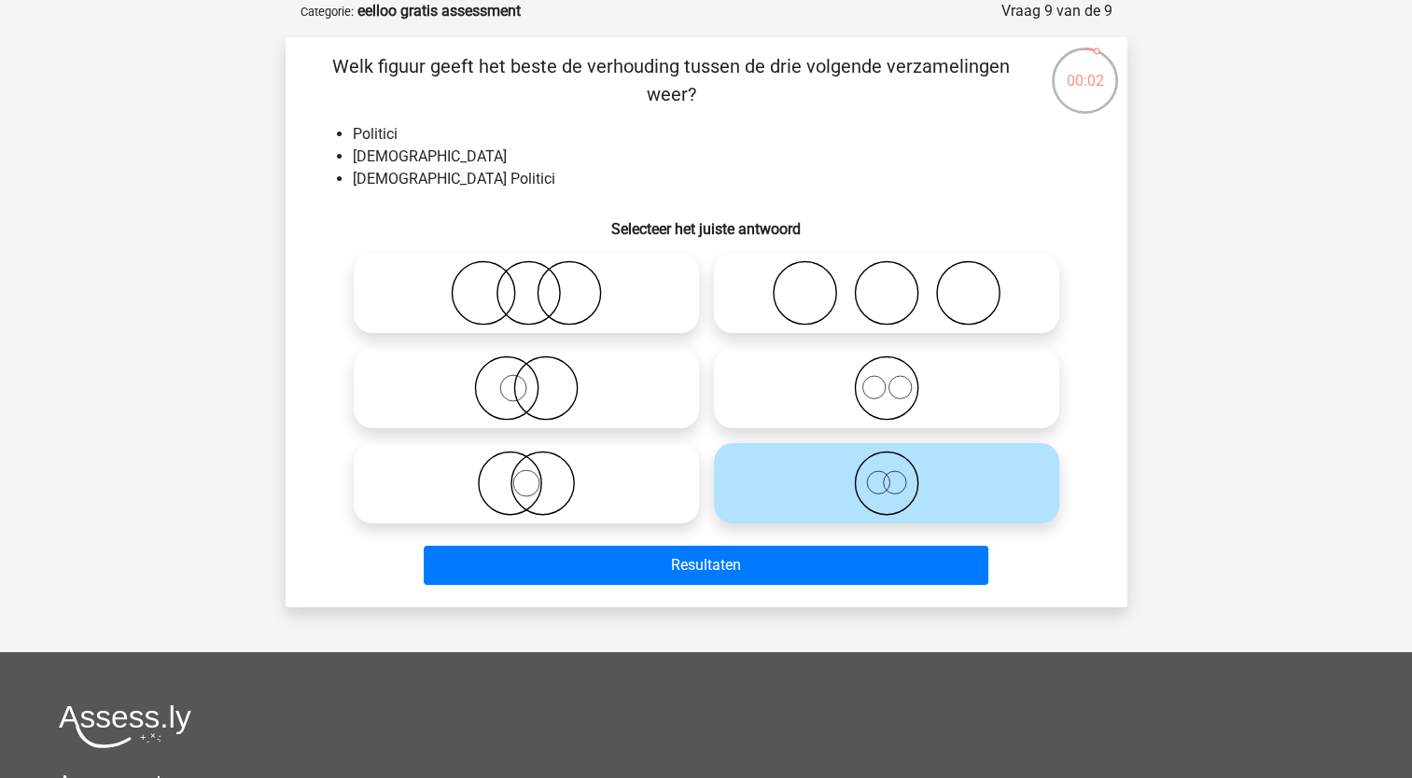
drag, startPoint x: 571, startPoint y: 375, endPoint x: 614, endPoint y: 396, distance: 47.6
click at [573, 378] on icon at bounding box center [526, 388] width 330 height 65
click at [538, 378] on input "radio" at bounding box center [532, 373] width 12 height 12
radio input "true"
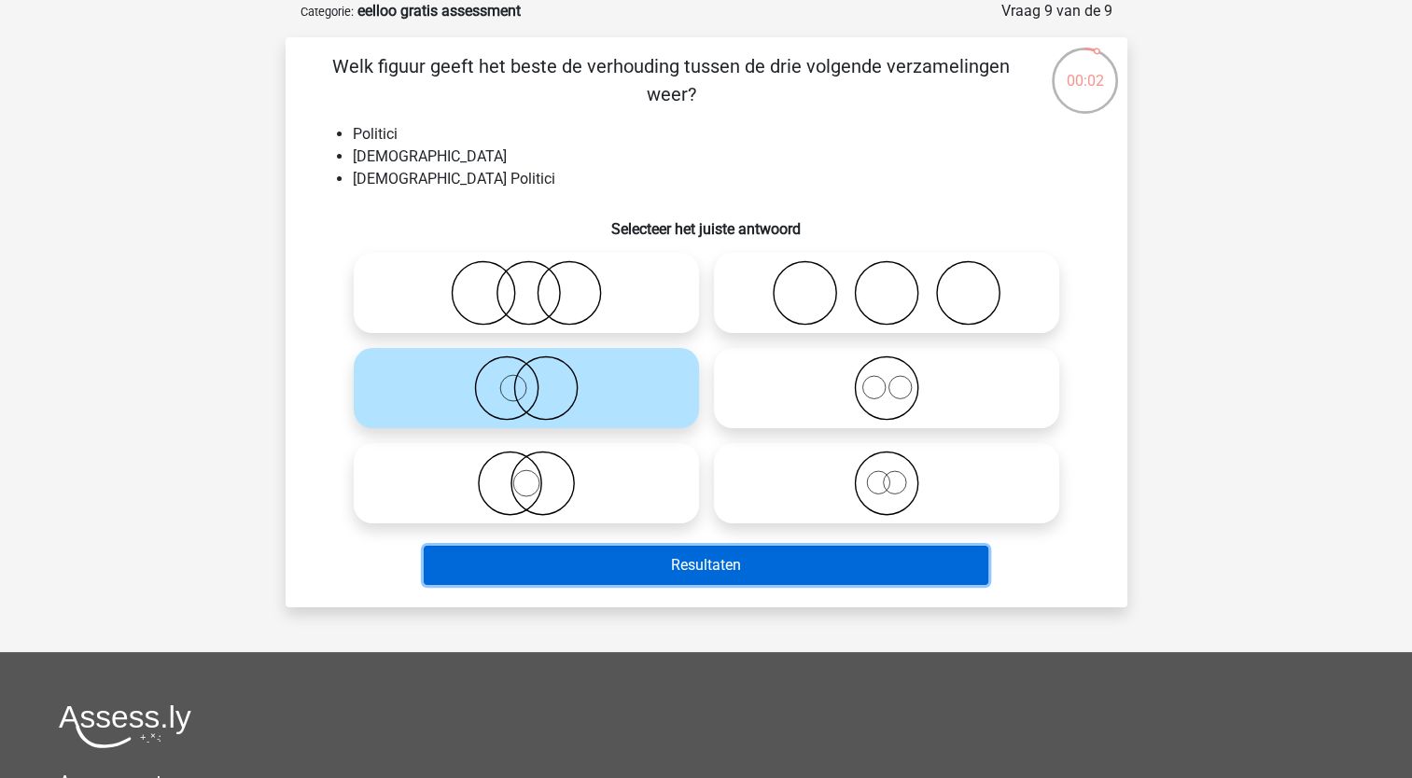
click at [698, 575] on button "Resultaten" at bounding box center [706, 565] width 565 height 39
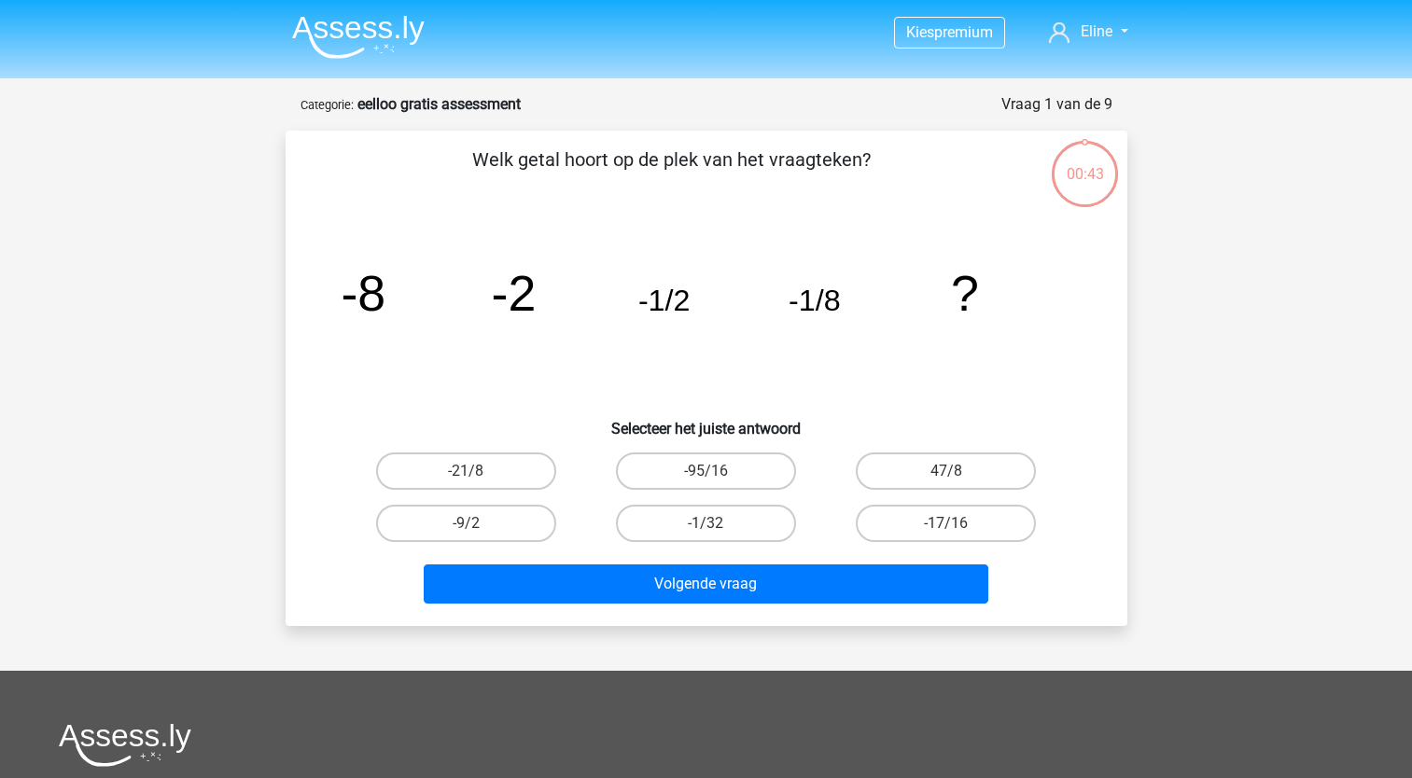
scroll to position [93, 0]
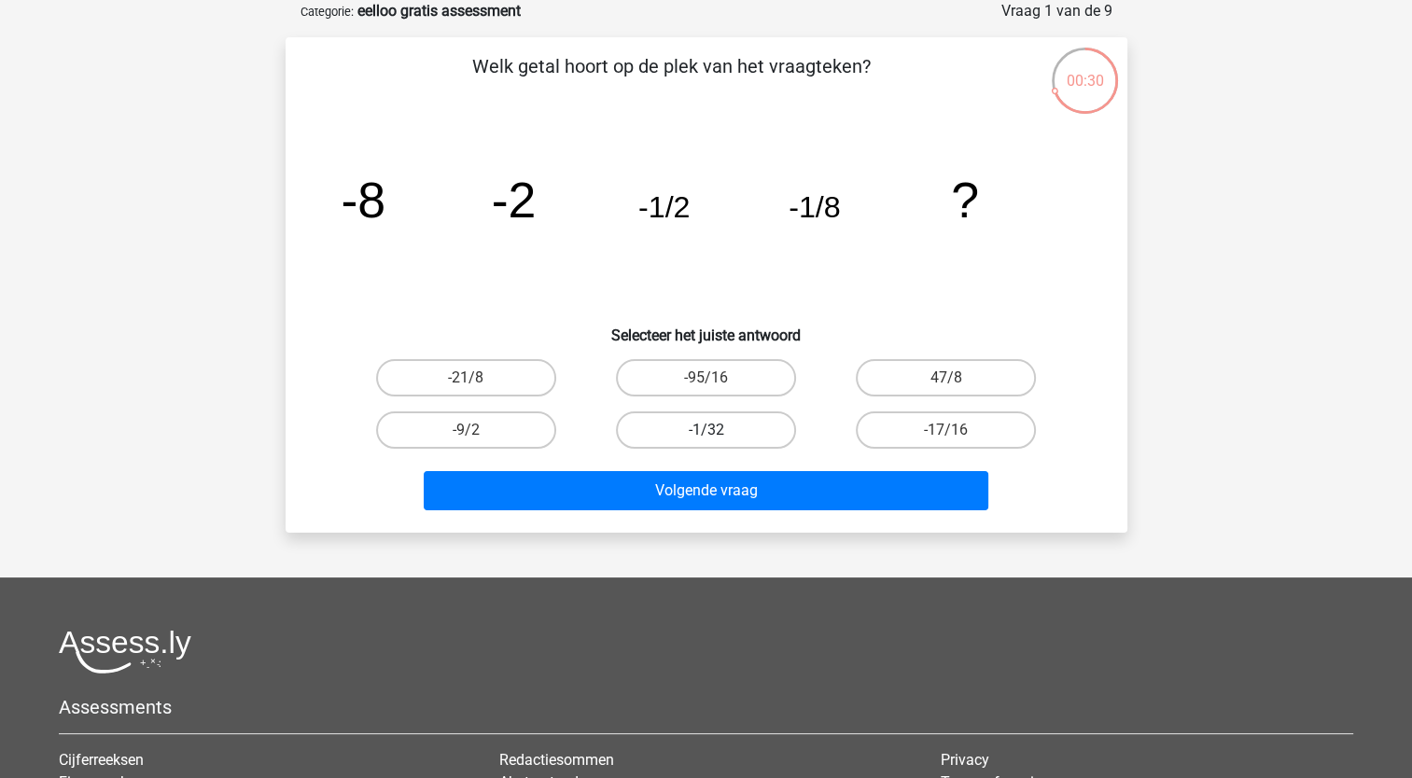
click at [721, 423] on label "-1/32" at bounding box center [706, 430] width 180 height 37
click at [718, 430] on input "-1/32" at bounding box center [711, 436] width 12 height 12
radio input "true"
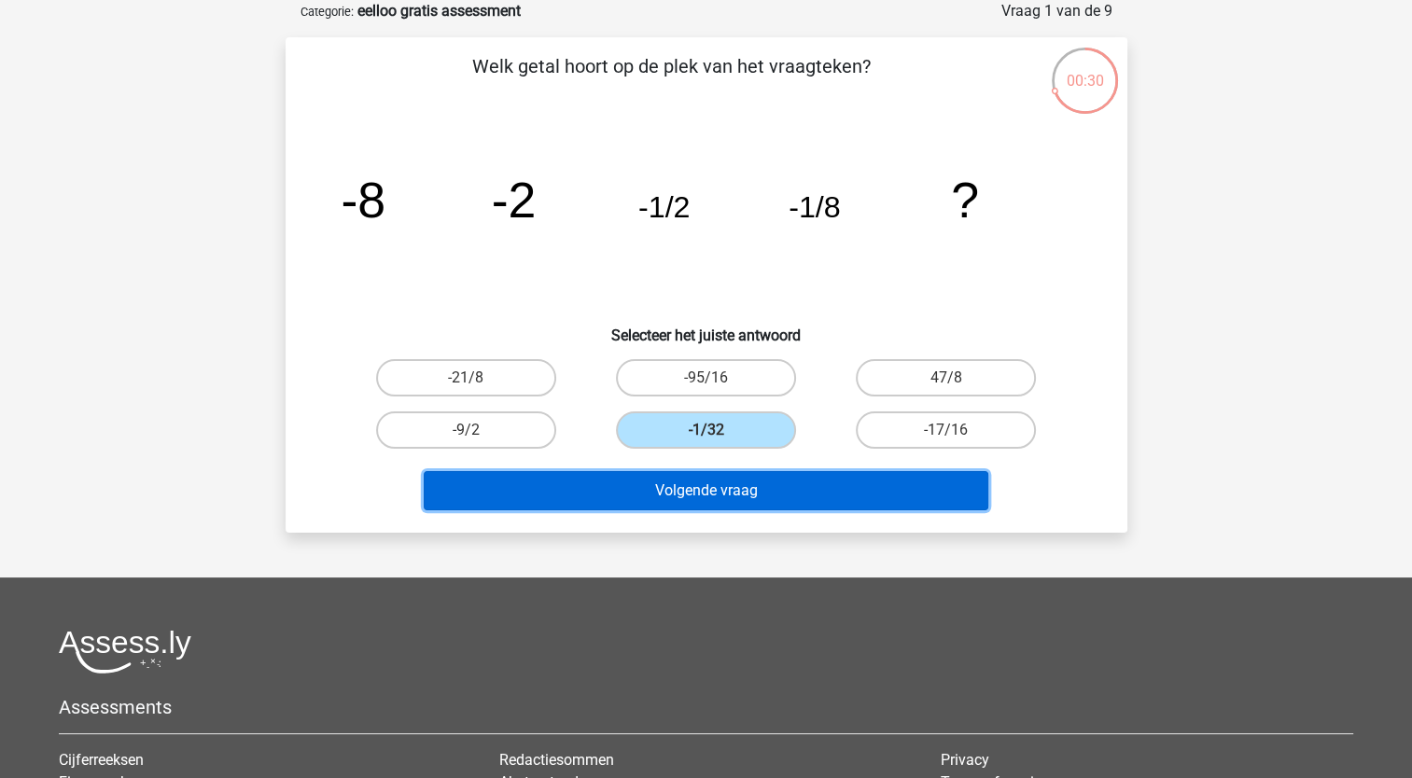
drag, startPoint x: 834, startPoint y: 479, endPoint x: 846, endPoint y: 483, distance: 13.0
click at [834, 480] on button "Volgende vraag" at bounding box center [706, 490] width 565 height 39
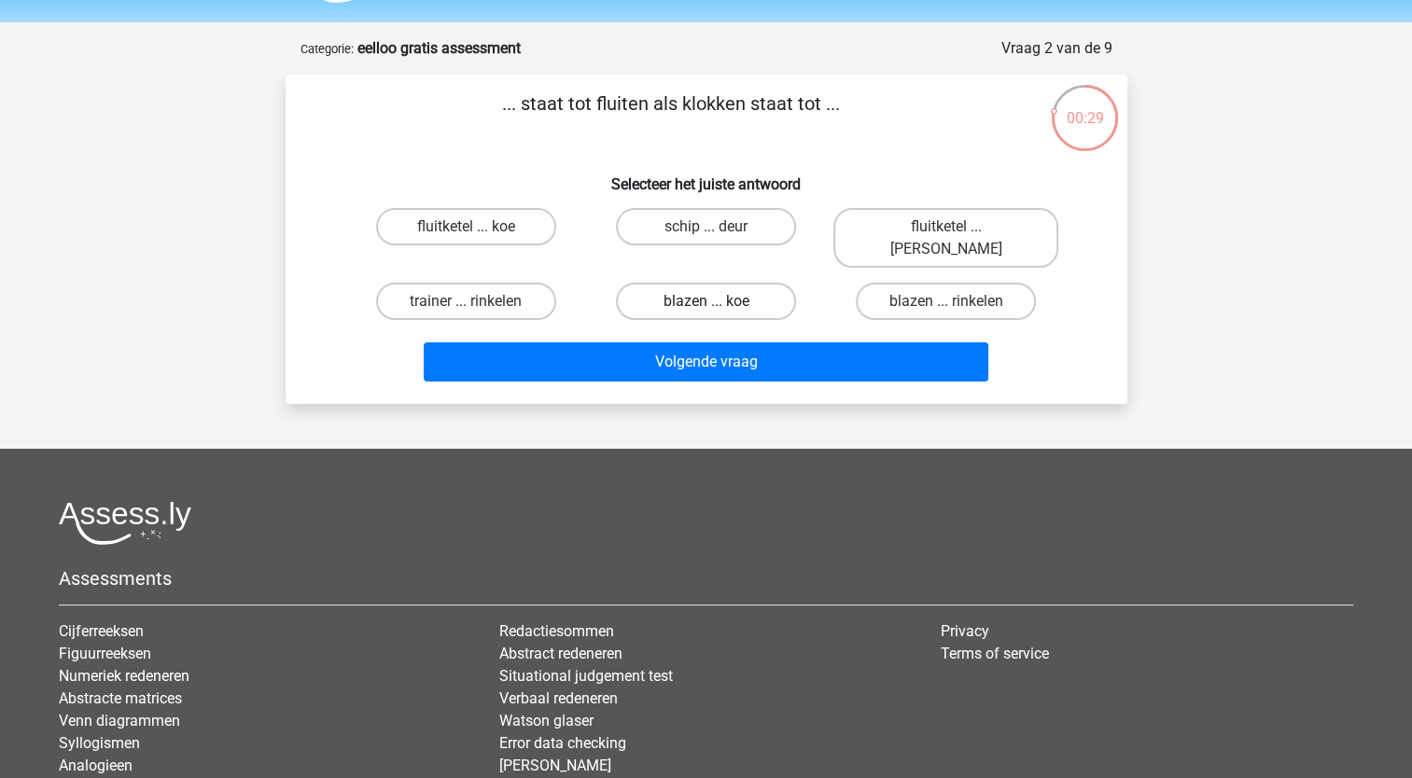
scroll to position [0, 0]
